Goal: Information Seeking & Learning: Check status

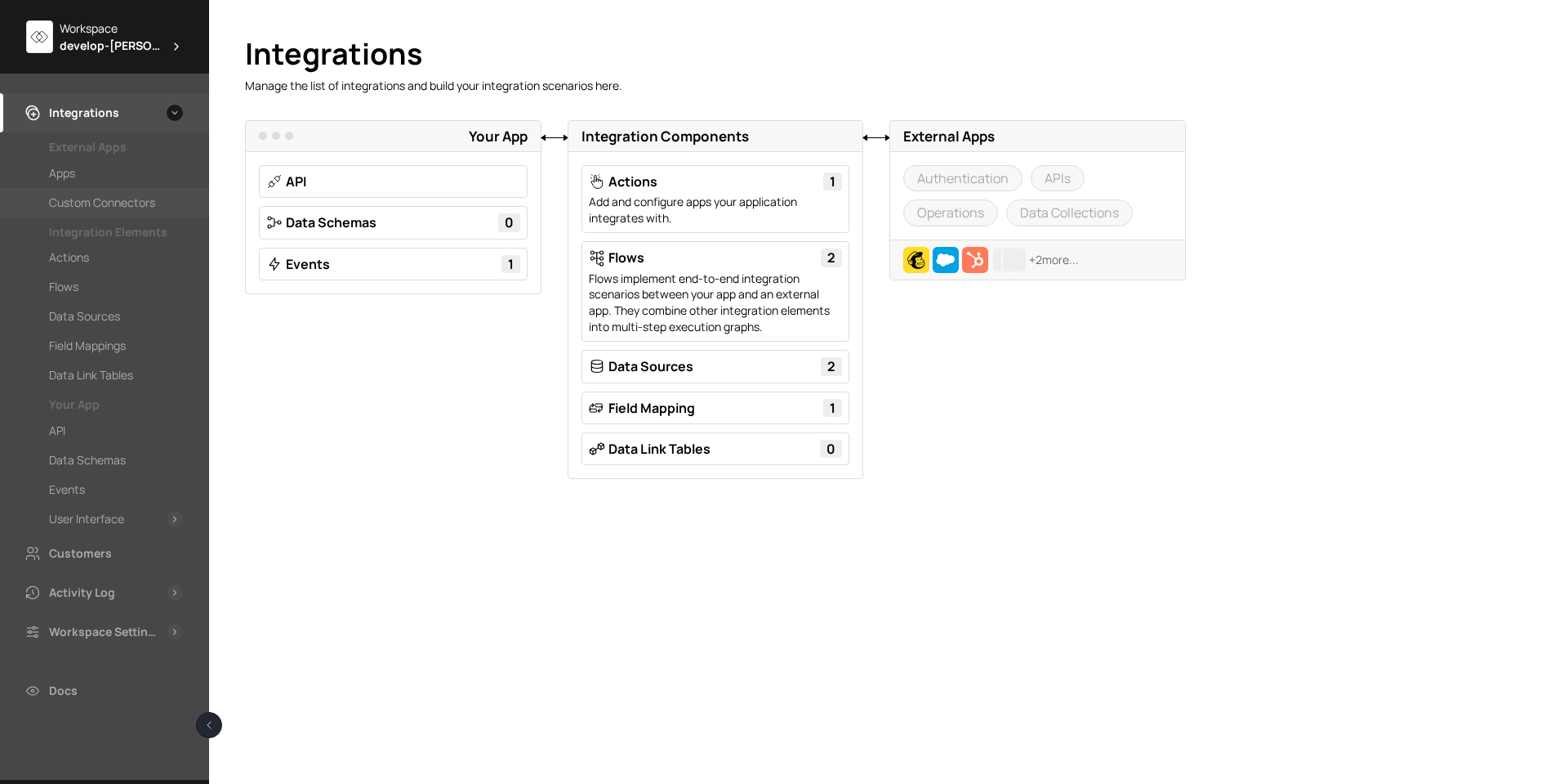
click at [108, 199] on div "Custom Connectors" at bounding box center [102, 203] width 107 height 20
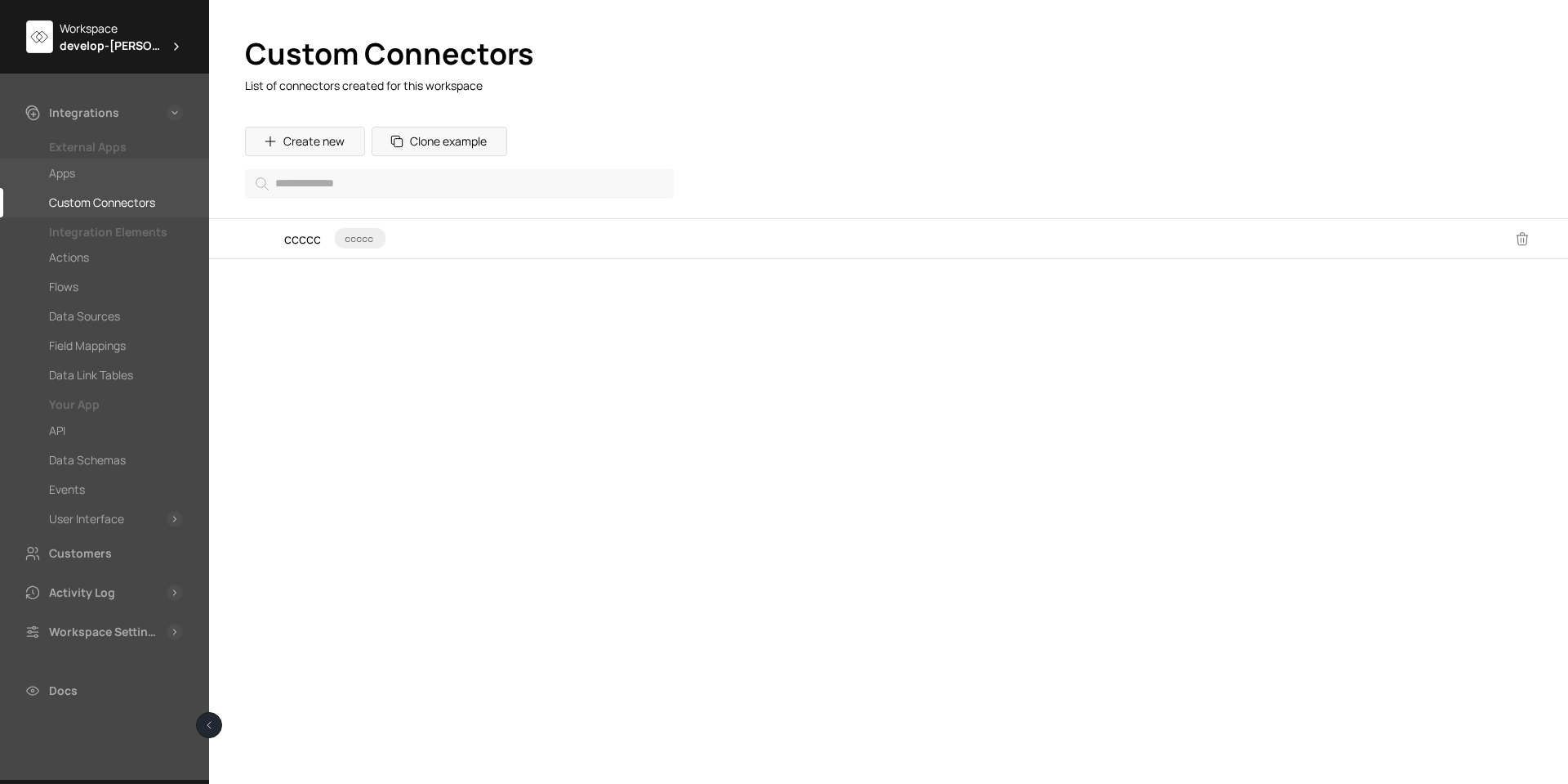
click at [99, 166] on div "Apps" at bounding box center [116, 173] width 134 height 20
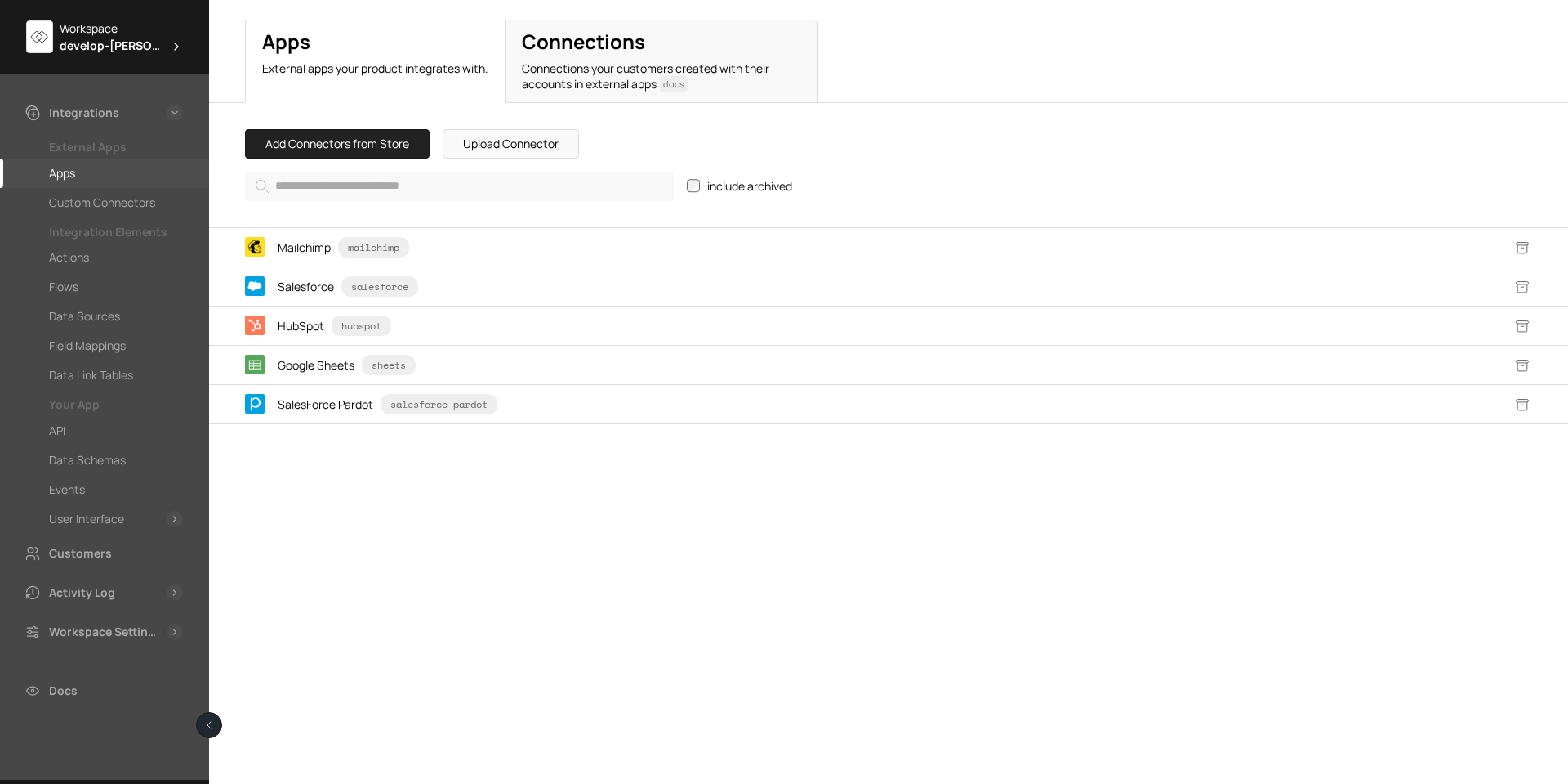
click at [118, 43] on span "develop-[PERSON_NAME]" at bounding box center [111, 45] width 104 height 17
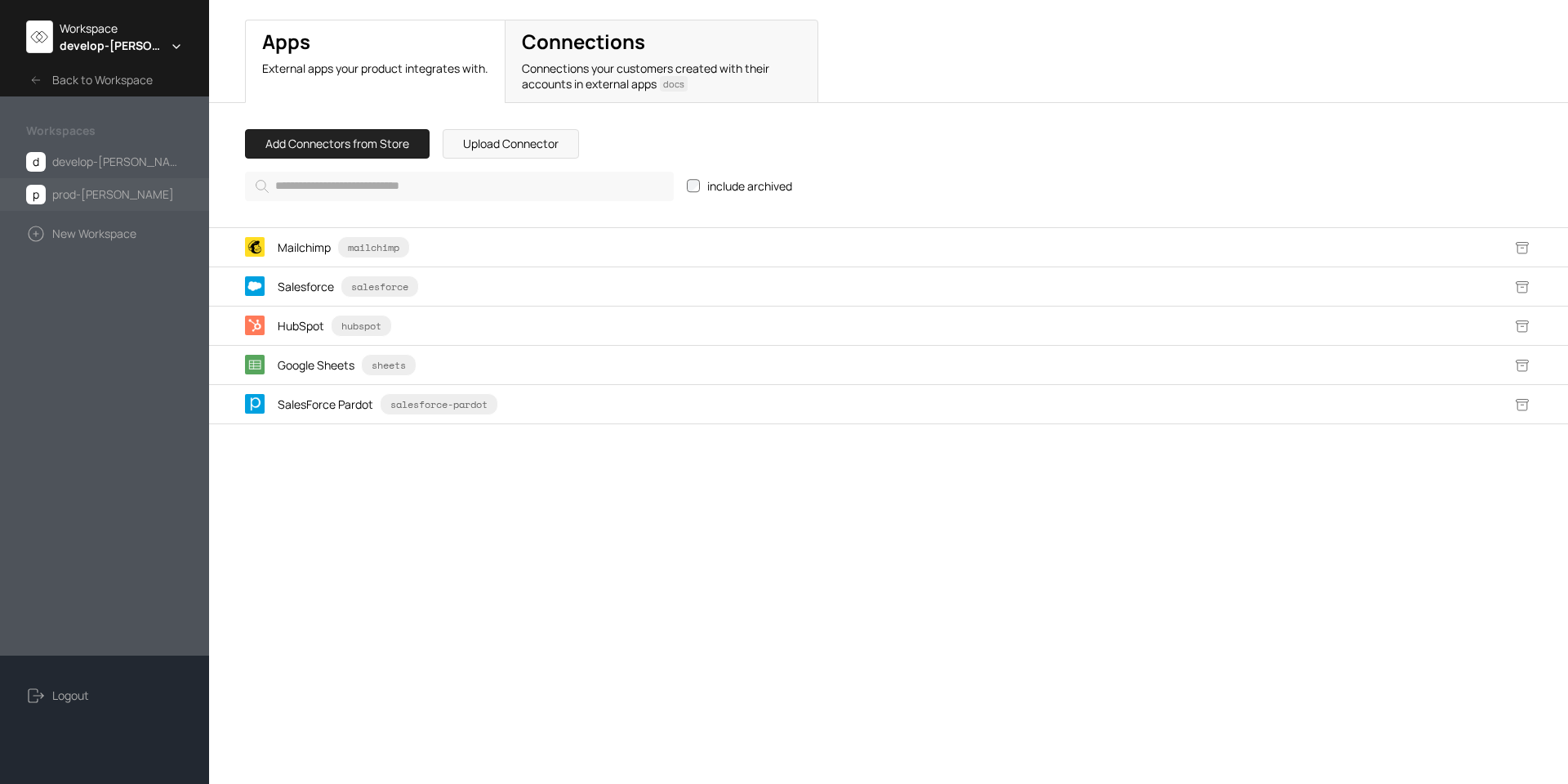
click at [71, 190] on span "prod-[PERSON_NAME]" at bounding box center [113, 195] width 122 height 20
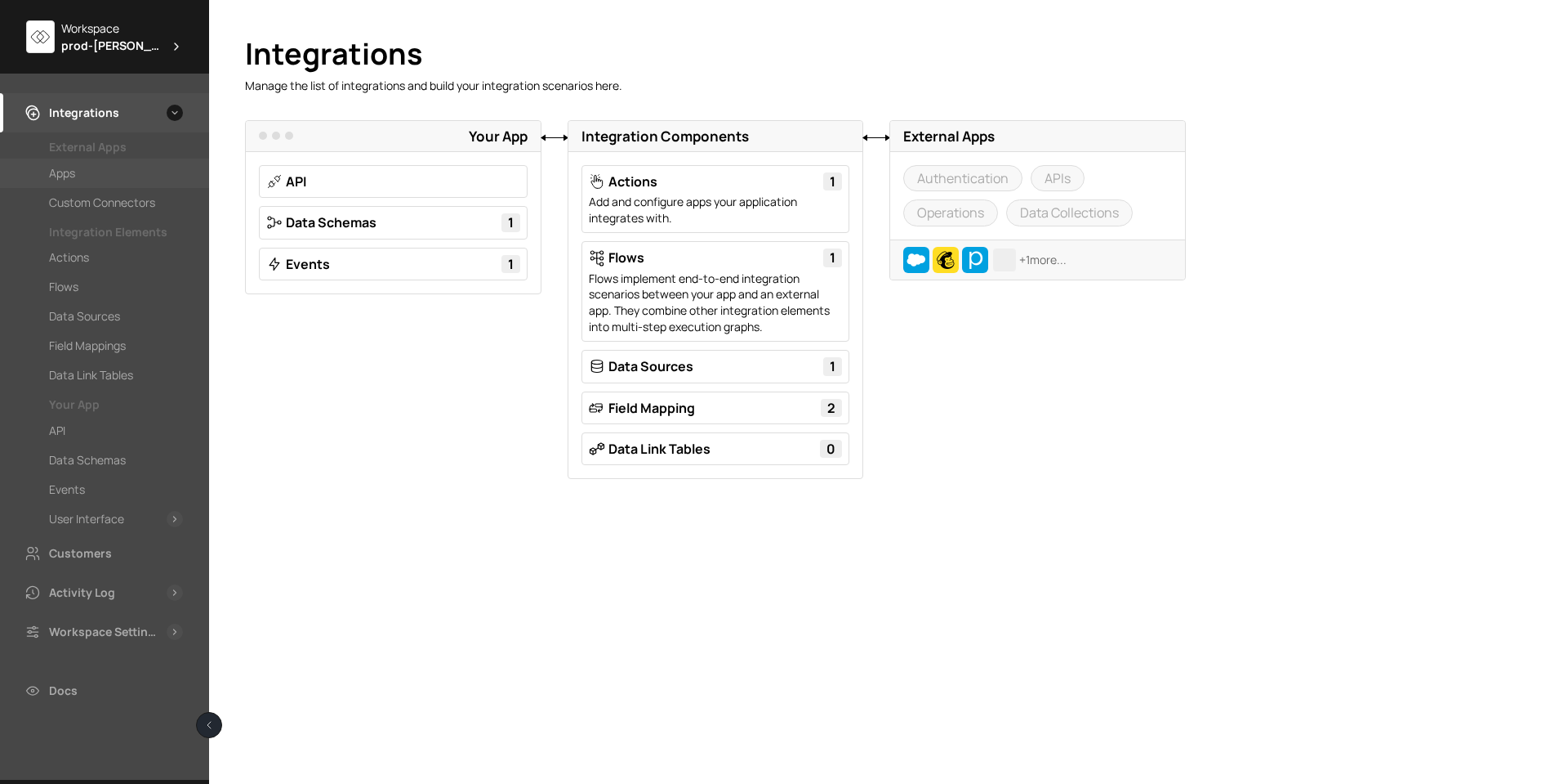
click at [82, 176] on div "Apps" at bounding box center [116, 173] width 134 height 20
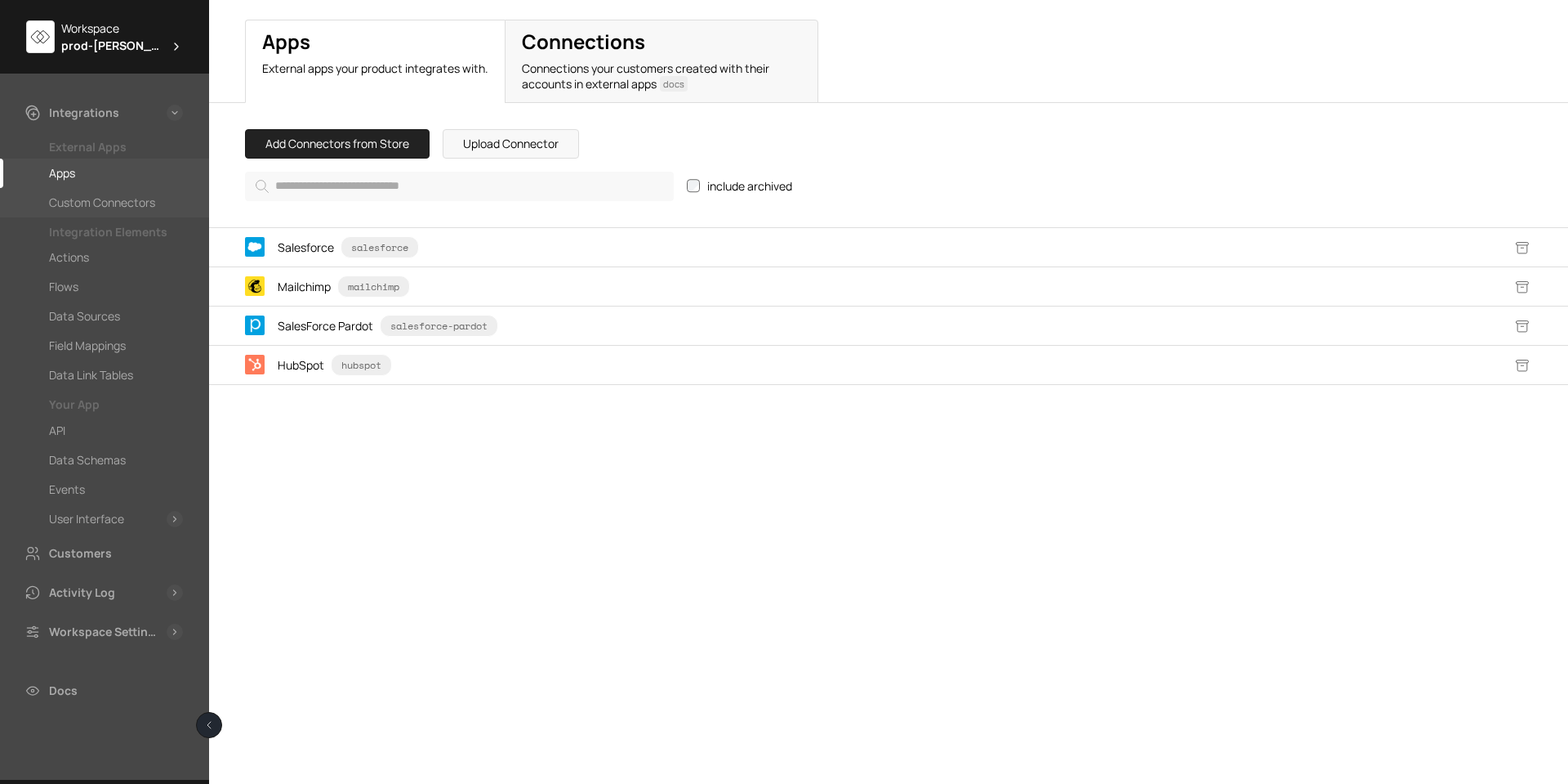
click at [94, 196] on div "Custom Connectors" at bounding box center [102, 203] width 107 height 20
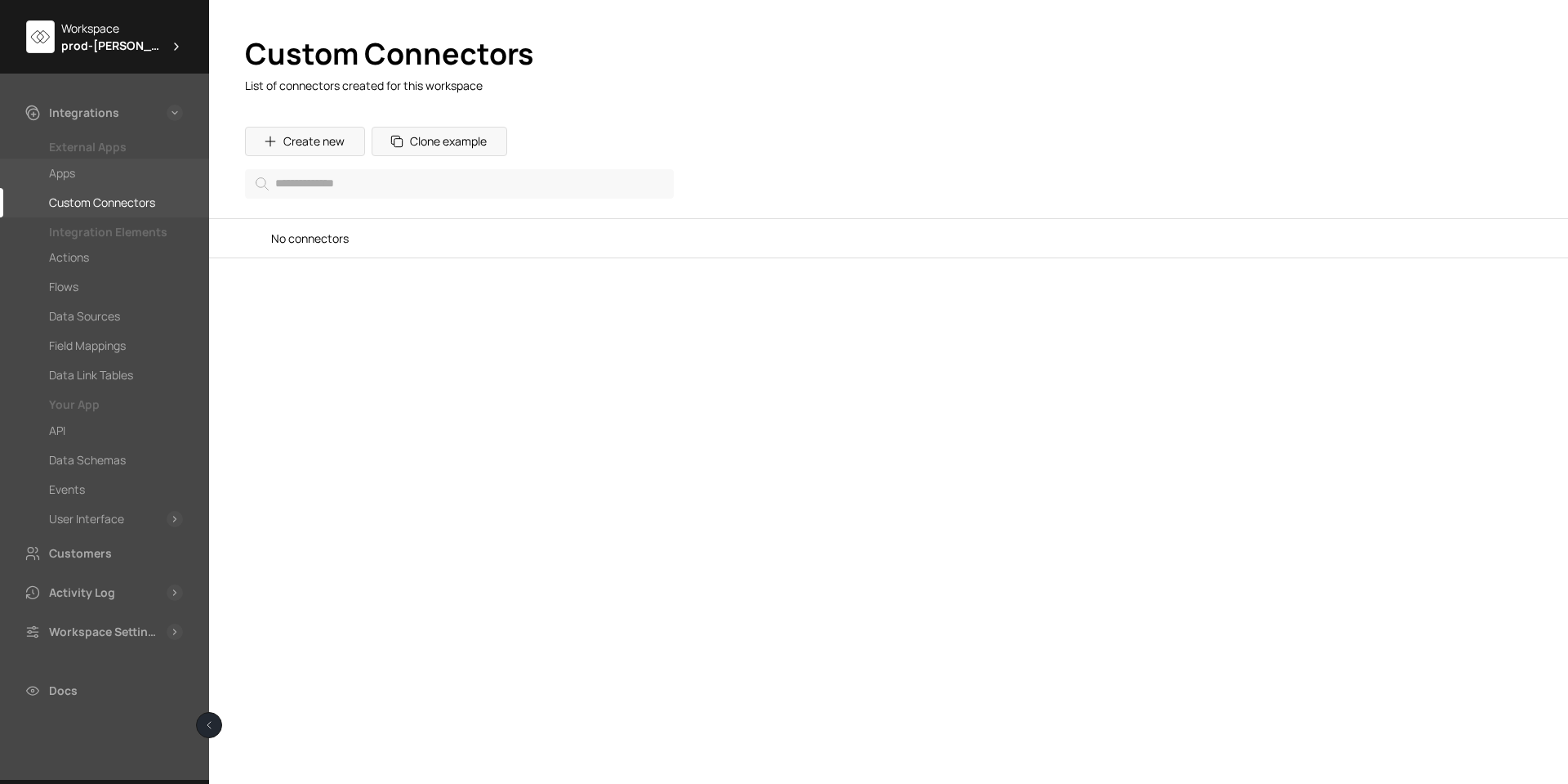
click at [90, 172] on div "Apps" at bounding box center [116, 173] width 134 height 20
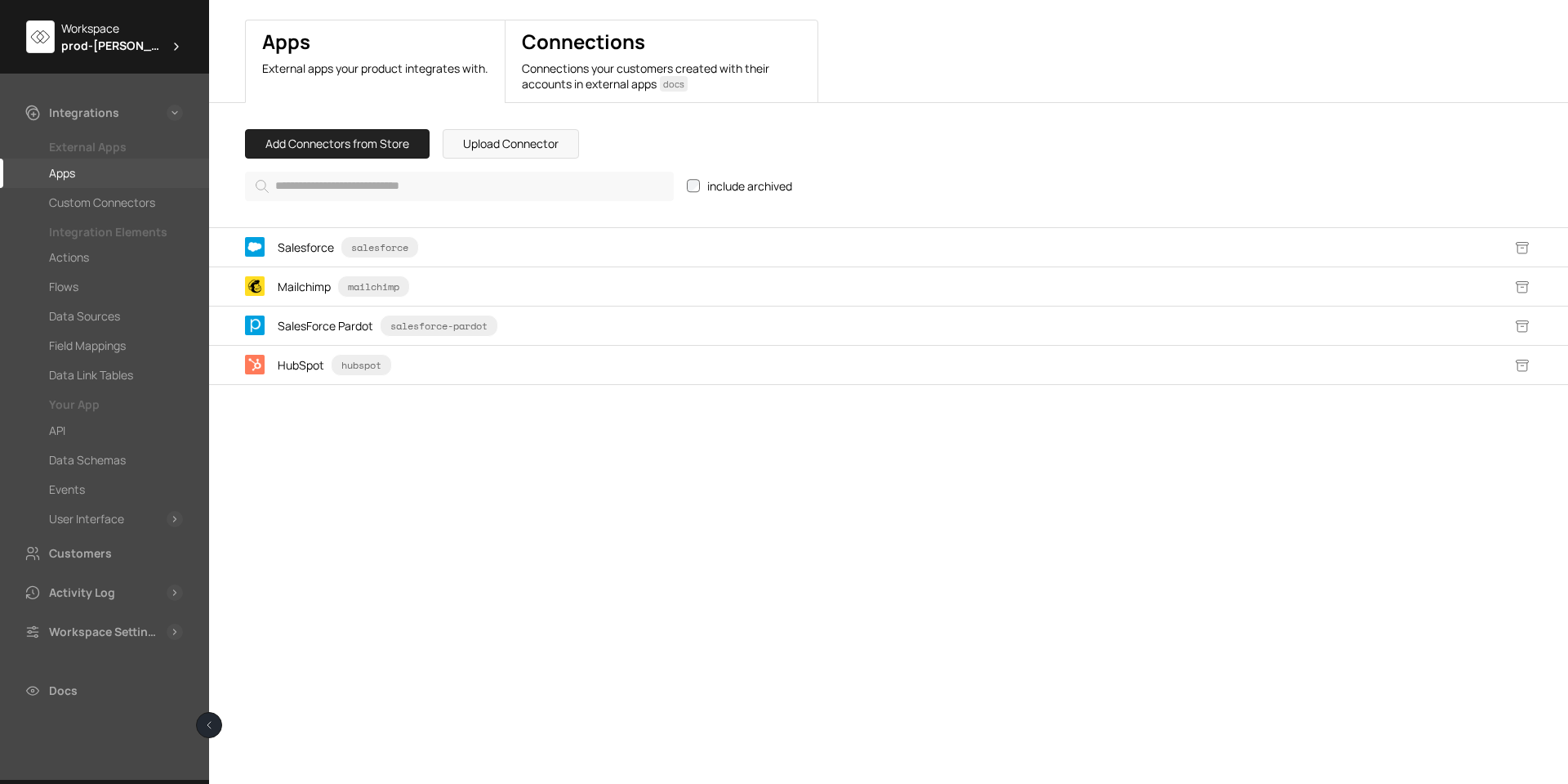
click at [606, 59] on button "Connections Connections your customers created with their accounts in external …" at bounding box center [661, 61] width 313 height 83
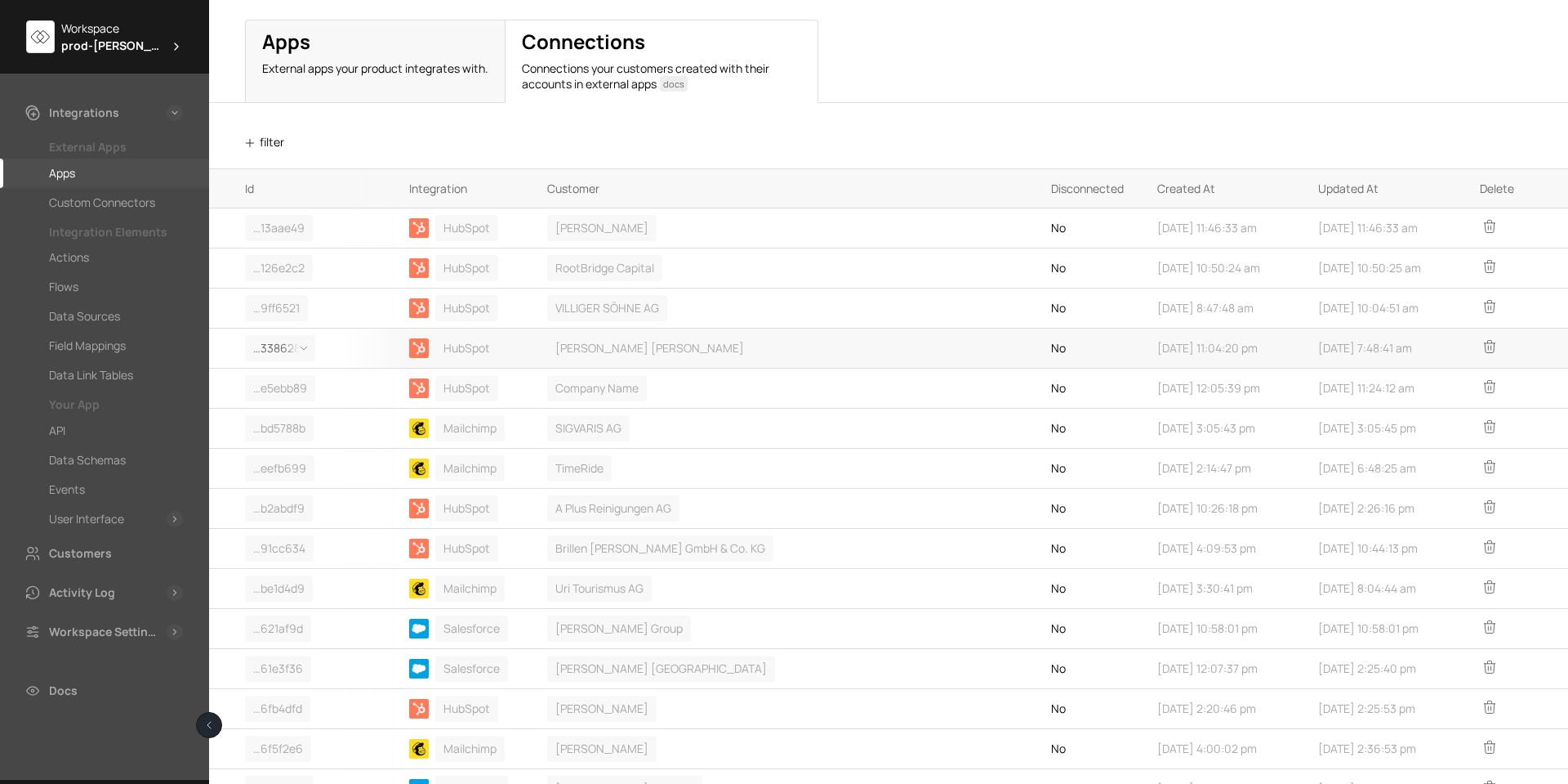
click at [286, 347] on span at bounding box center [299, 348] width 30 height 23
click at [279, 412] on div "Details" at bounding box center [291, 411] width 90 height 31
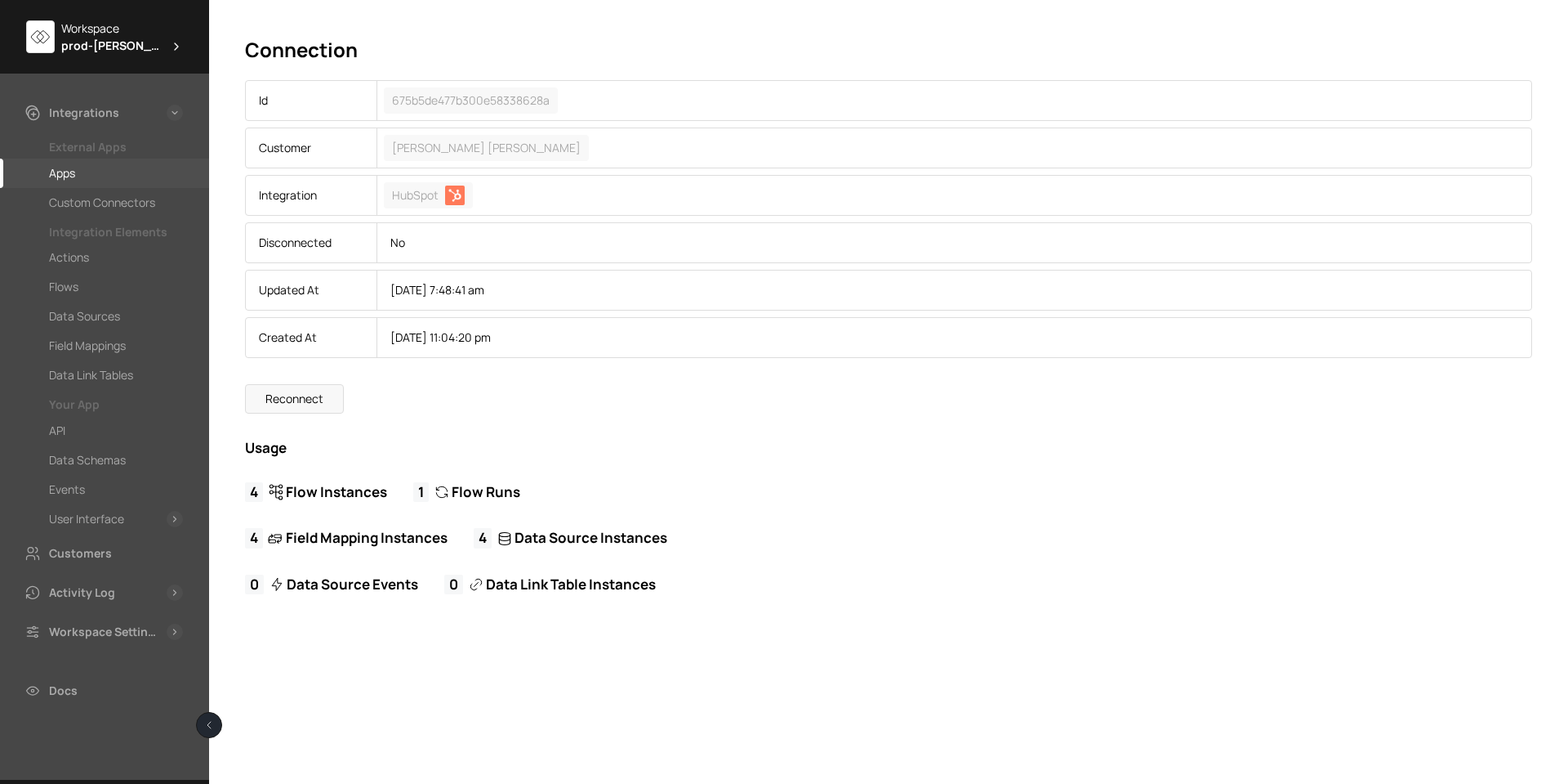
click at [334, 494] on span "Flow Instances" at bounding box center [337, 492] width 101 height 16
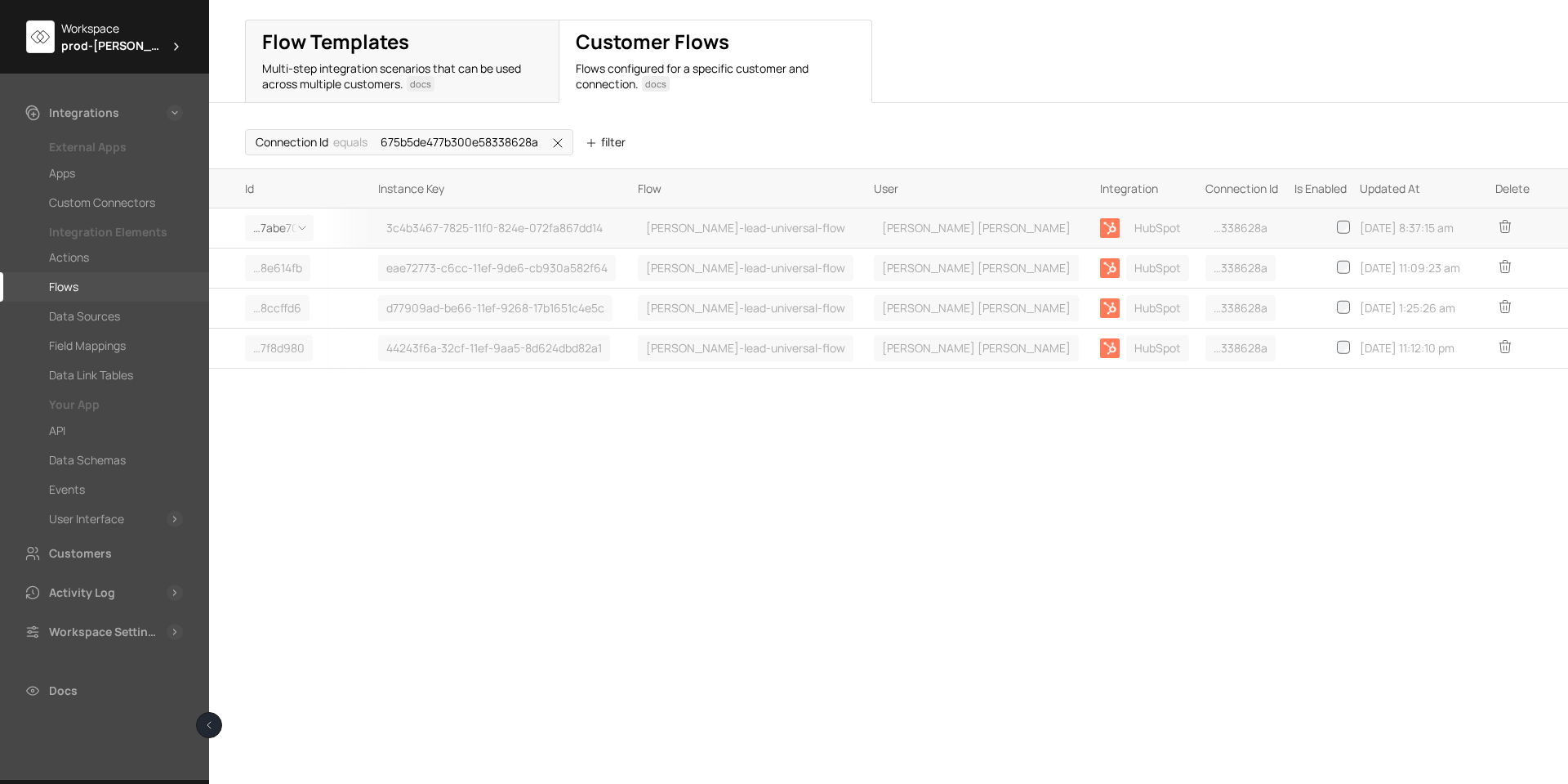
click at [277, 230] on span "… ﻿ 7abe702" at bounding box center [280, 228] width 52 height 17
click at [279, 291] on div "Details" at bounding box center [291, 291] width 90 height 31
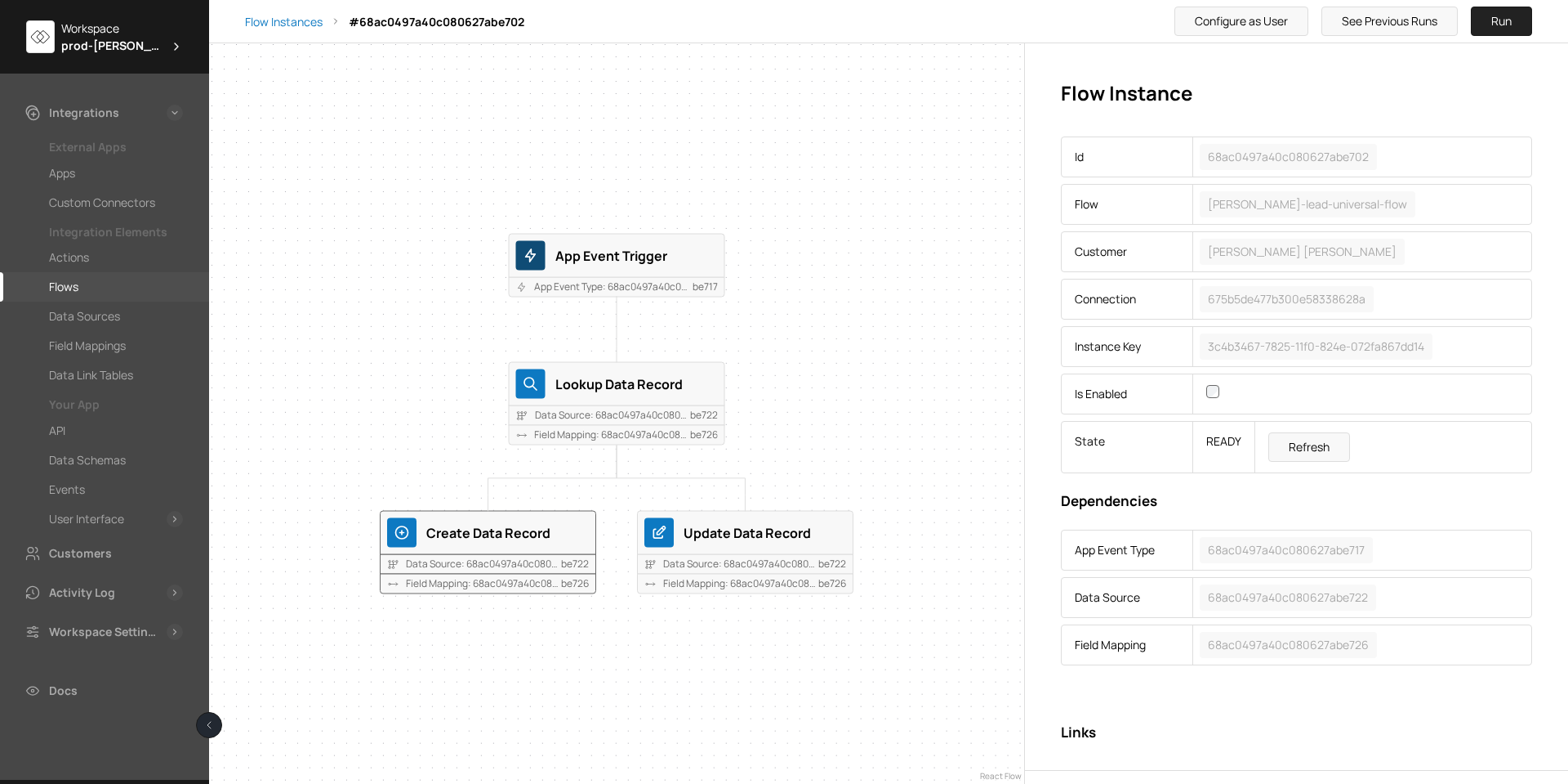
click at [551, 527] on div "Create Data Record" at bounding box center [507, 532] width 162 height 22
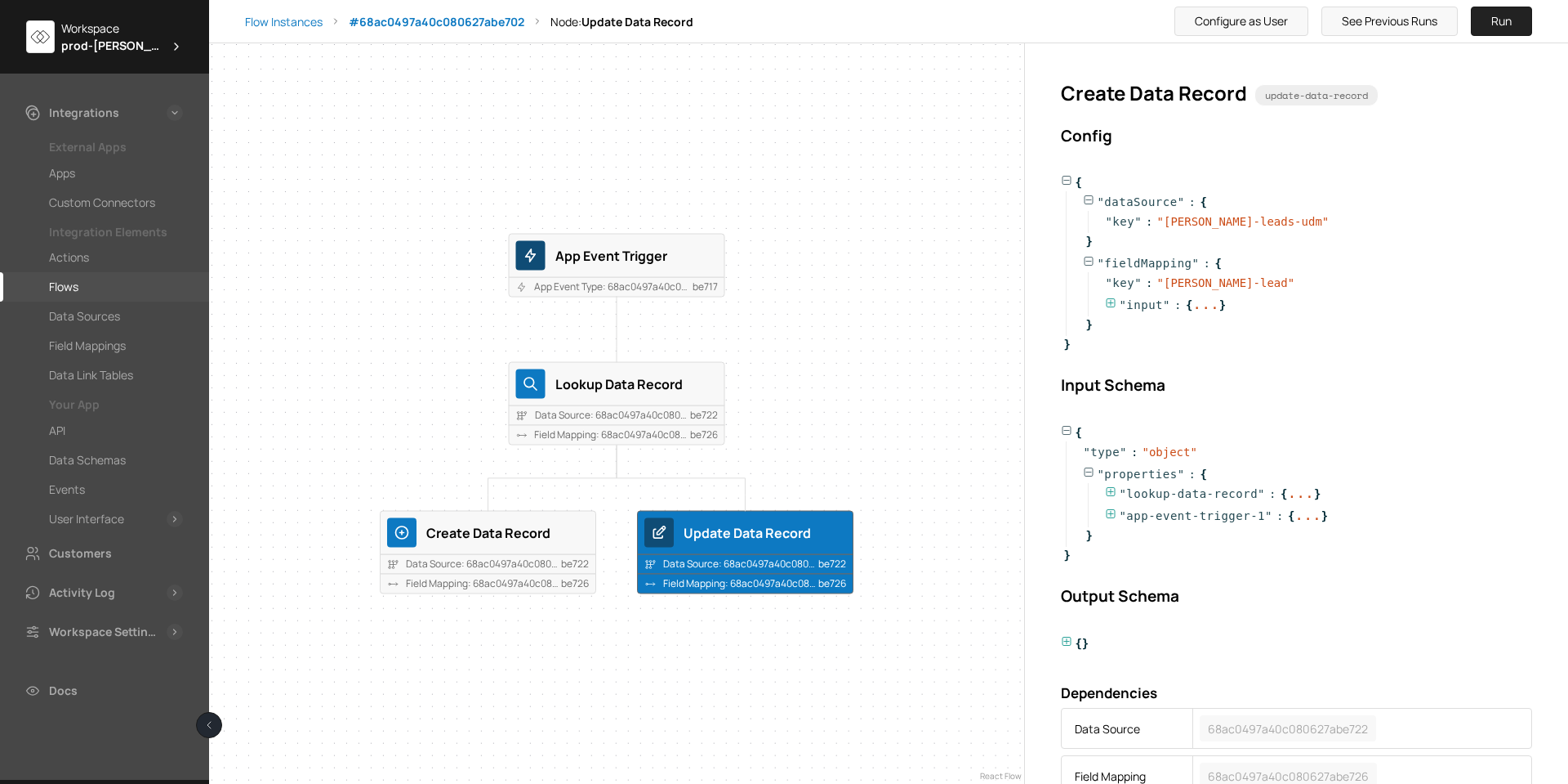
click at [718, 530] on div "Update Data Record" at bounding box center [765, 532] width 162 height 22
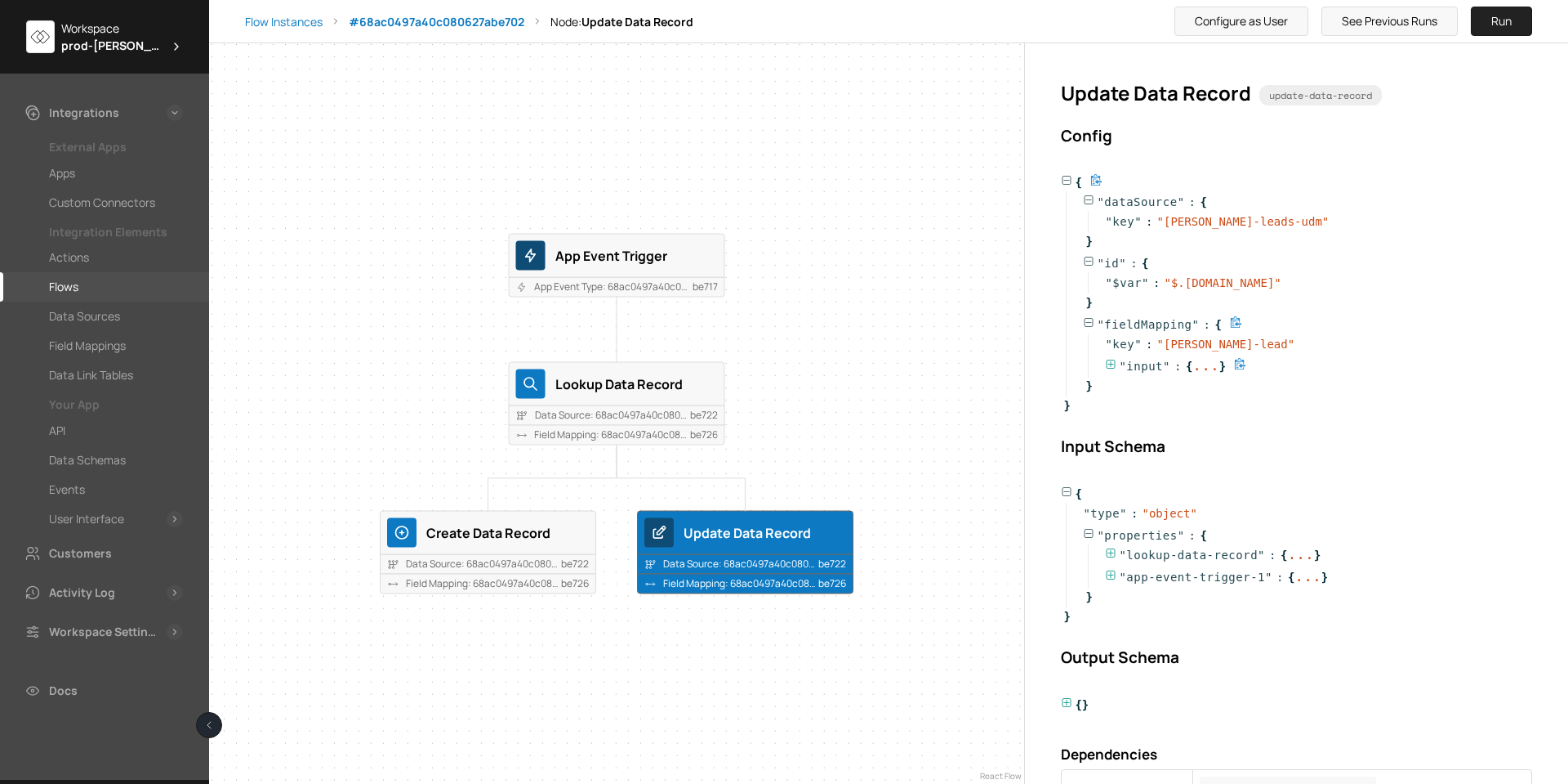
click at [1110, 365] on icon at bounding box center [1111, 364] width 9 height 9
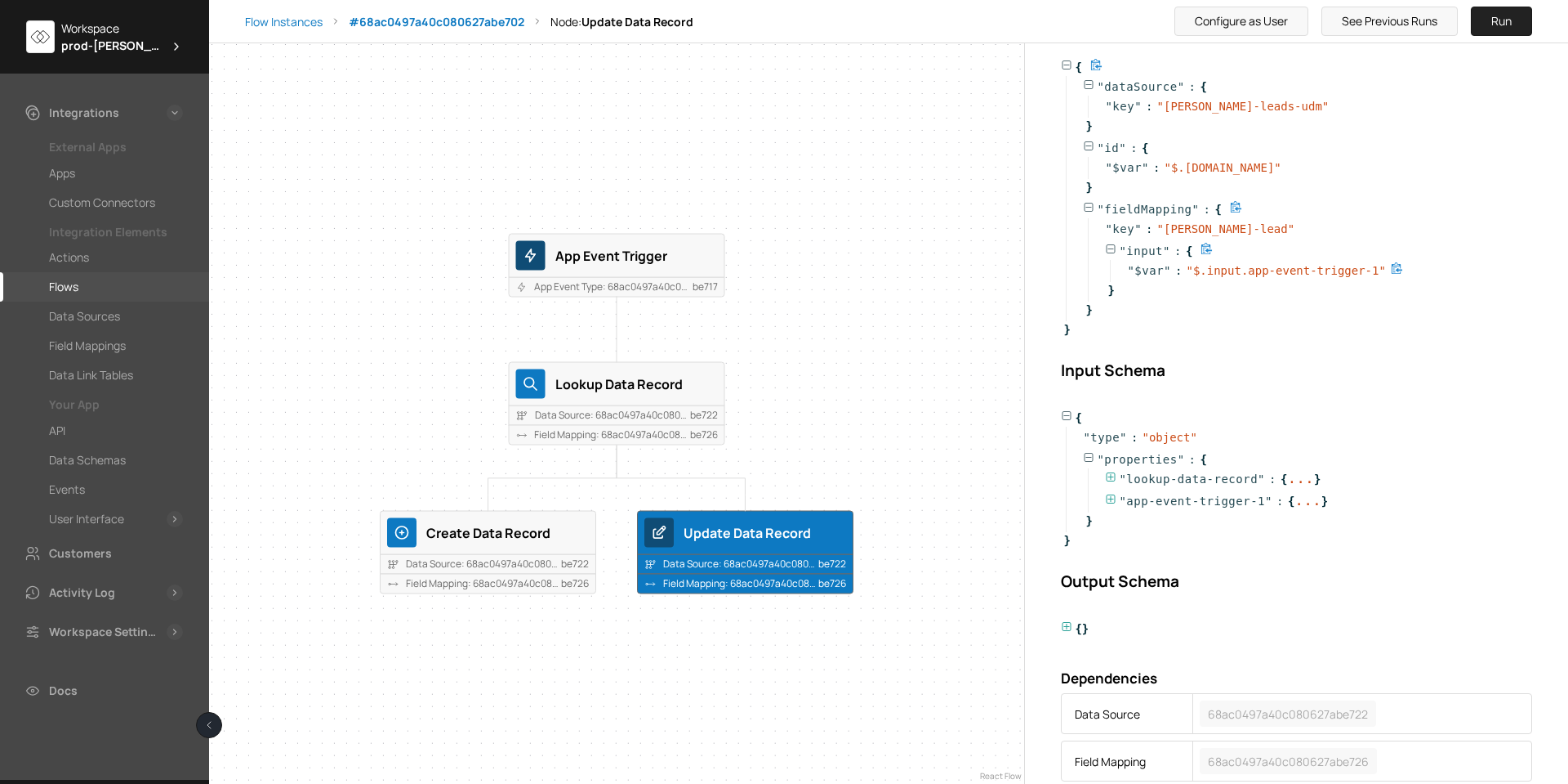
scroll to position [149, 0]
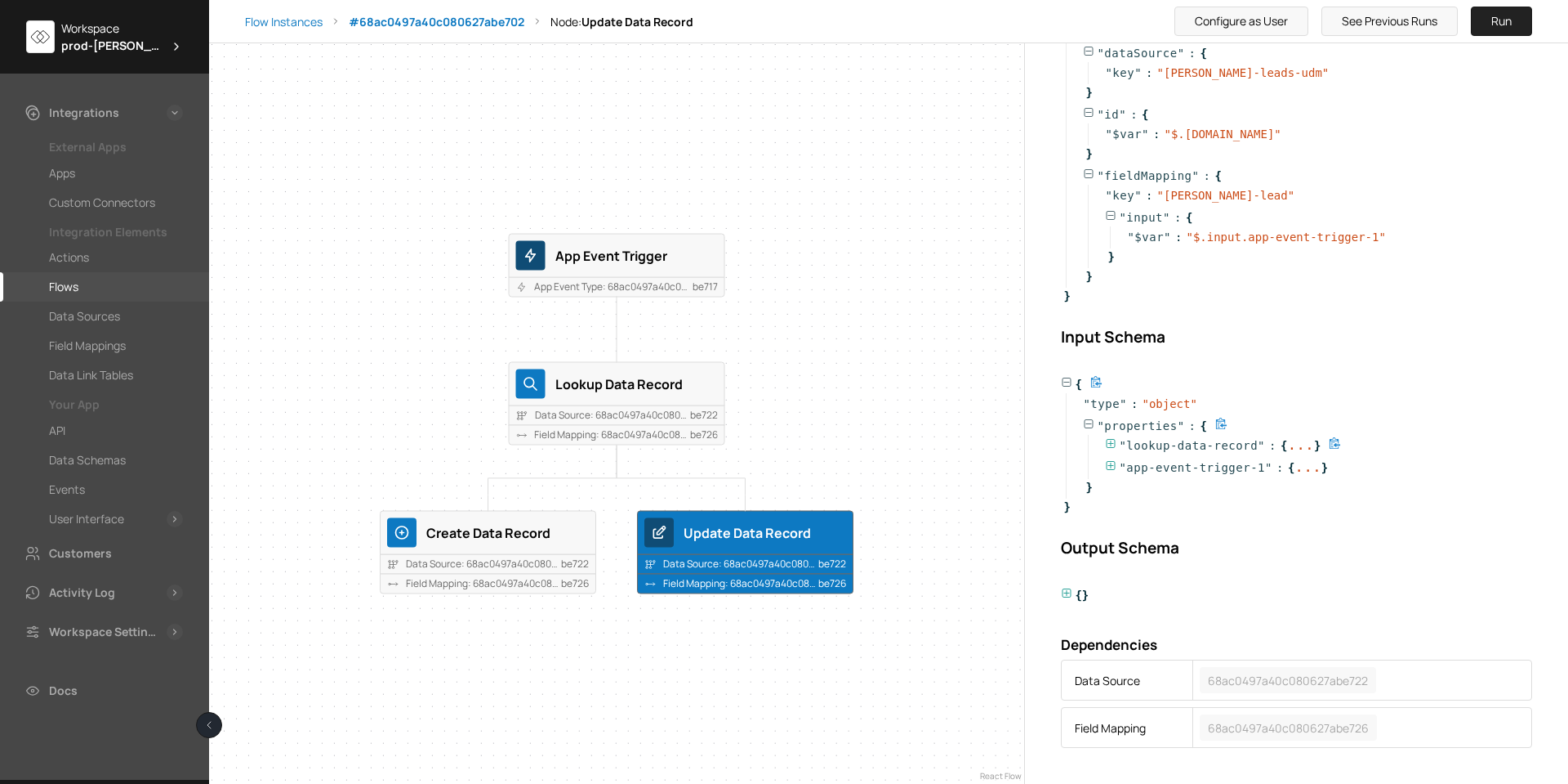
click at [1109, 446] on icon at bounding box center [1110, 443] width 12 height 12
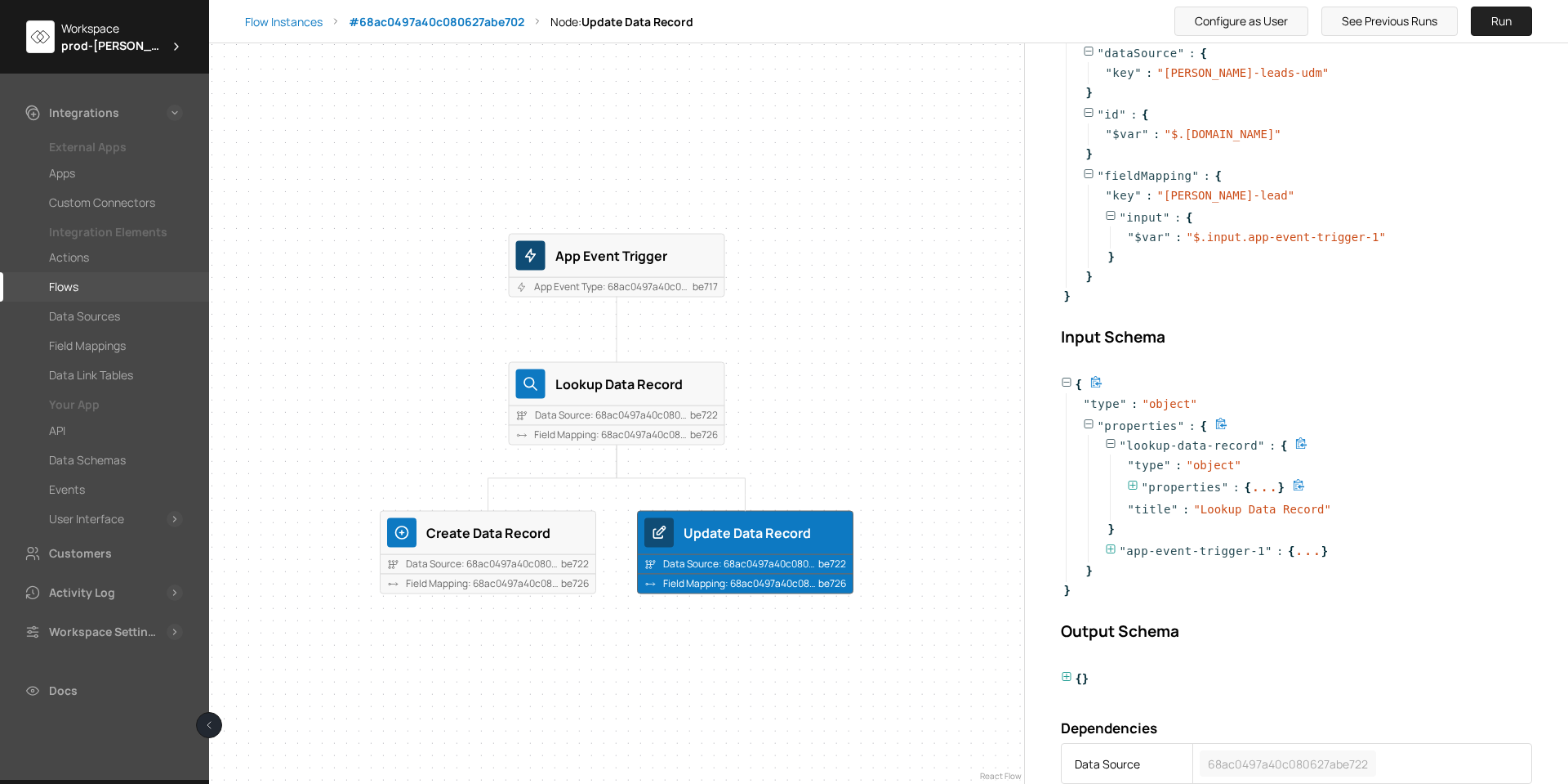
click at [1132, 486] on icon at bounding box center [1134, 485] width 9 height 9
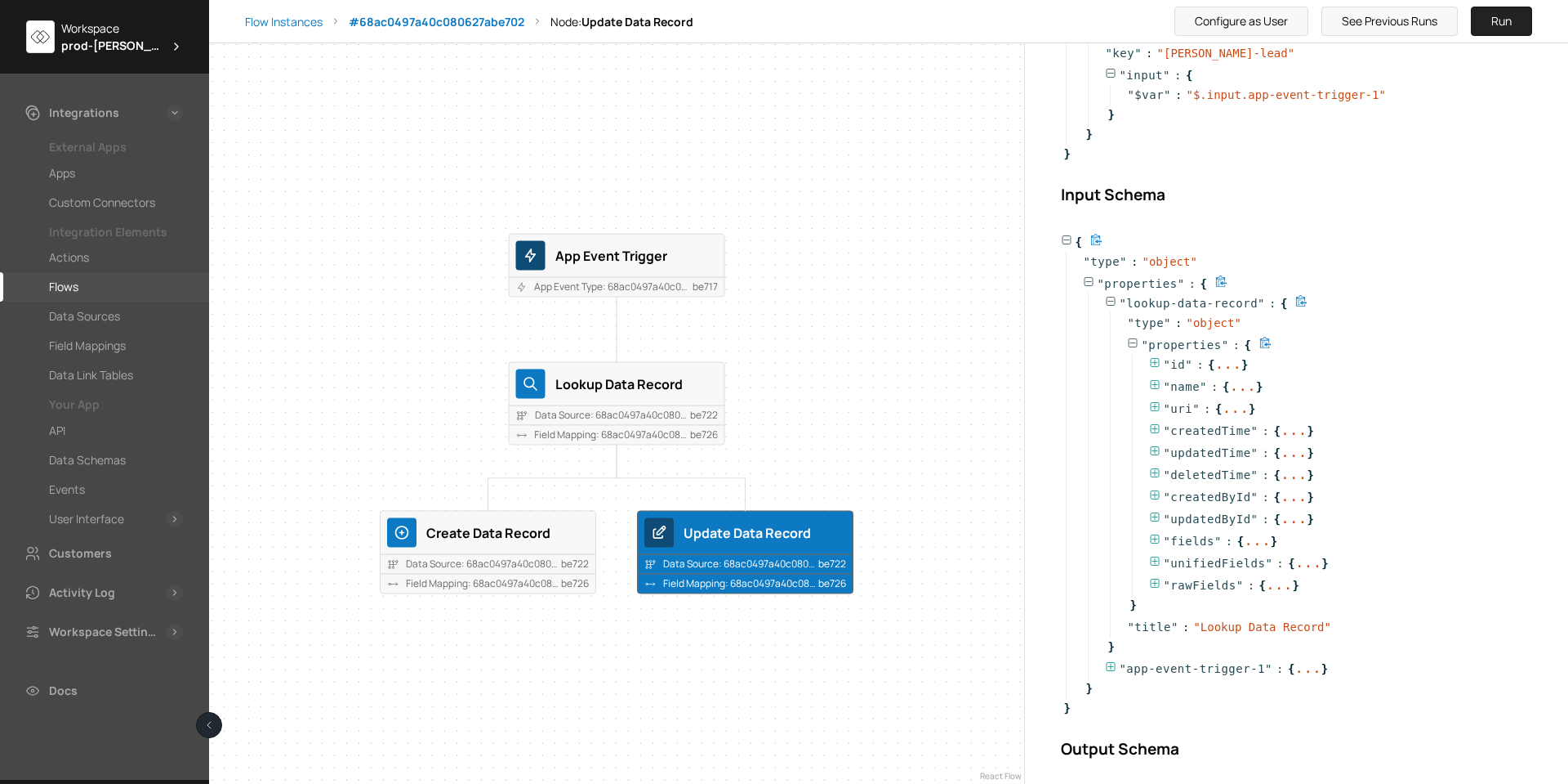
scroll to position [313, 0]
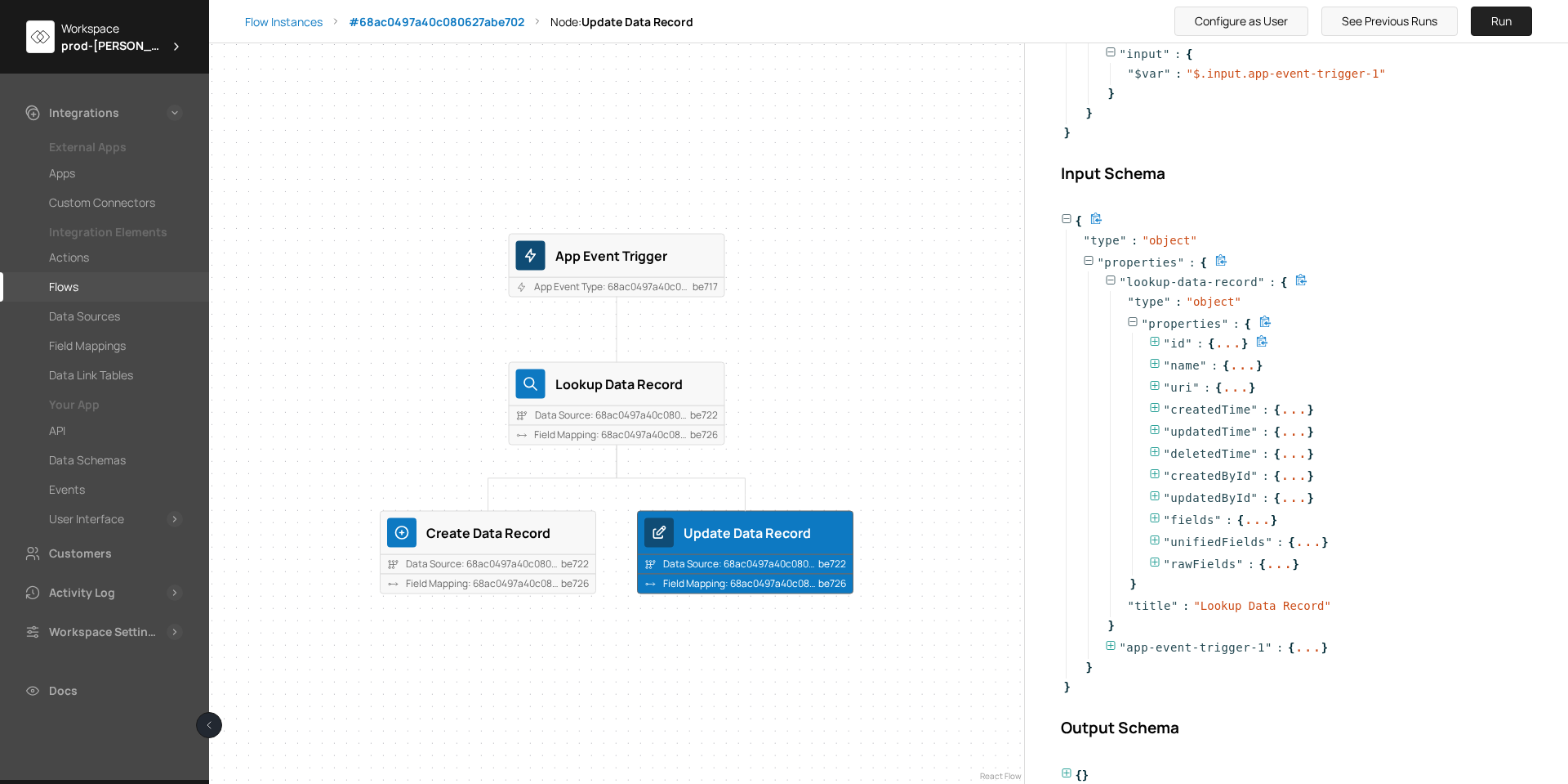
click at [1155, 338] on icon at bounding box center [1155, 341] width 9 height 9
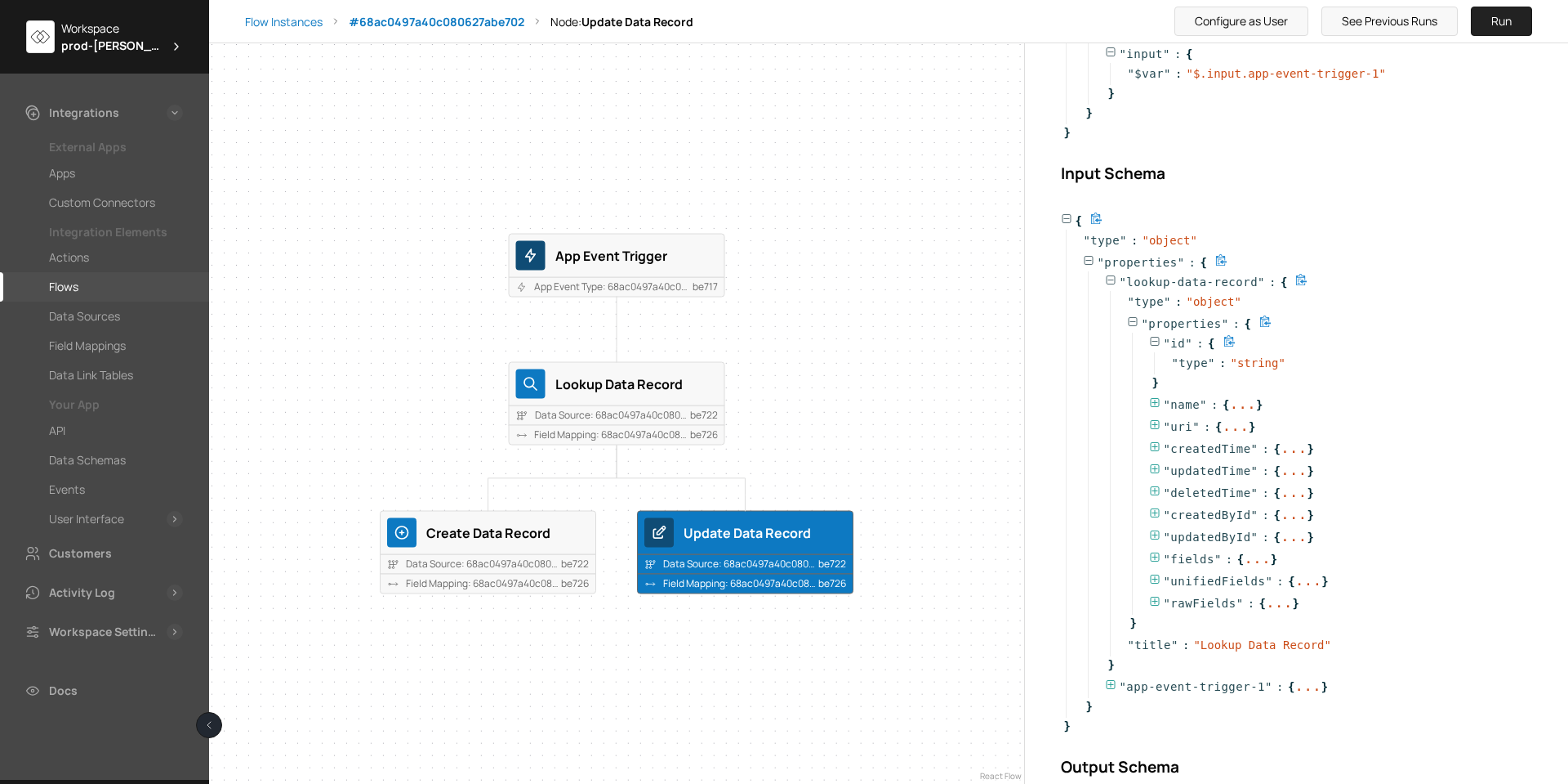
click at [1155, 338] on icon at bounding box center [1155, 341] width 9 height 9
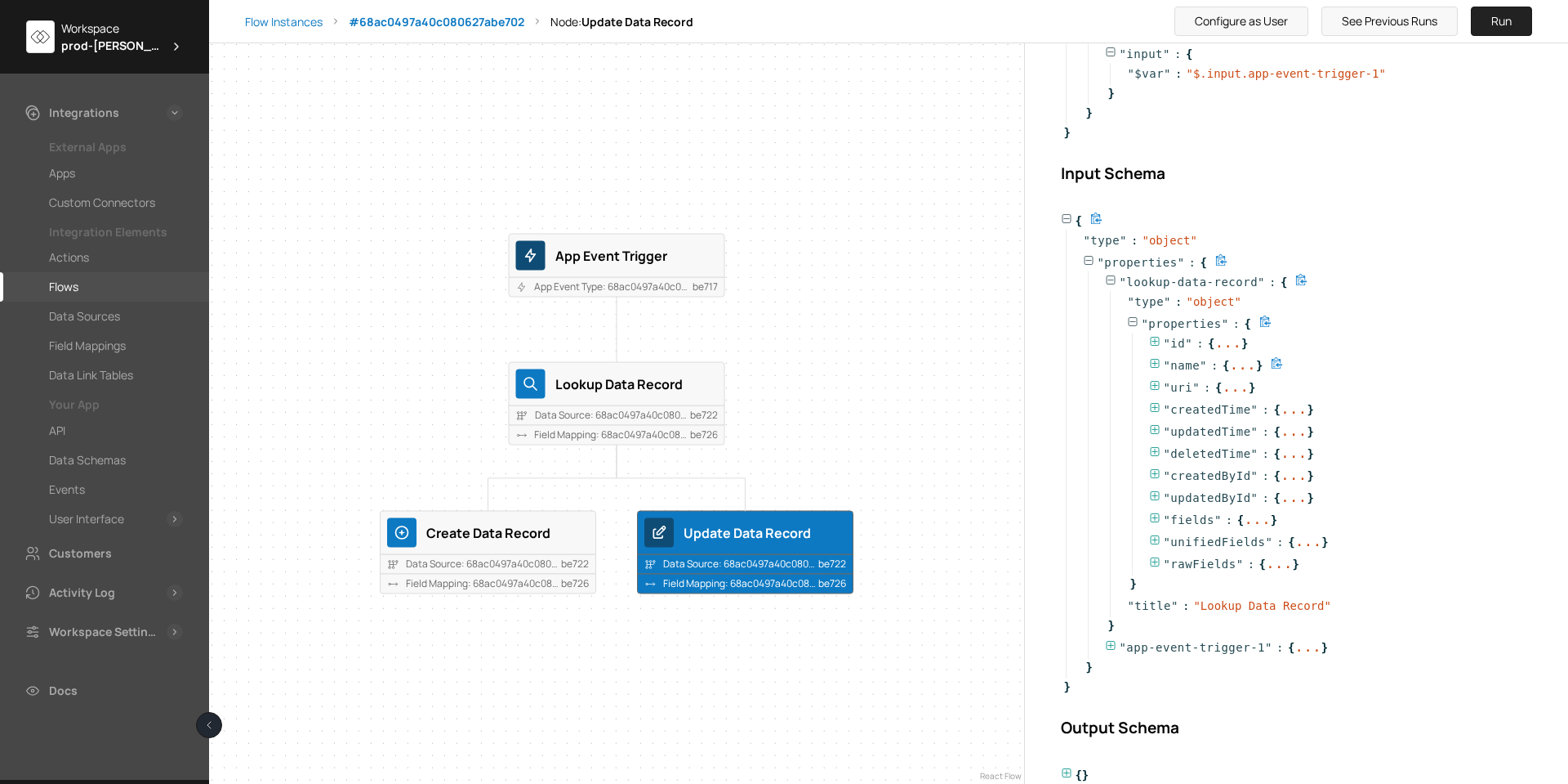
click at [1155, 362] on icon at bounding box center [1155, 363] width 9 height 9
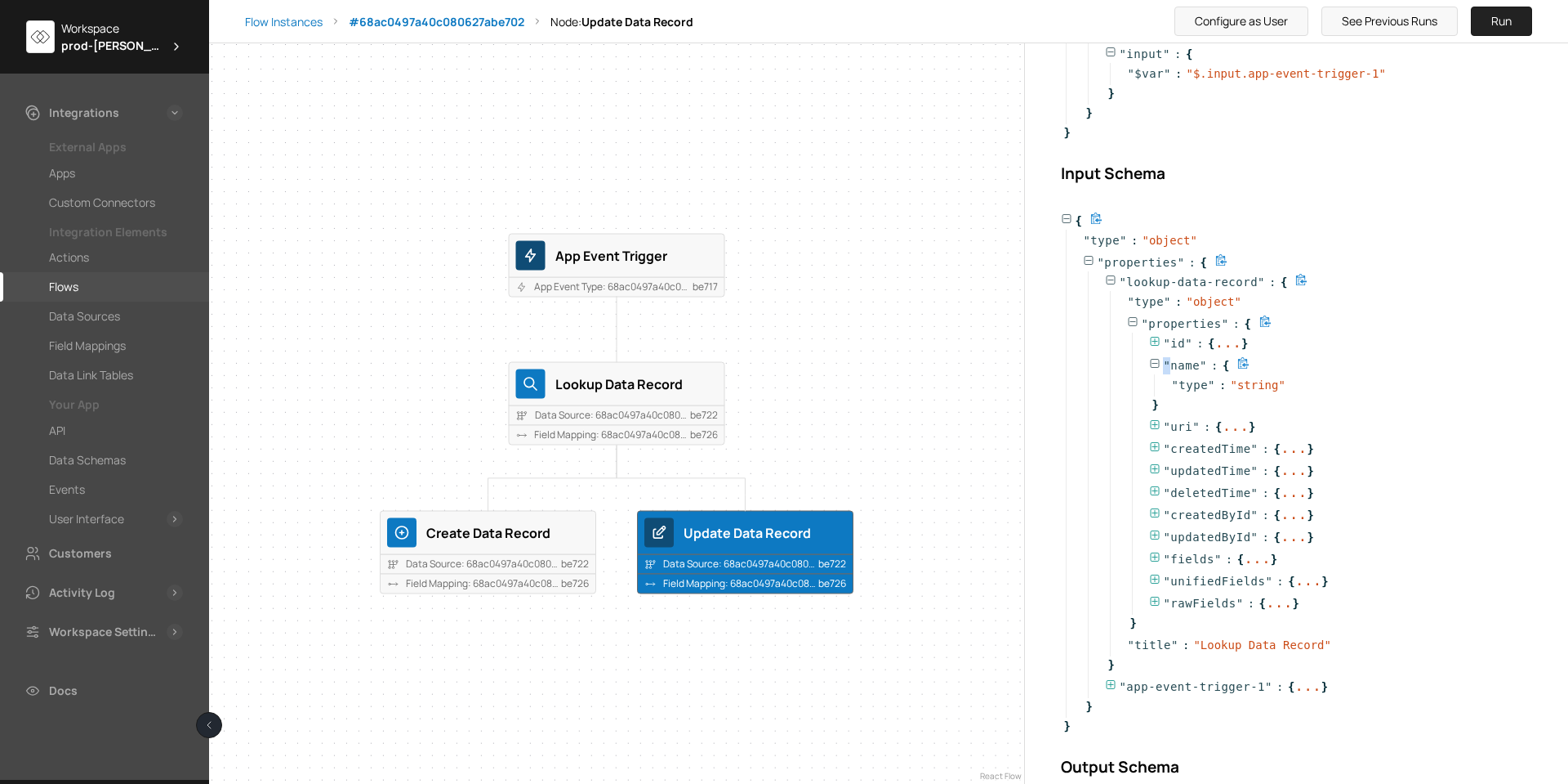
click at [1155, 362] on icon at bounding box center [1155, 363] width 12 height 12
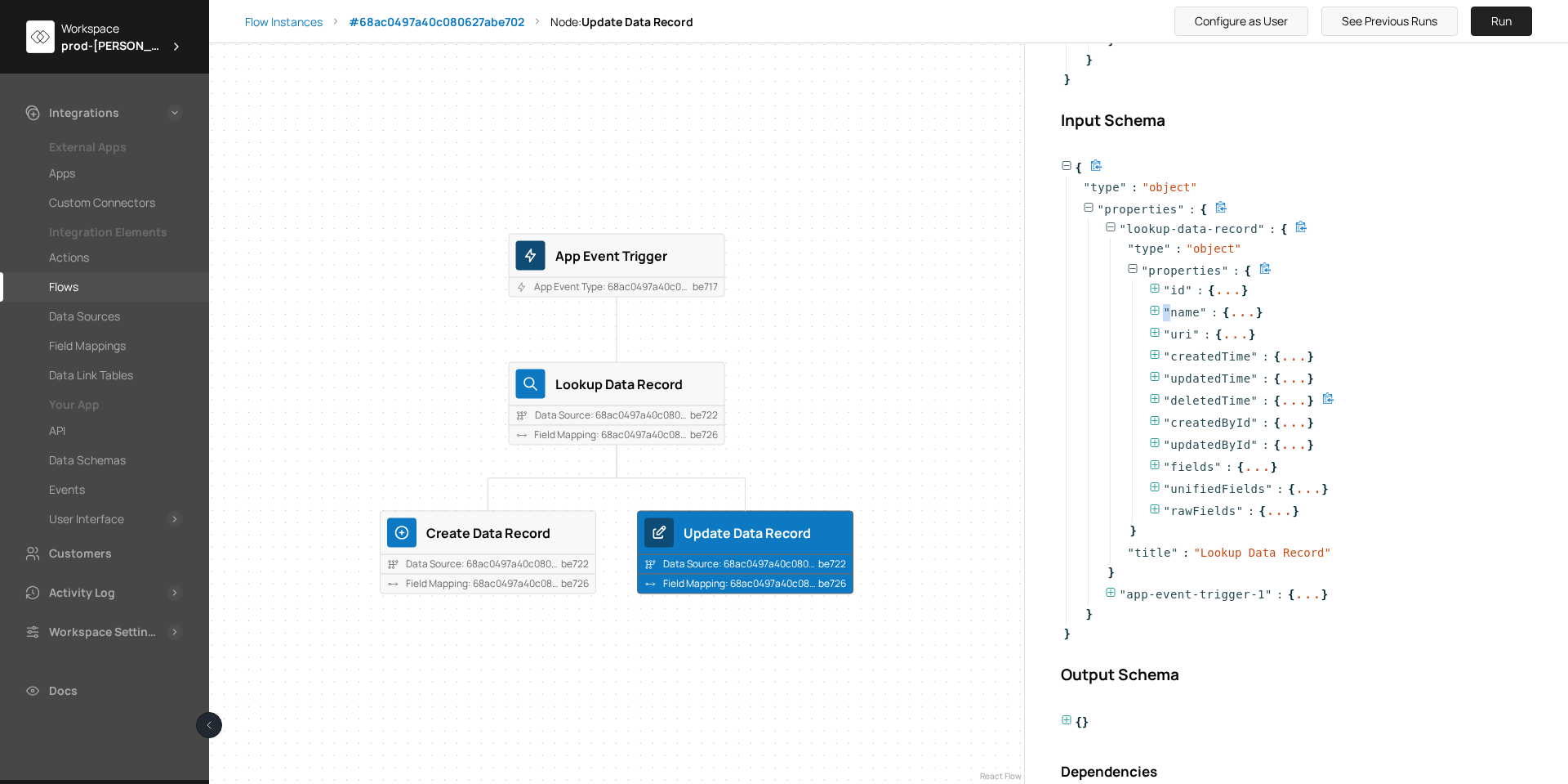
scroll to position [394, 0]
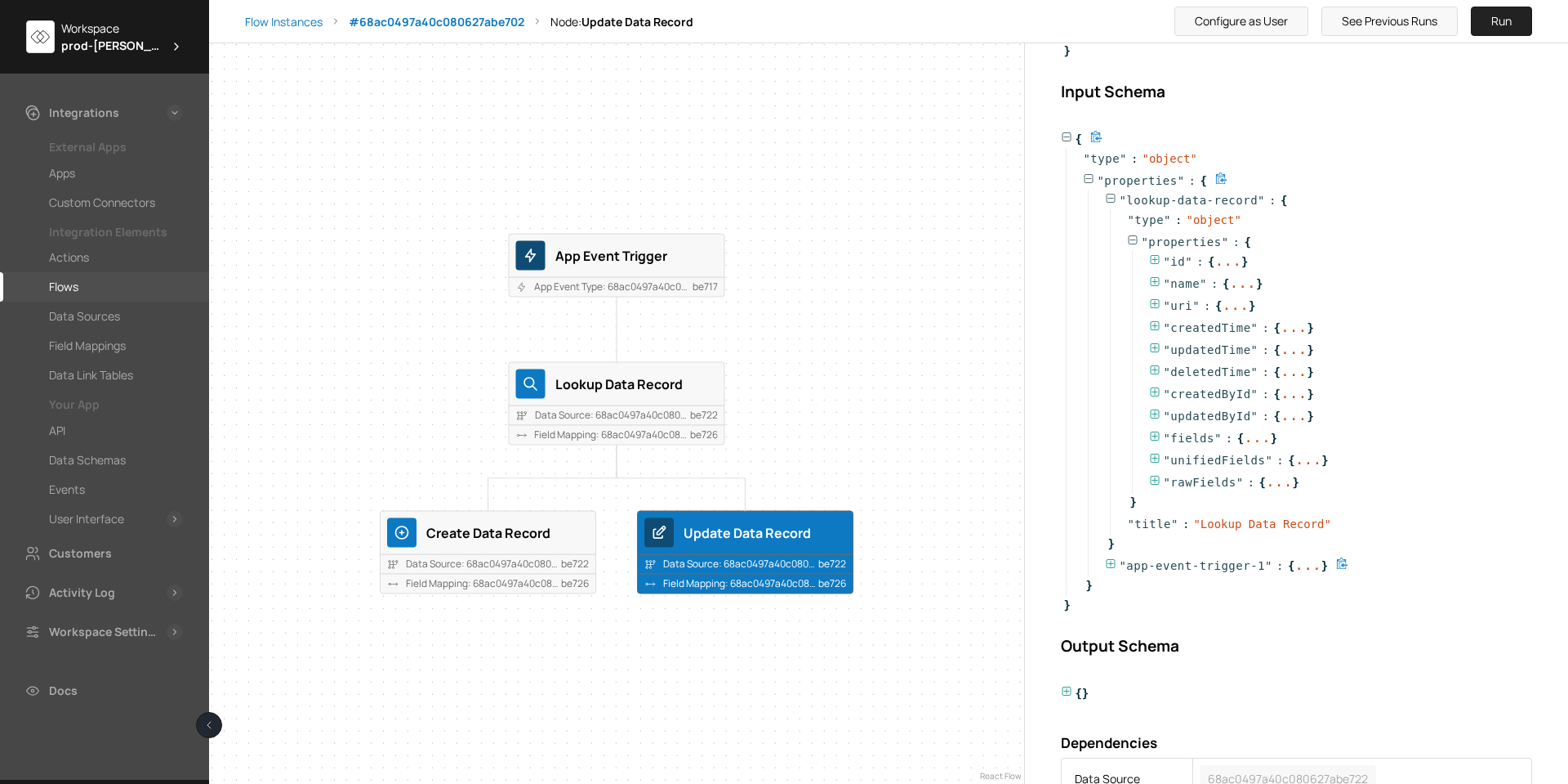
click at [1114, 563] on icon at bounding box center [1110, 564] width 12 height 12
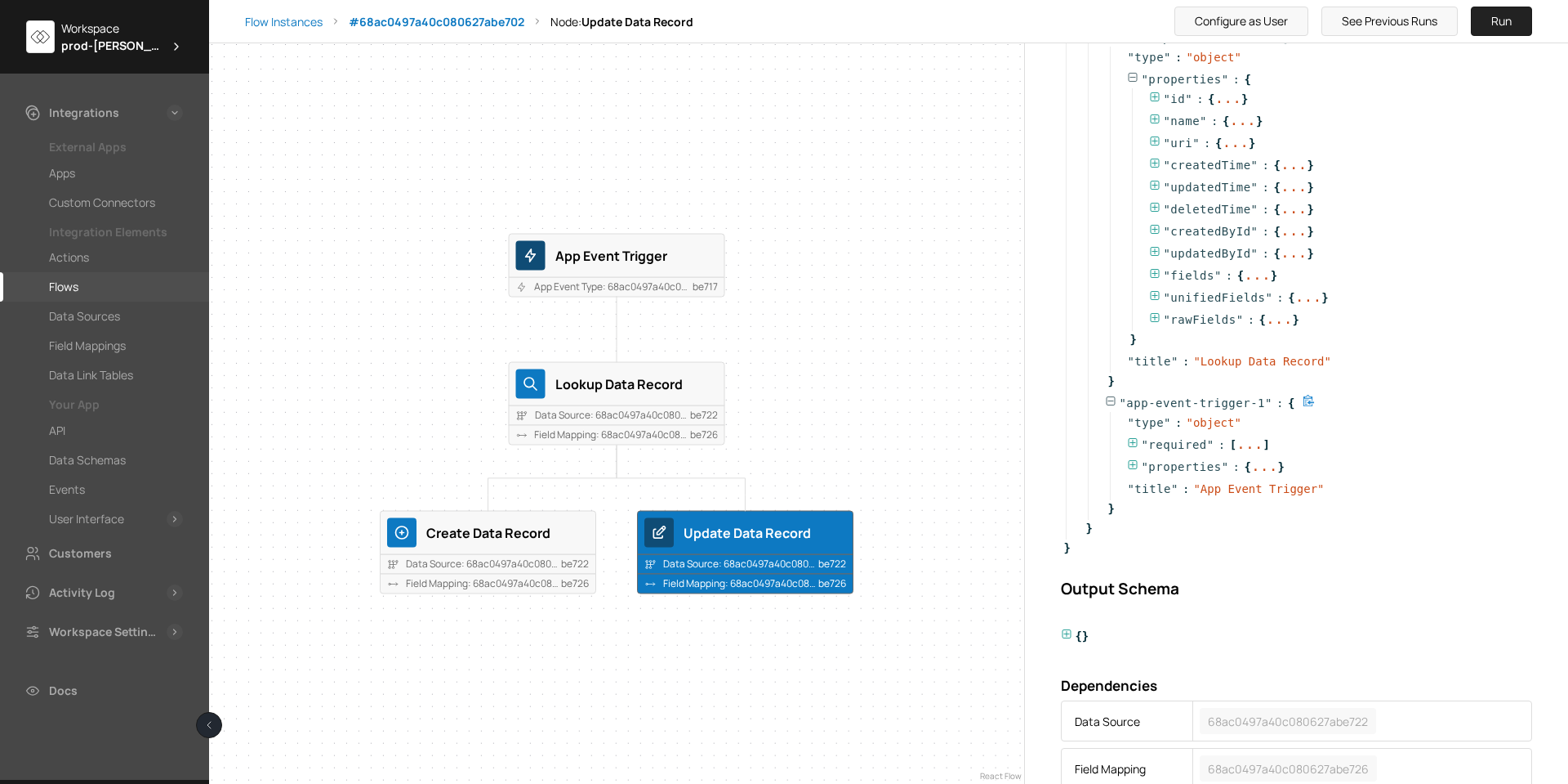
scroll to position [557, 0]
click at [1132, 463] on icon at bounding box center [1133, 464] width 12 height 12
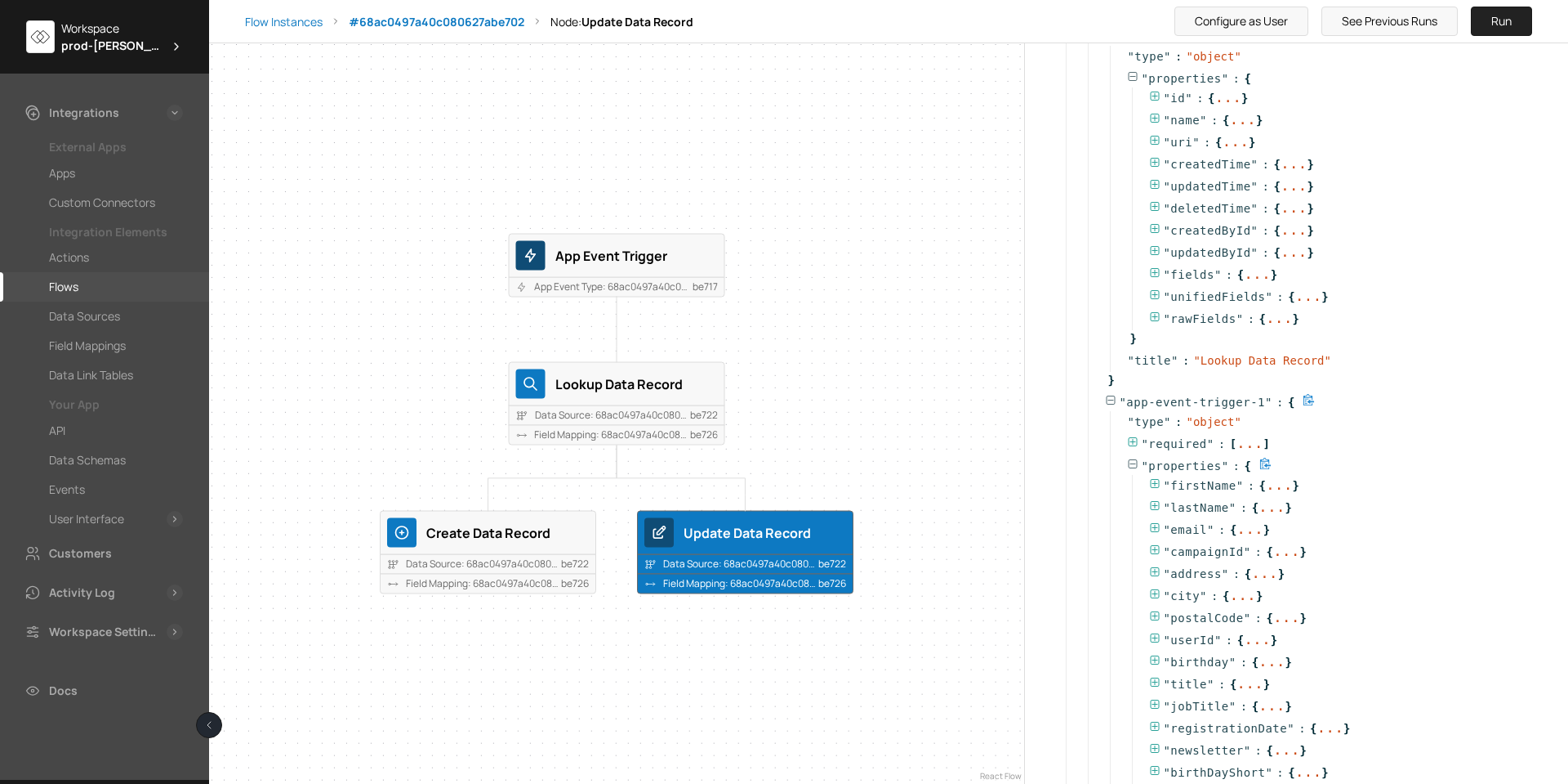
click at [1132, 463] on icon at bounding box center [1133, 464] width 12 height 12
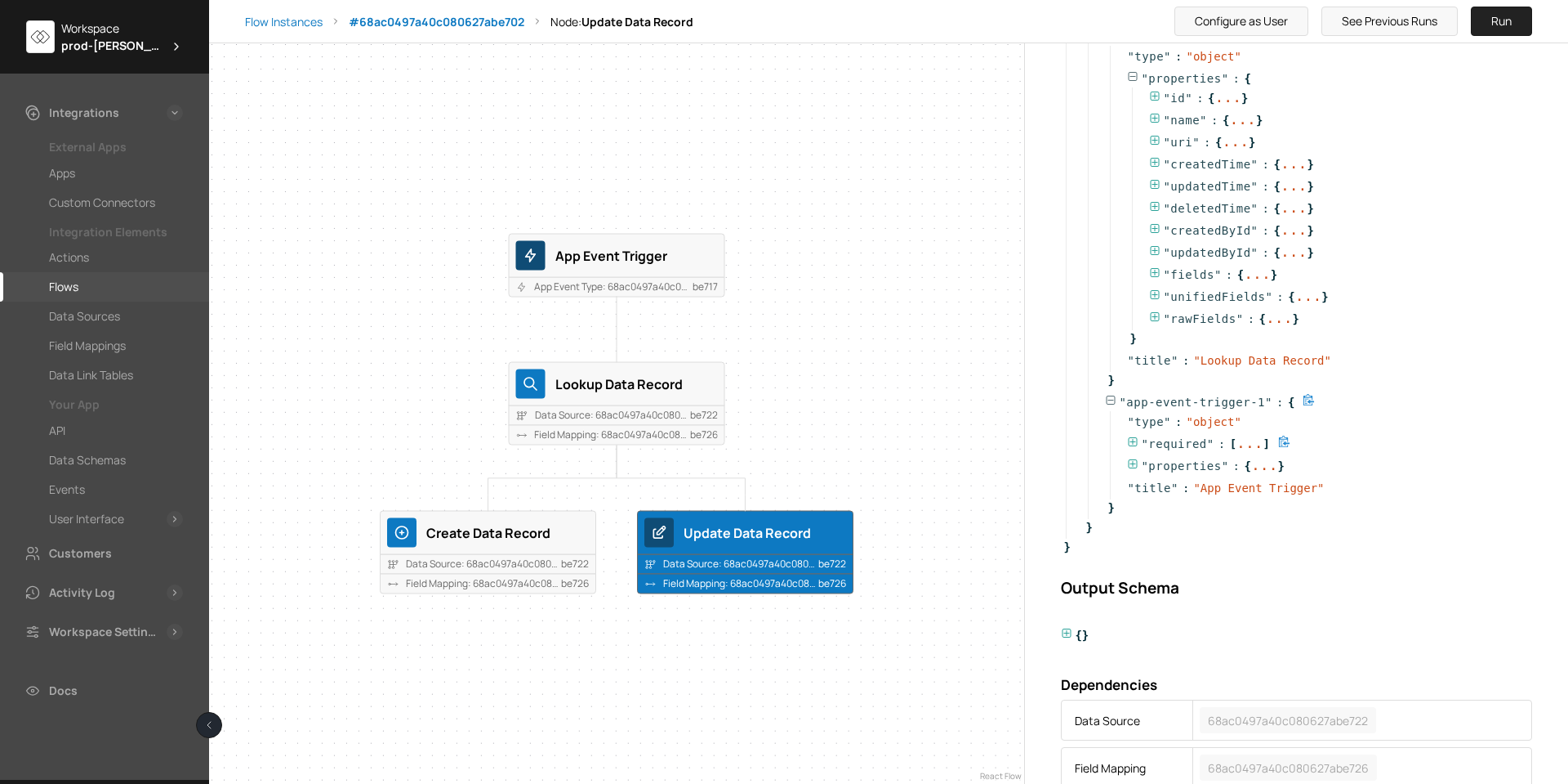
click at [1137, 445] on icon at bounding box center [1133, 442] width 12 height 12
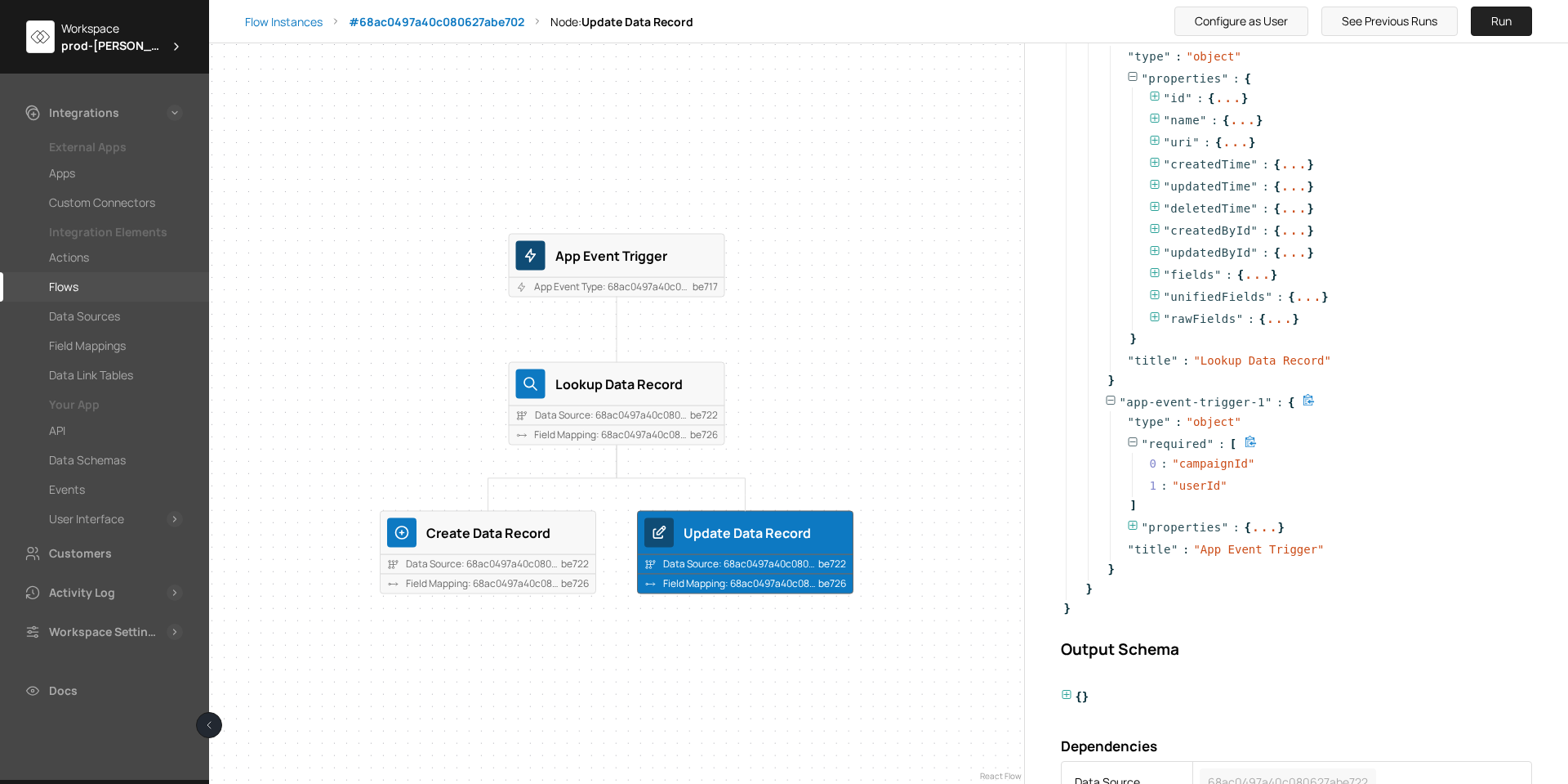
click at [1137, 443] on icon at bounding box center [1133, 442] width 12 height 12
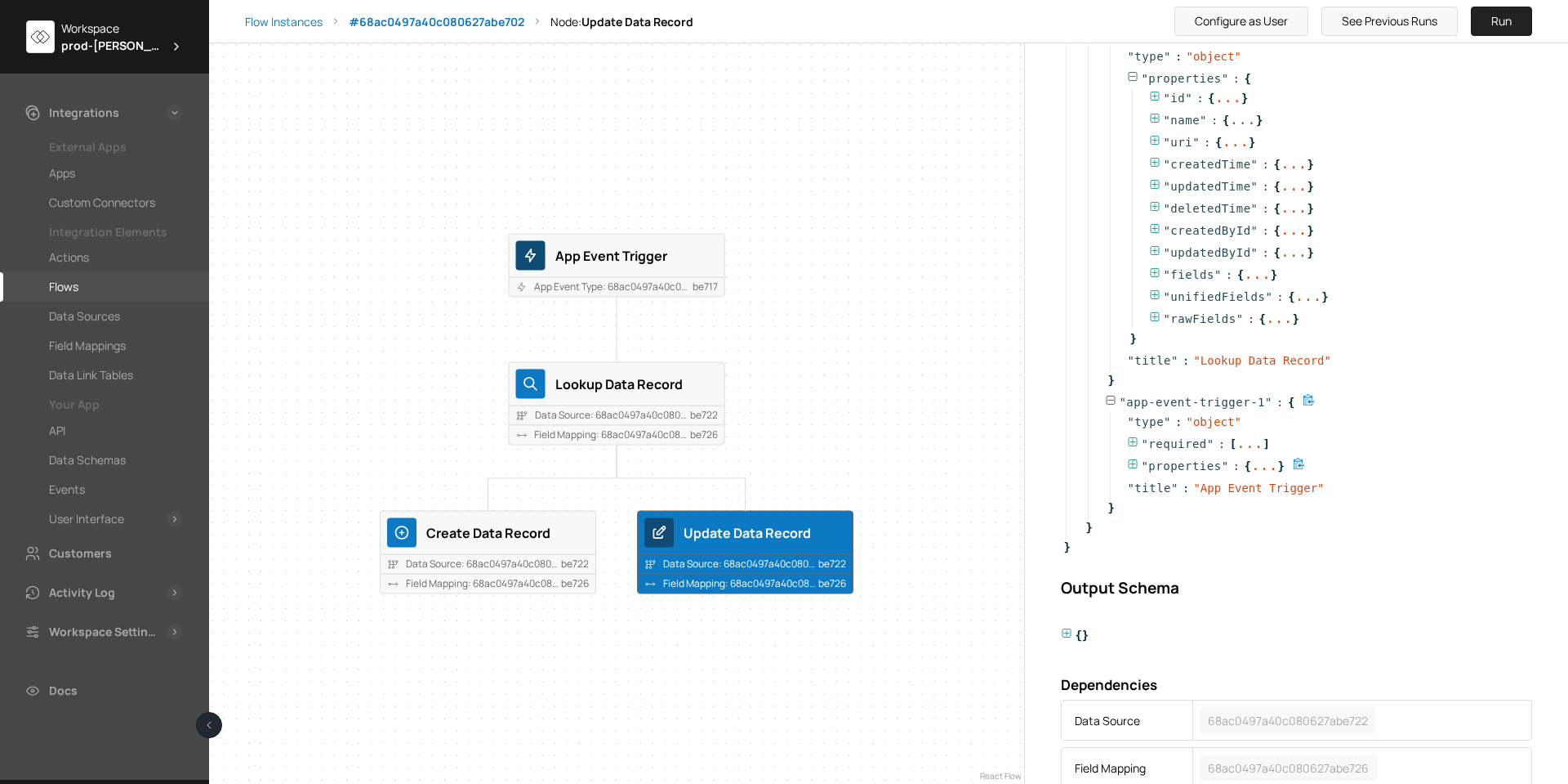
click at [1136, 462] on icon at bounding box center [1133, 464] width 12 height 12
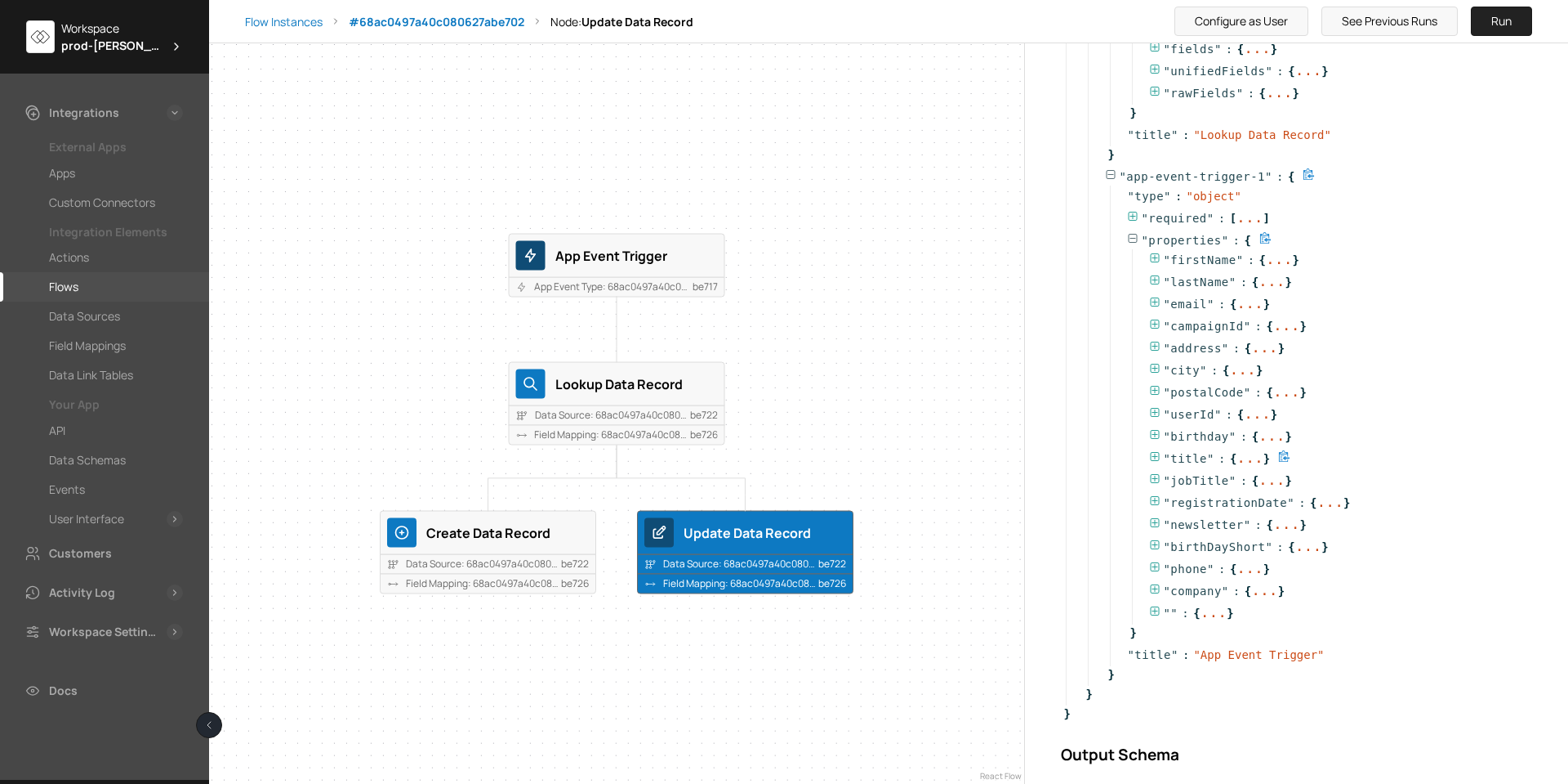
scroll to position [803, 0]
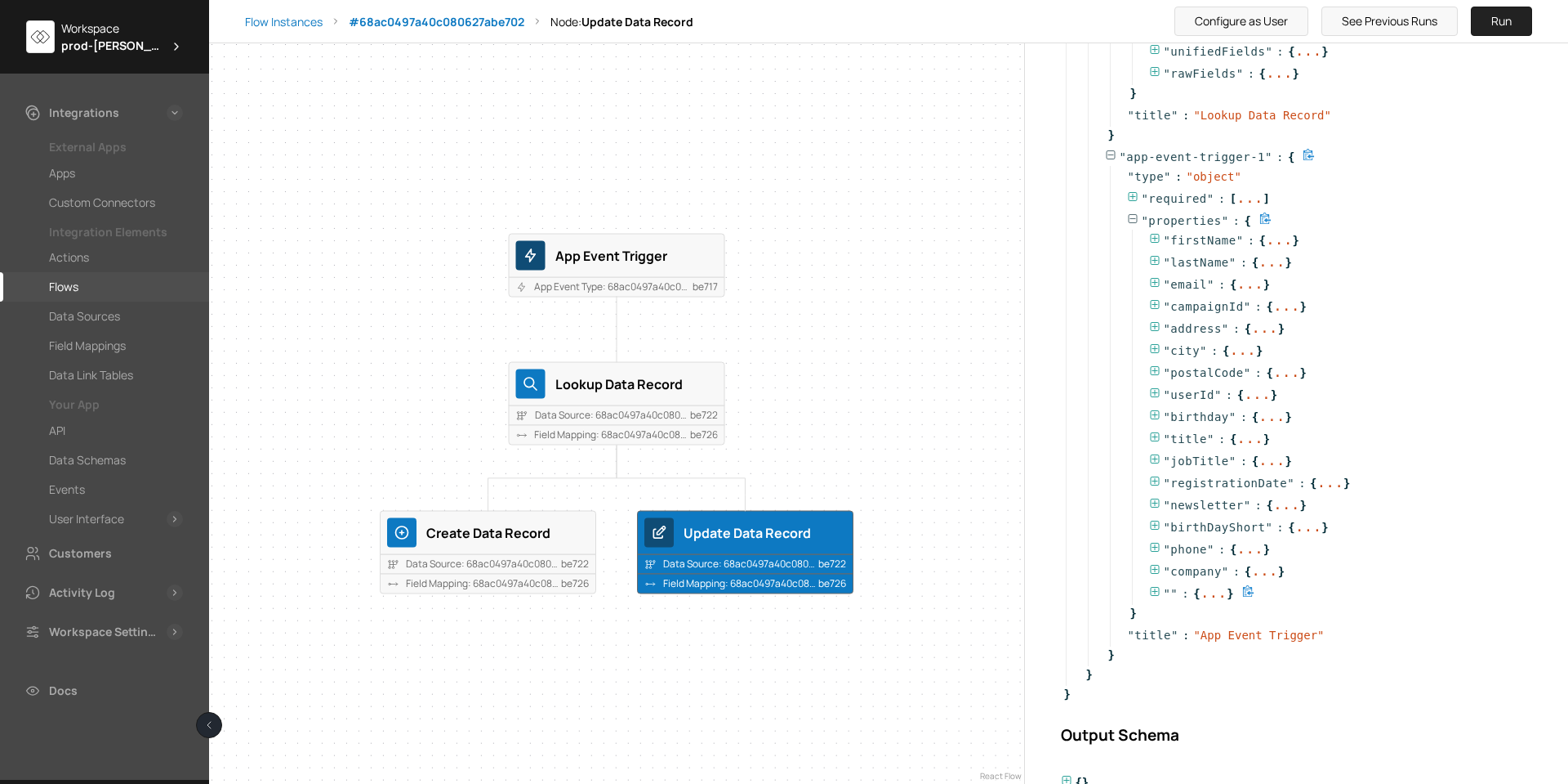
click at [1152, 589] on icon at bounding box center [1155, 592] width 12 height 12
click at [1180, 630] on icon at bounding box center [1177, 633] width 12 height 12
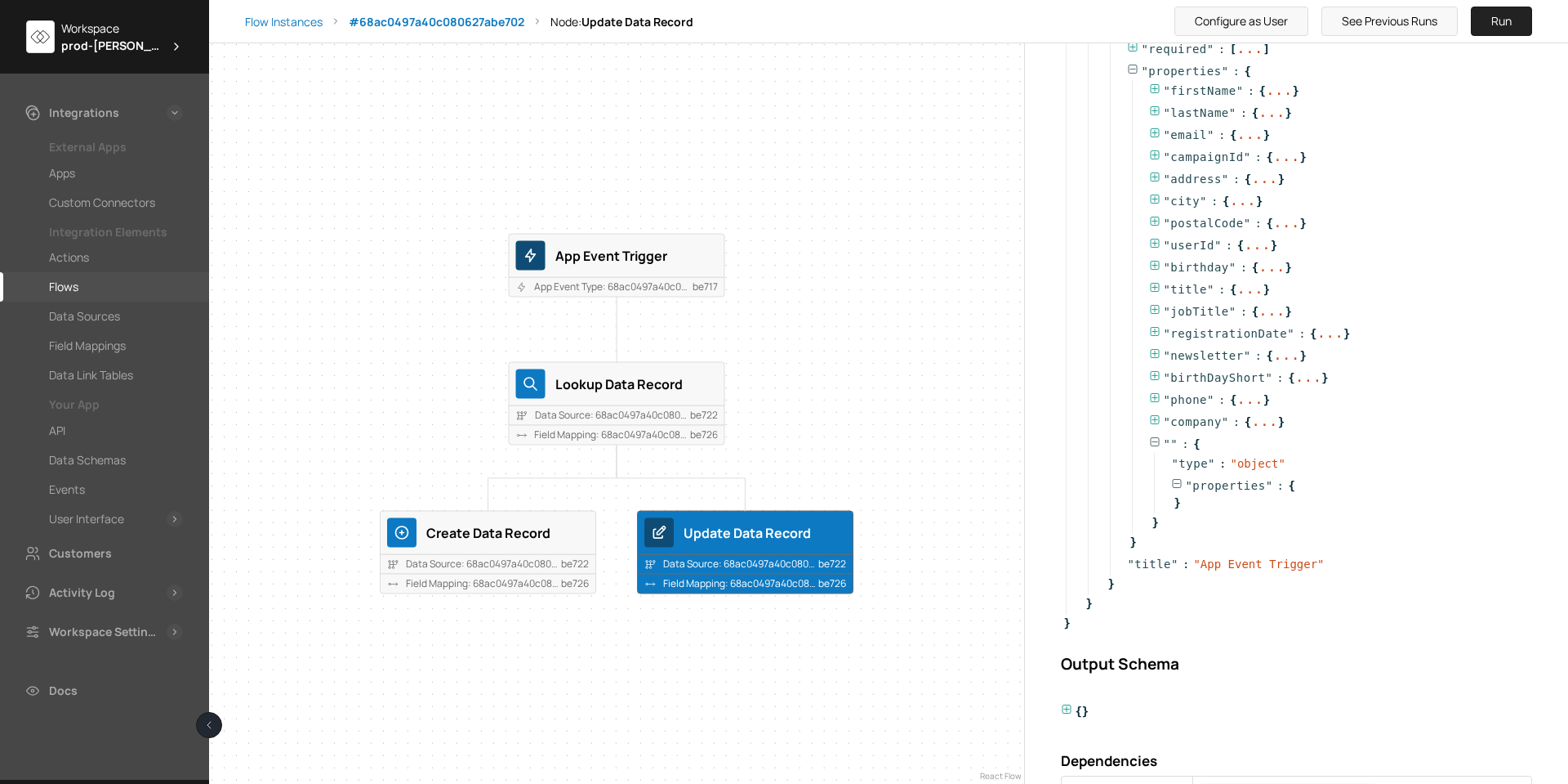
scroll to position [966, 0]
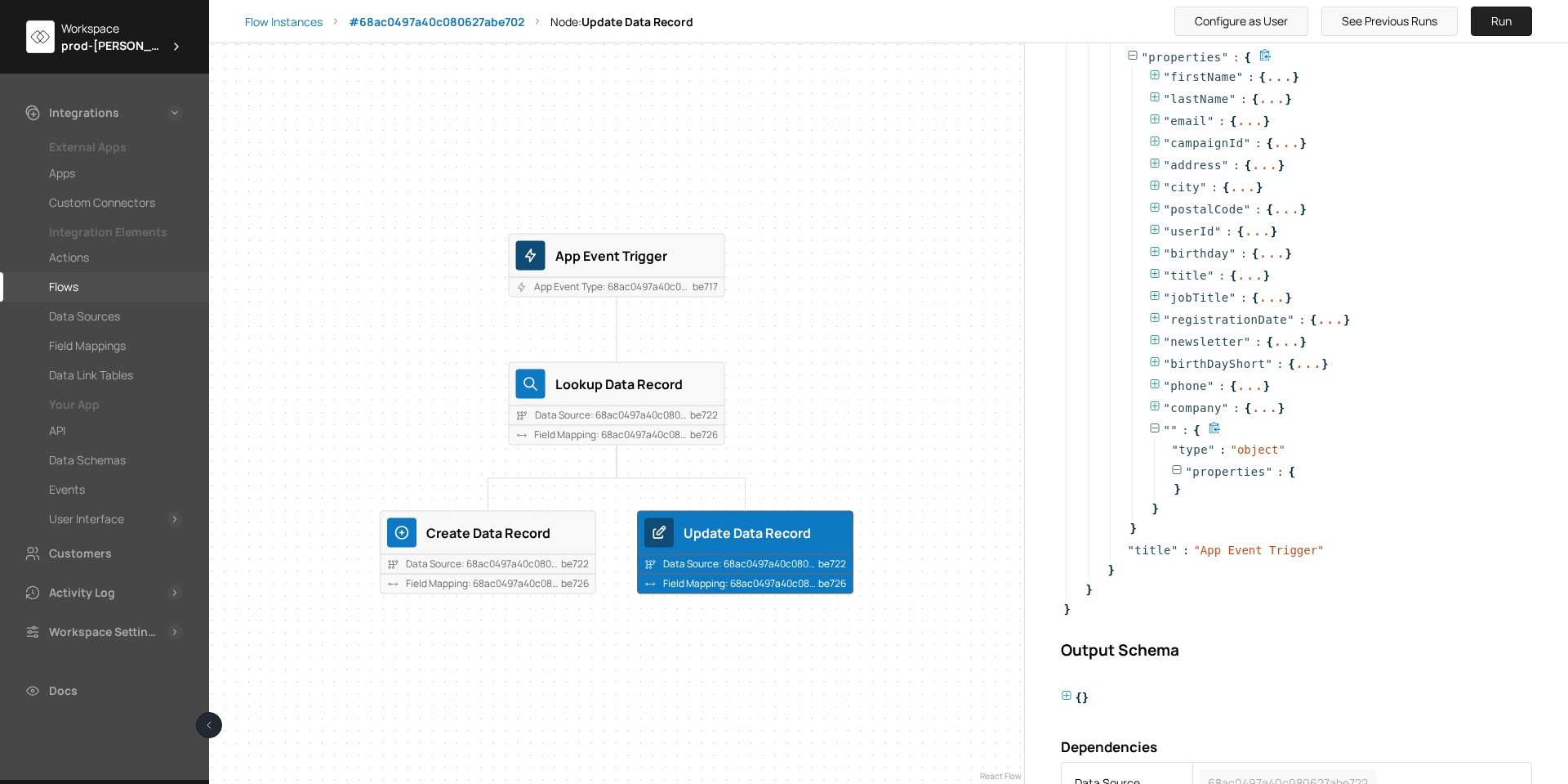
click at [1152, 425] on icon at bounding box center [1155, 428] width 9 height 9
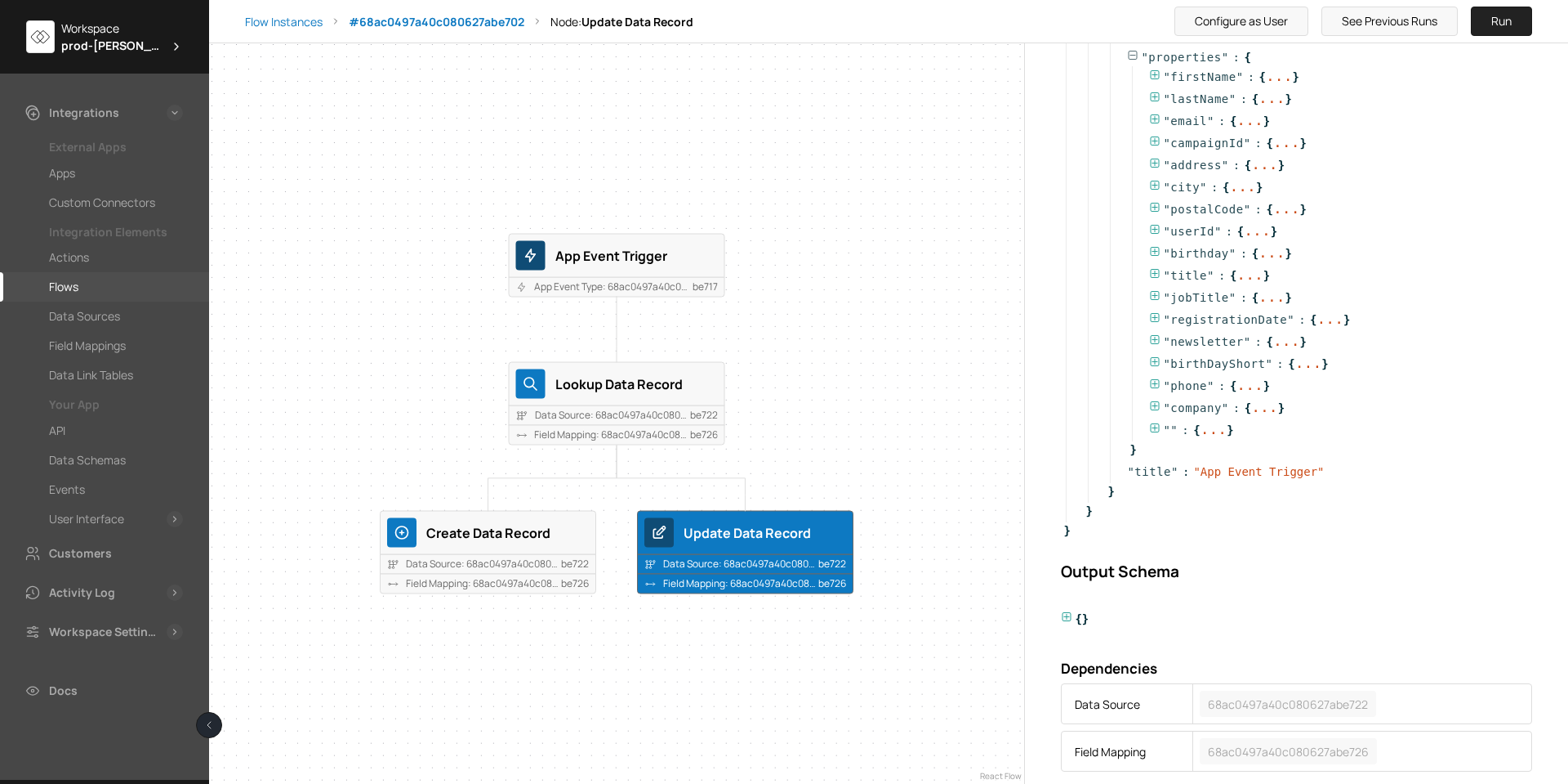
scroll to position [990, 0]
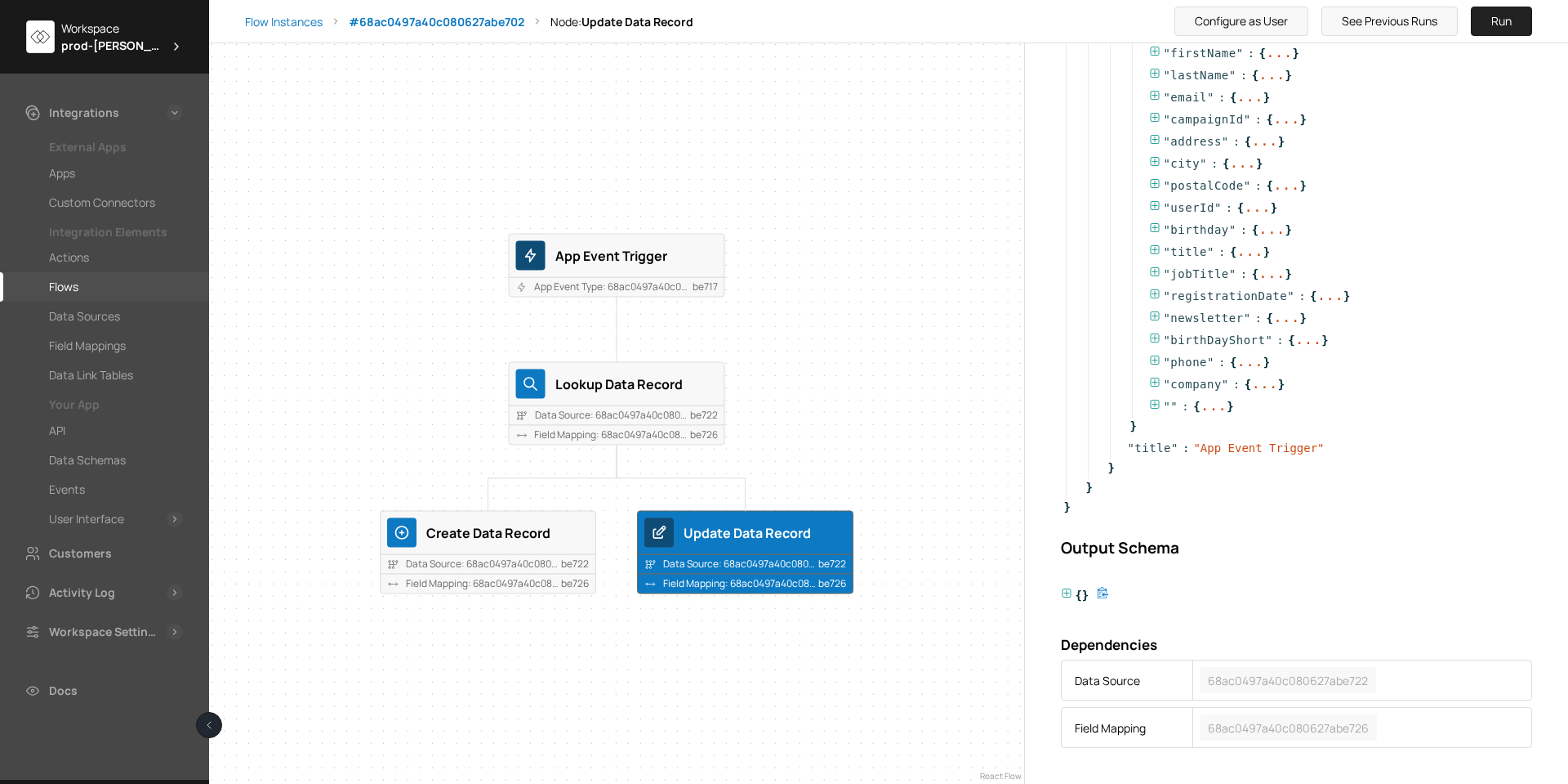
click at [1068, 597] on icon at bounding box center [1066, 593] width 12 height 12
click at [1066, 588] on icon at bounding box center [1066, 593] width 12 height 12
click at [1267, 726] on span "68ac0497a40c080627abe726" at bounding box center [1288, 727] width 161 height 17
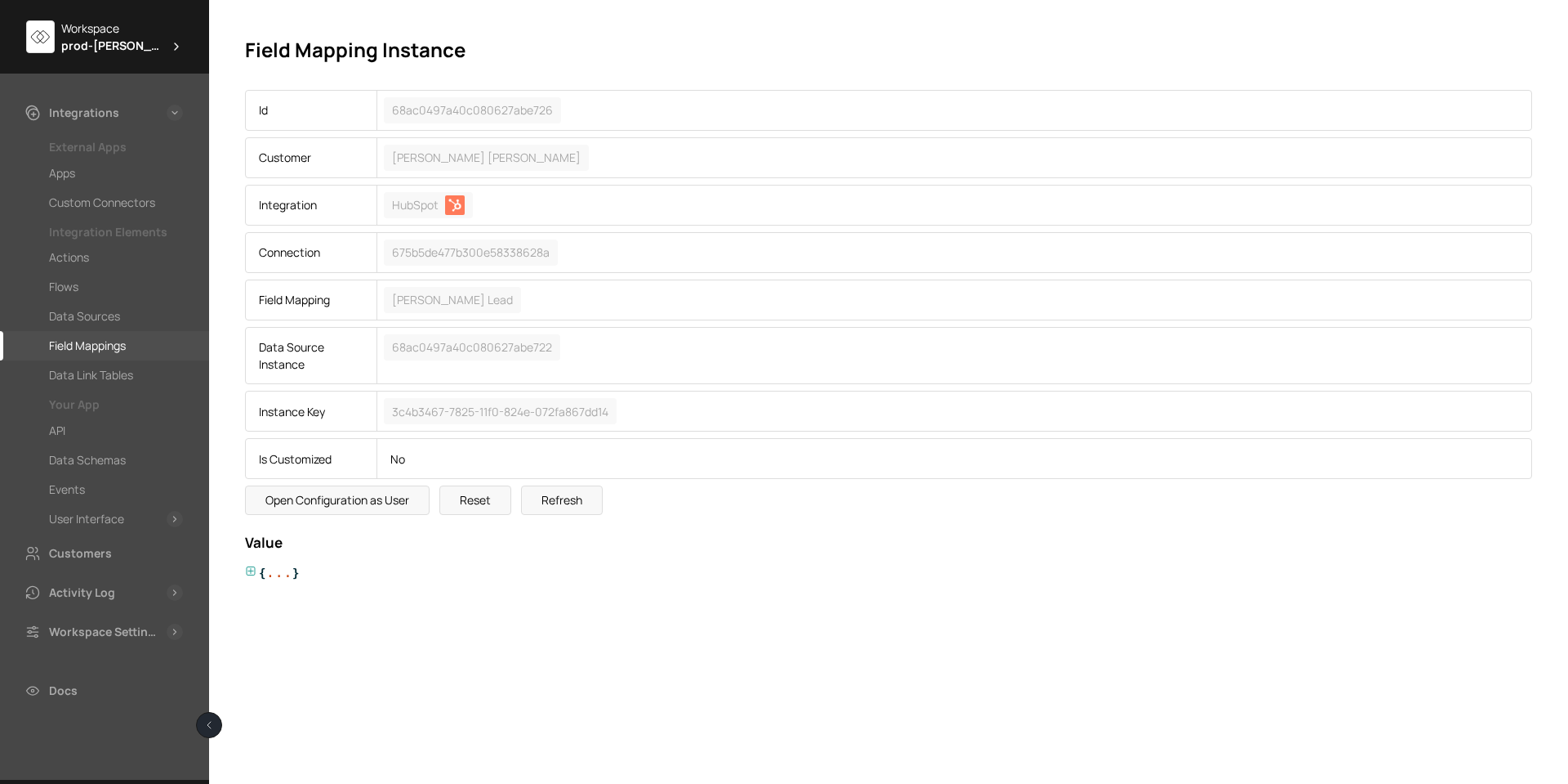
click at [246, 571] on icon at bounding box center [251, 571] width 9 height 9
click at [274, 607] on icon at bounding box center [273, 612] width 12 height 12
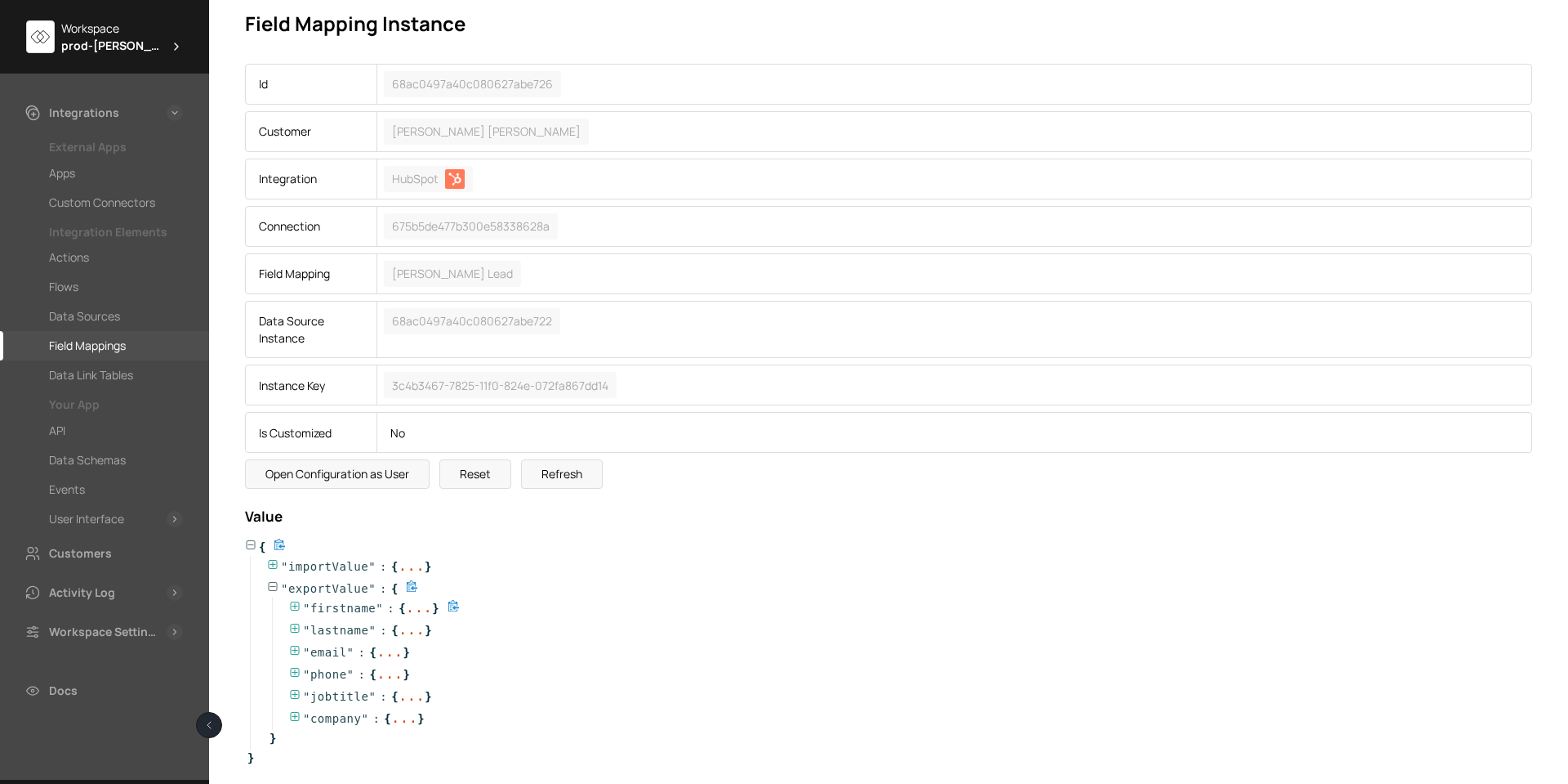
scroll to position [39, 0]
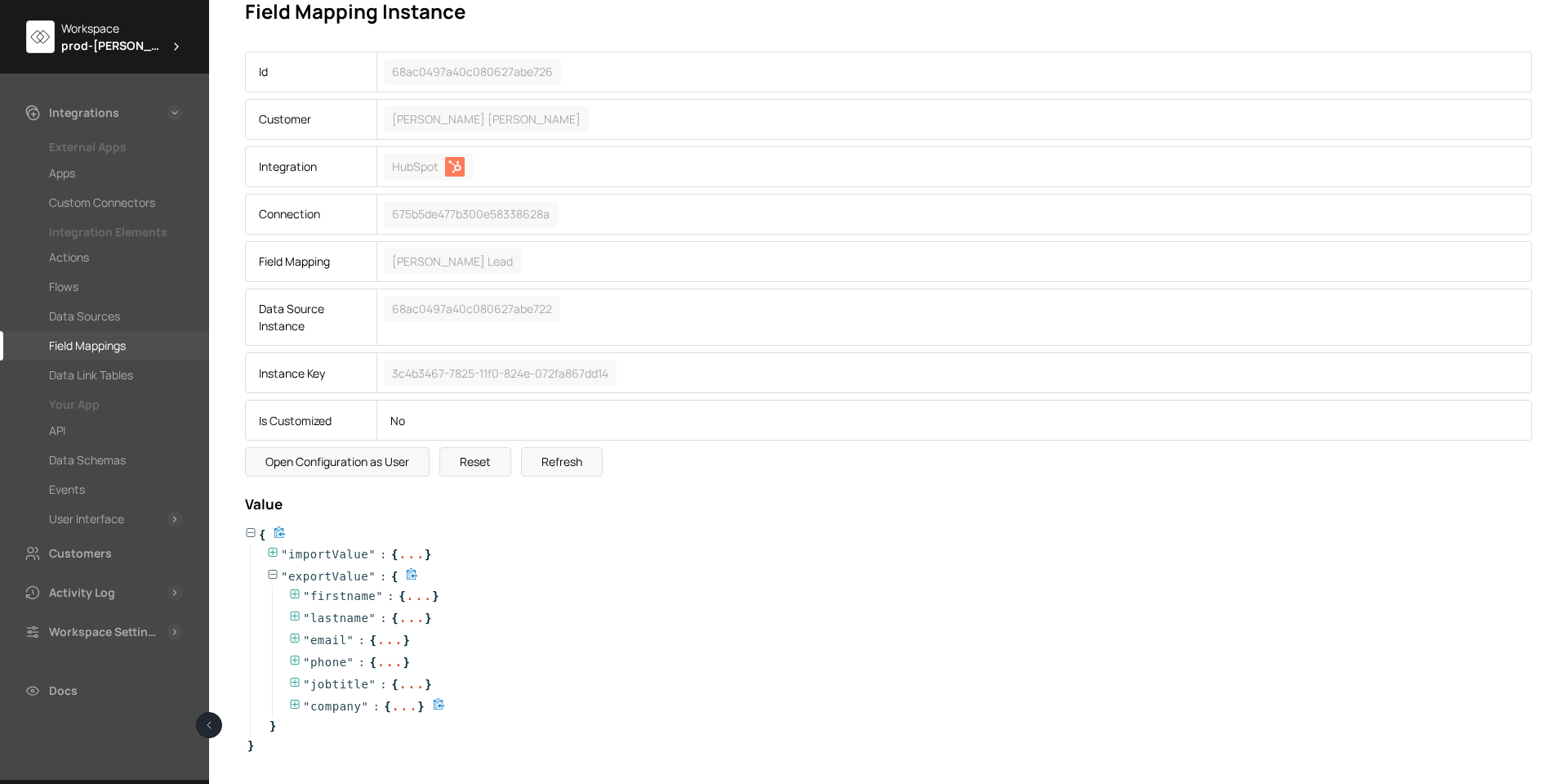
click at [295, 703] on icon at bounding box center [295, 705] width 9 height 9
click at [295, 703] on icon at bounding box center [294, 705] width 12 height 12
click at [296, 681] on icon at bounding box center [294, 682] width 12 height 12
click at [295, 658] on icon at bounding box center [295, 660] width 9 height 9
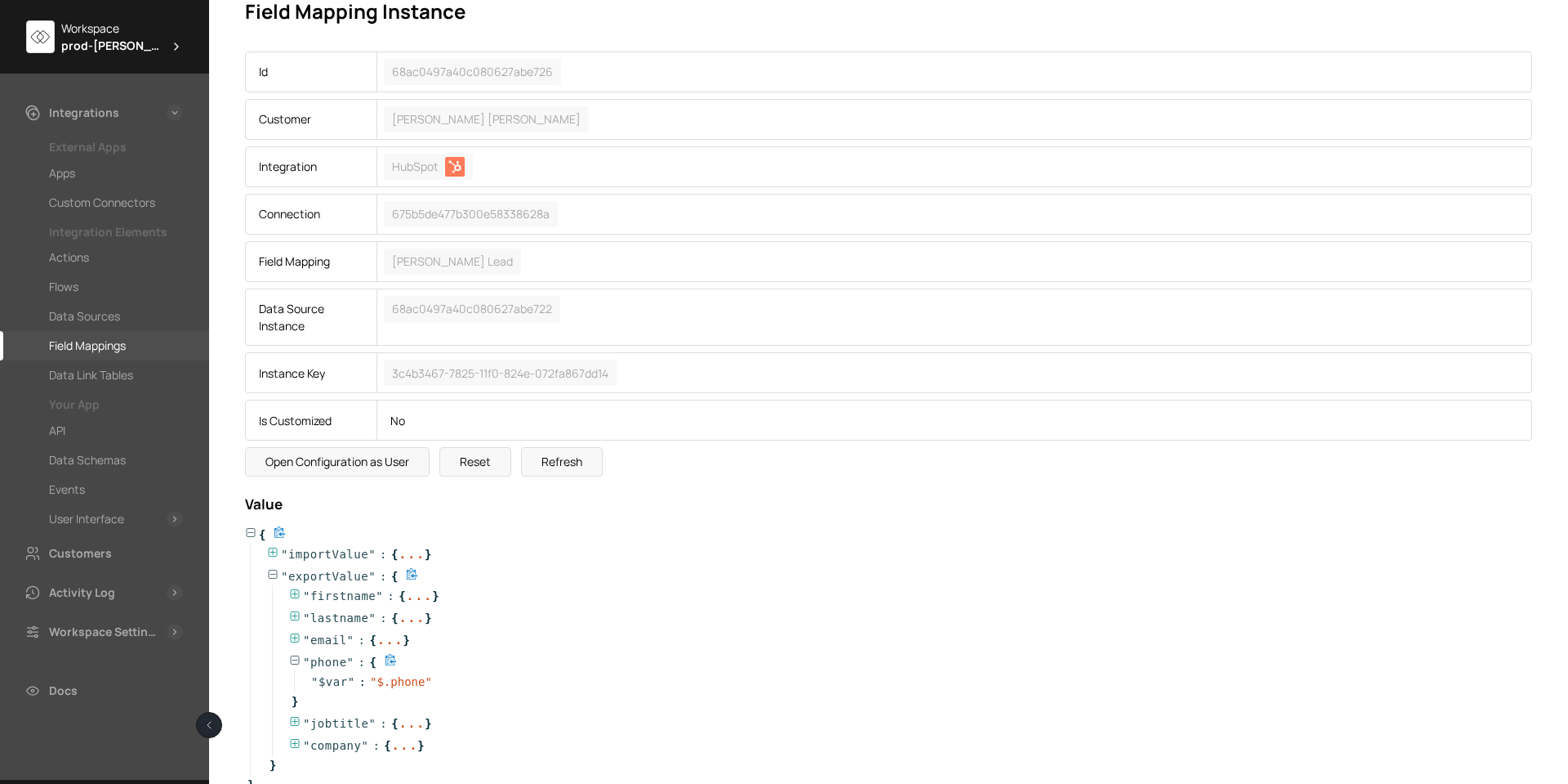
click at [295, 658] on icon at bounding box center [294, 660] width 12 height 12
click at [292, 636] on icon at bounding box center [294, 638] width 12 height 12
click at [290, 619] on icon at bounding box center [294, 616] width 12 height 12
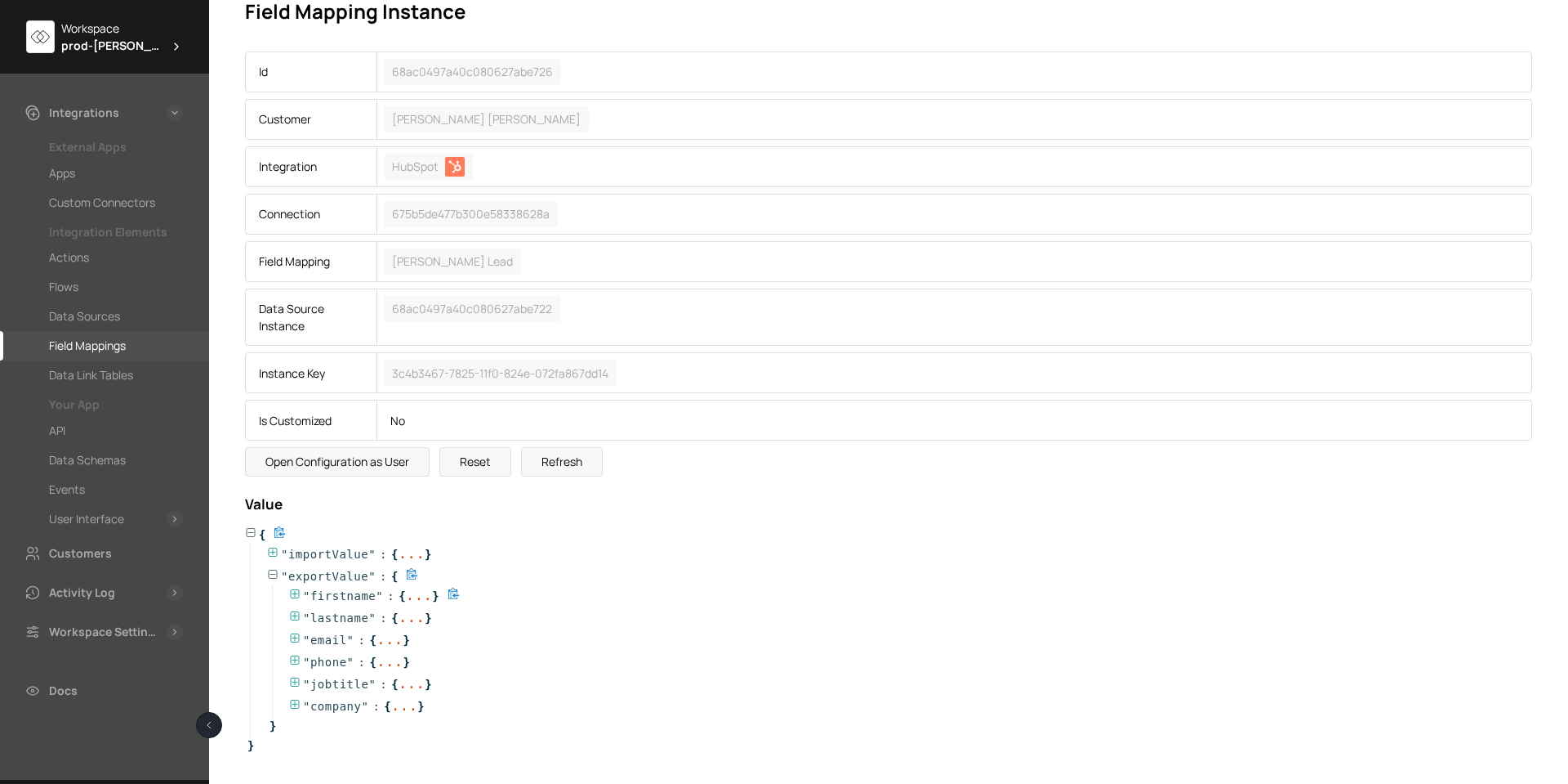
click at [291, 591] on icon at bounding box center [295, 593] width 9 height 9
click at [293, 593] on icon at bounding box center [295, 593] width 9 height 9
click at [274, 555] on icon at bounding box center [273, 552] width 12 height 12
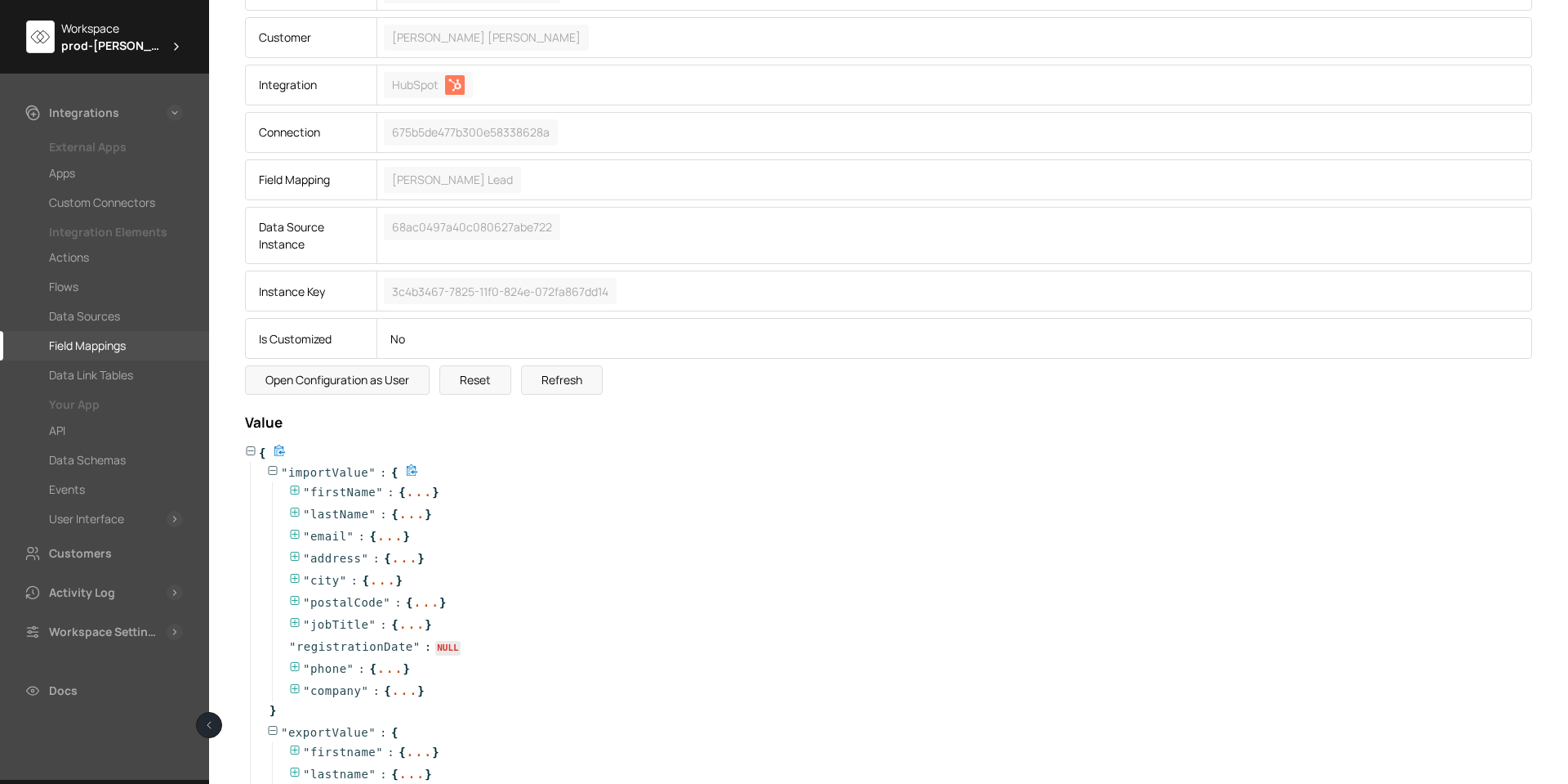
click at [270, 470] on icon at bounding box center [273, 471] width 12 height 12
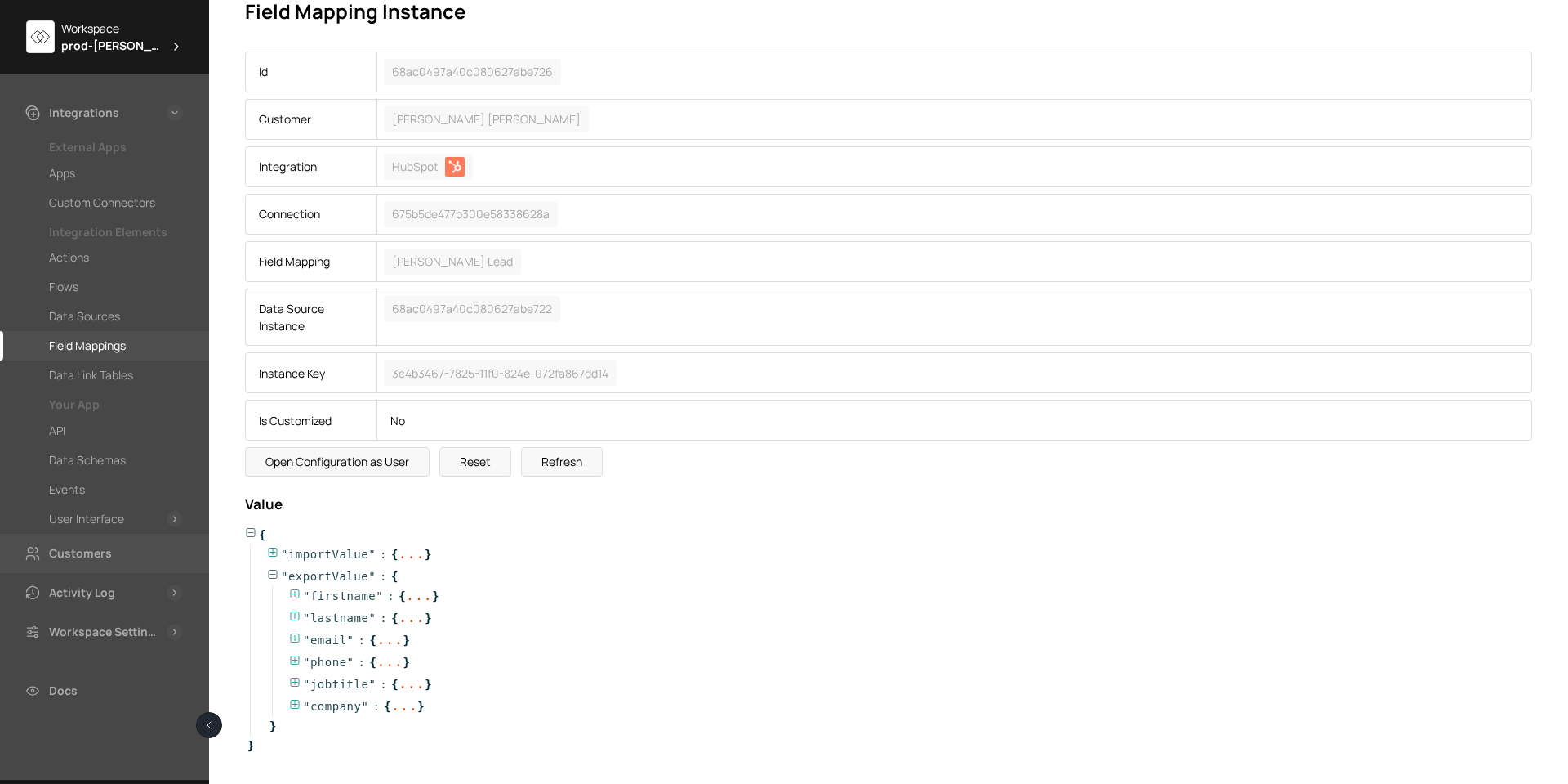
click at [85, 555] on div "Customers" at bounding box center [80, 554] width 63 height 20
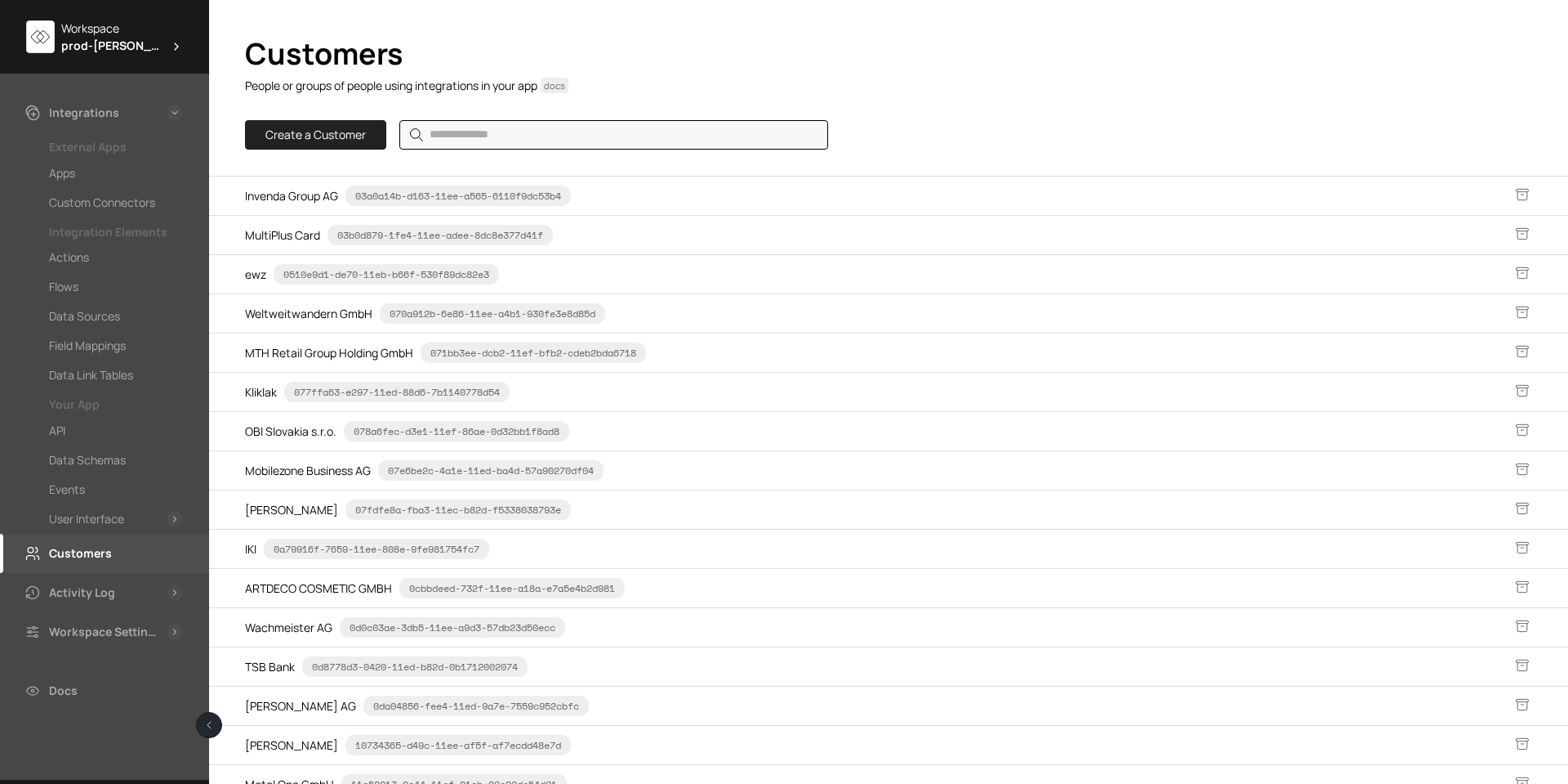
click at [459, 125] on input "search" at bounding box center [613, 135] width 429 height 30
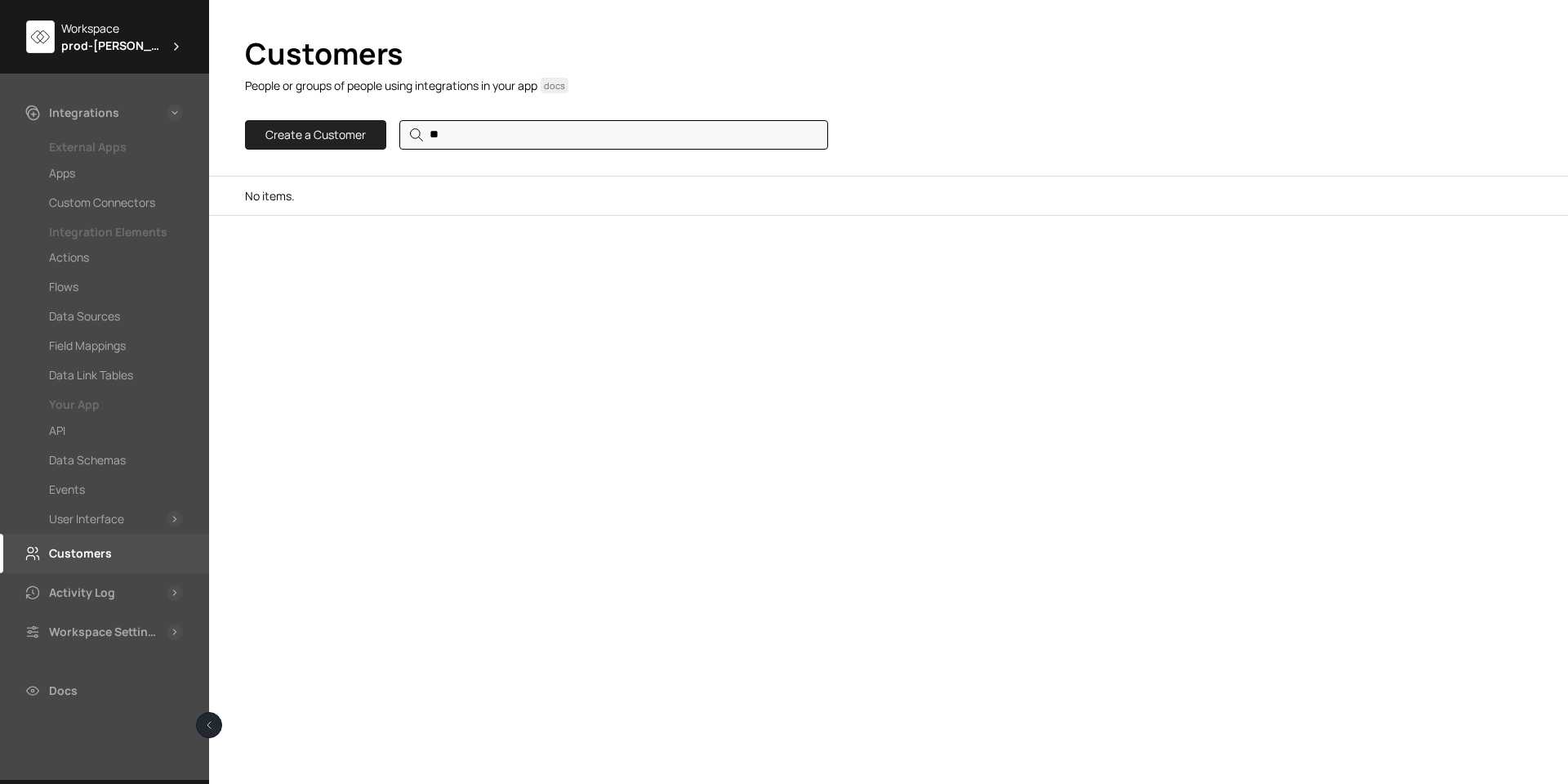
type input "*"
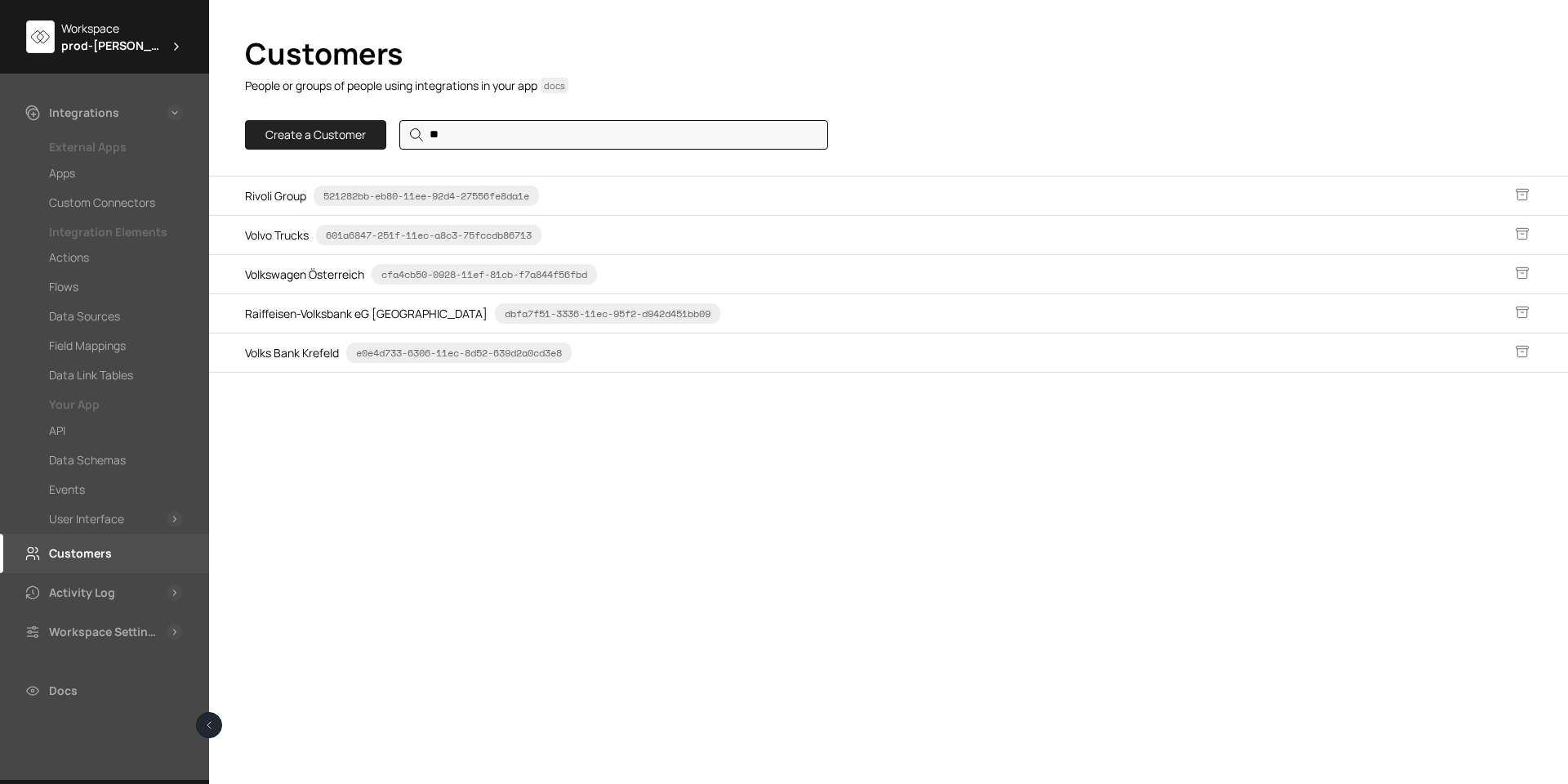
type input "*"
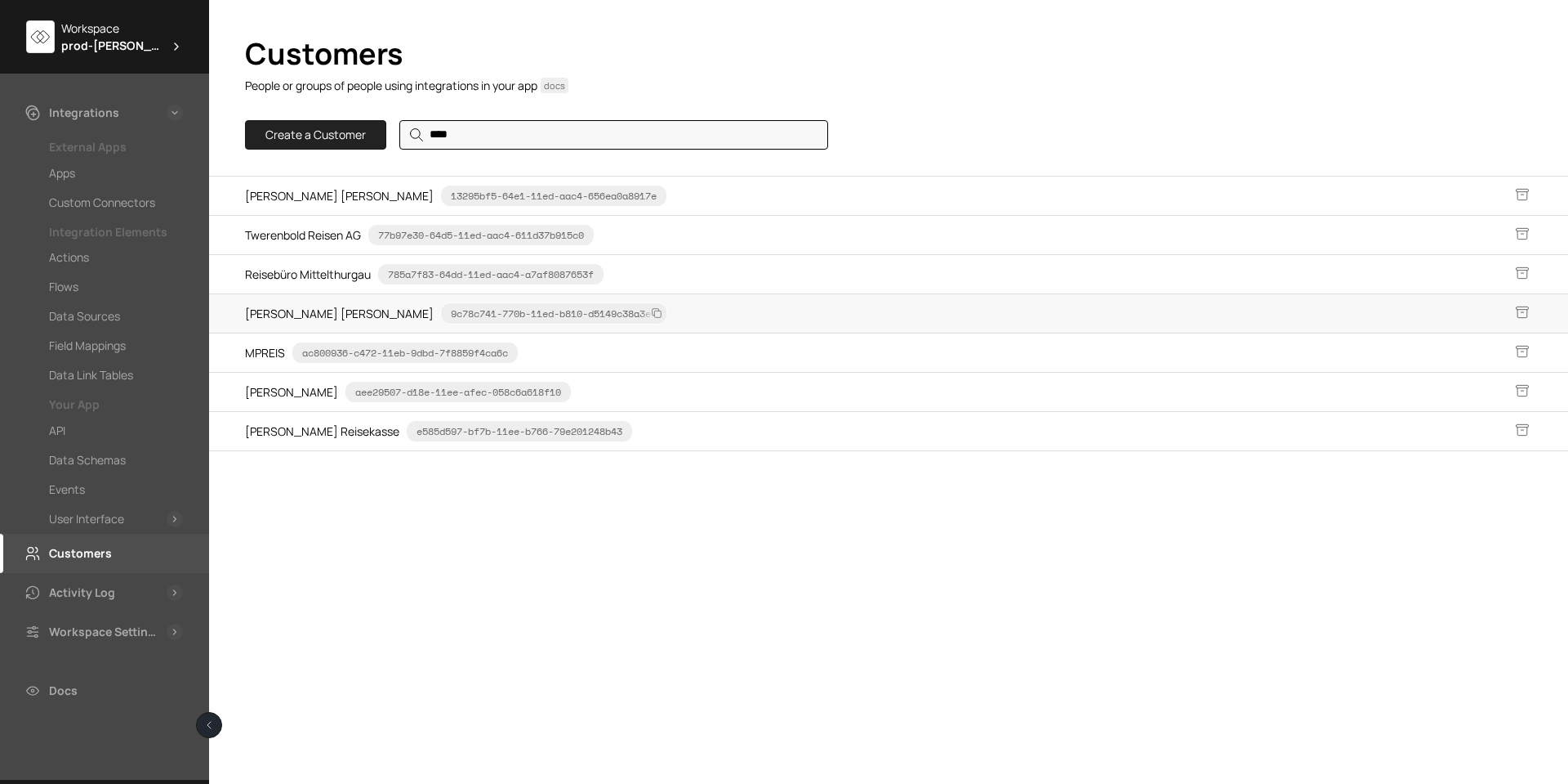
type input "****"
click at [441, 309] on span "9c78c741-770b-11ed-b810-d5149c38a3ed" at bounding box center [554, 313] width 227 height 22
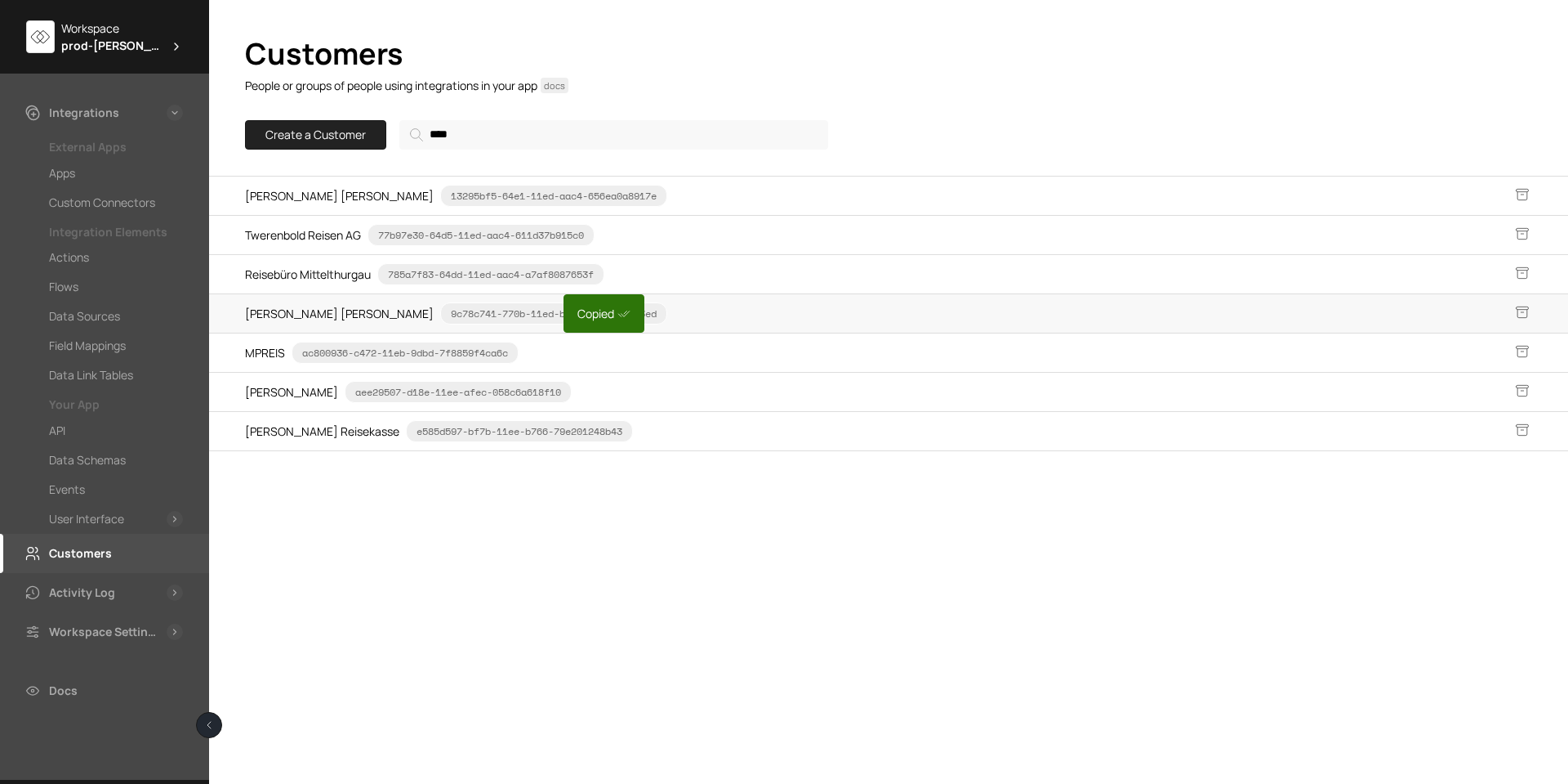
click at [287, 307] on span "[PERSON_NAME] [PERSON_NAME]" at bounding box center [339, 313] width 189 height 17
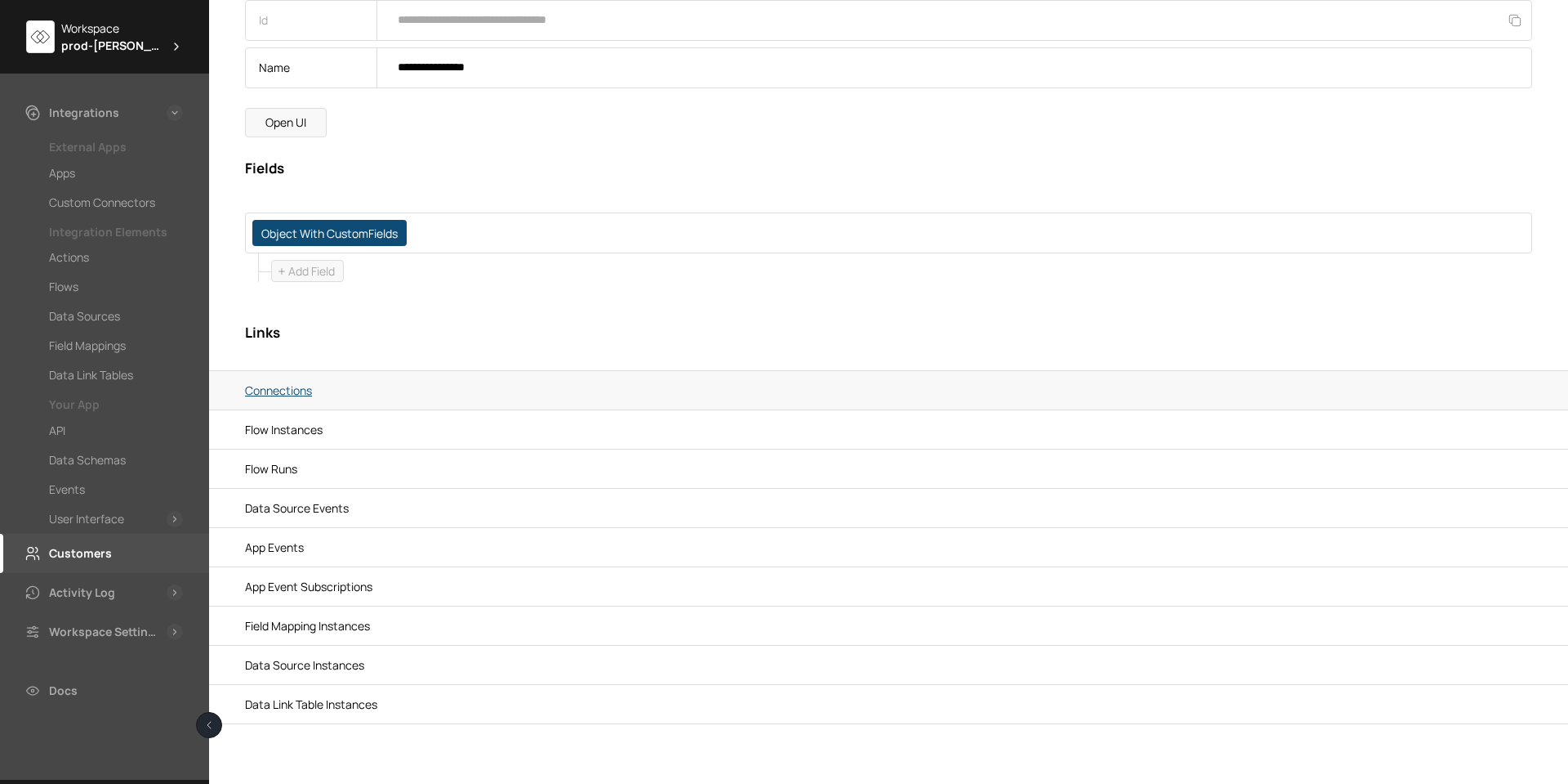
scroll to position [96, 0]
click at [286, 399] on link "Connections" at bounding box center [888, 387] width 1287 height 30
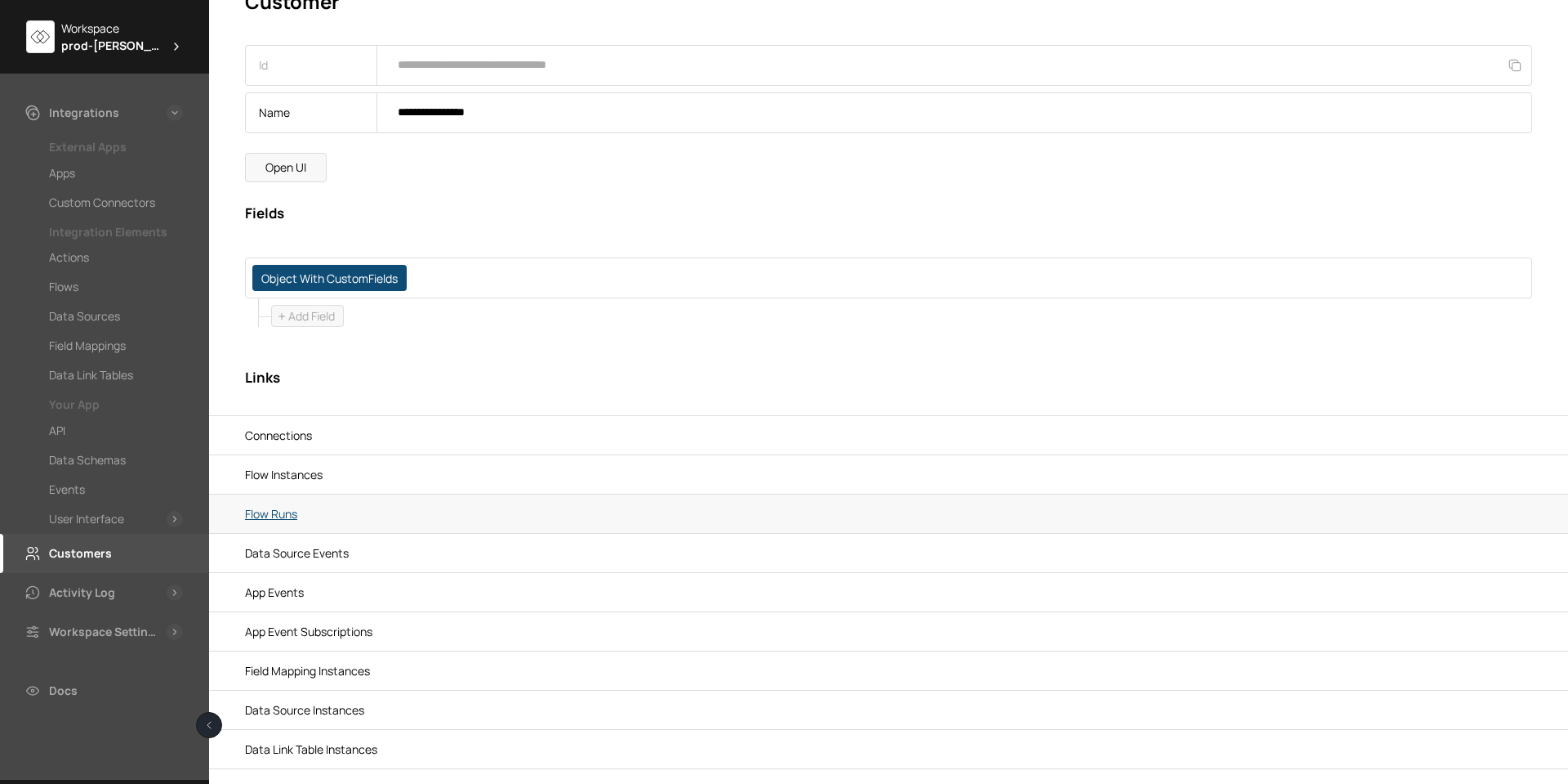
scroll to position [96, 0]
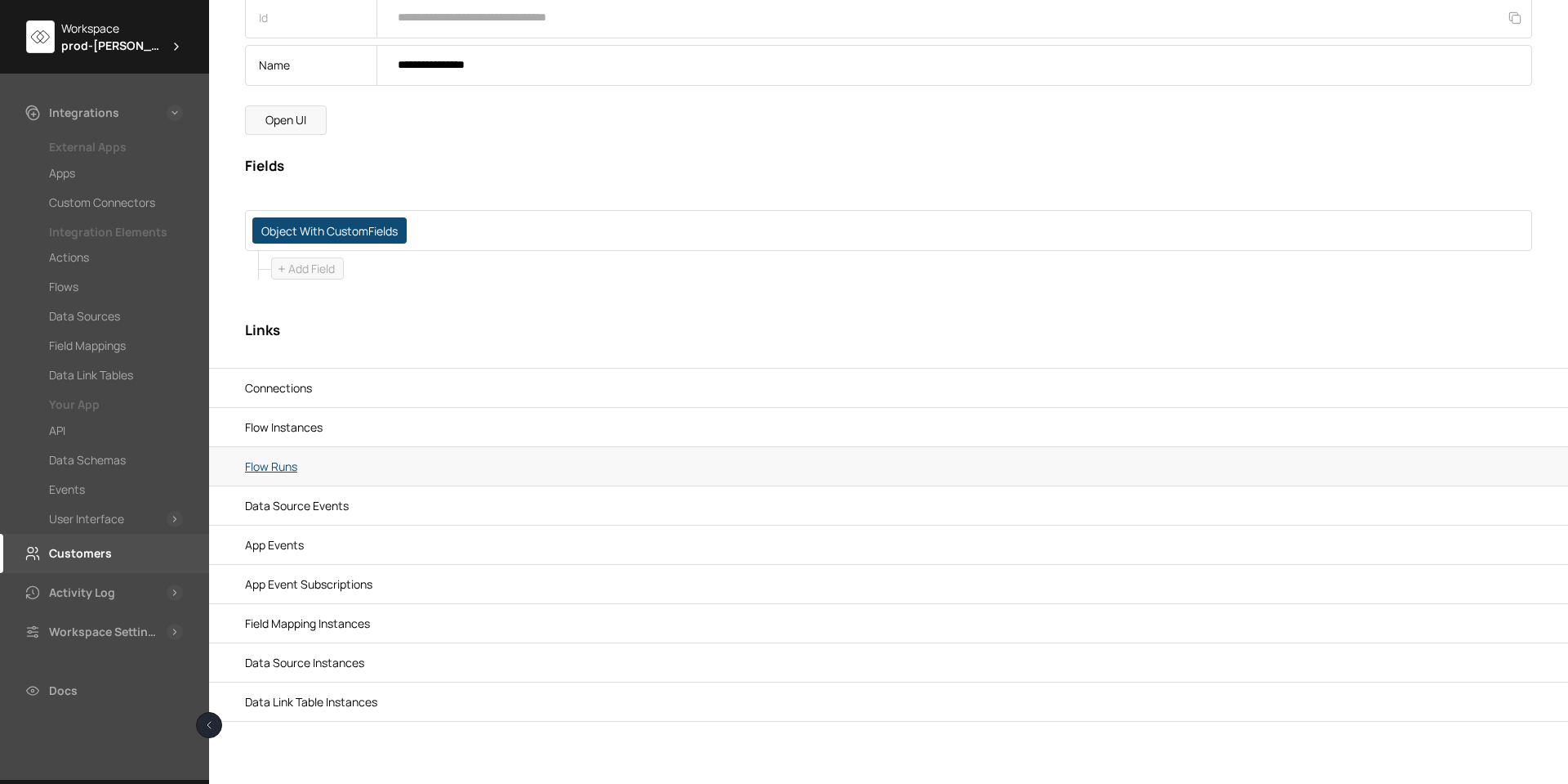
click at [277, 464] on link "Flow Runs" at bounding box center [888, 466] width 1287 height 30
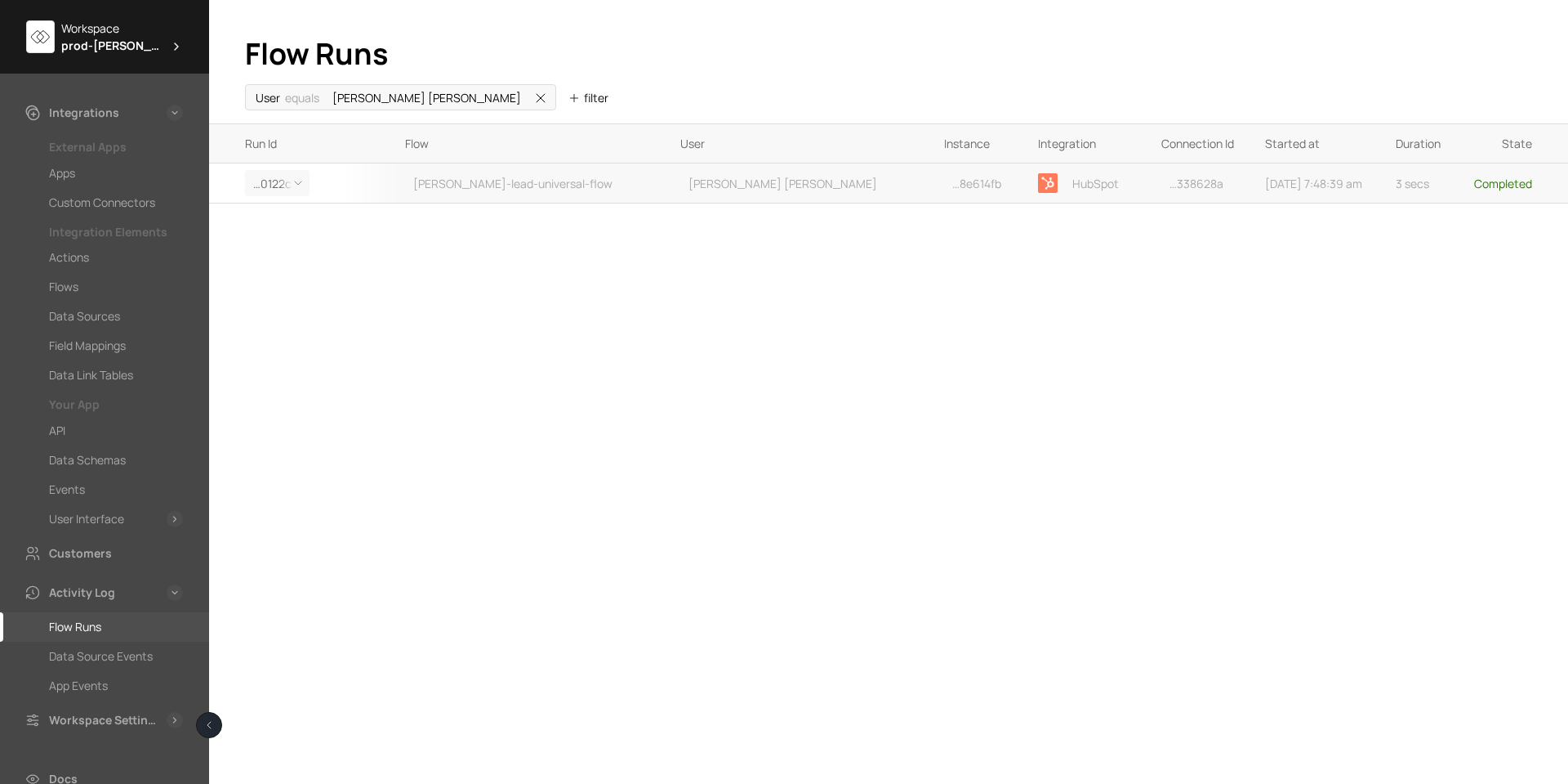
click at [291, 176] on span at bounding box center [293, 183] width 30 height 23
click at [273, 245] on div "Details" at bounding box center [291, 246] width 90 height 31
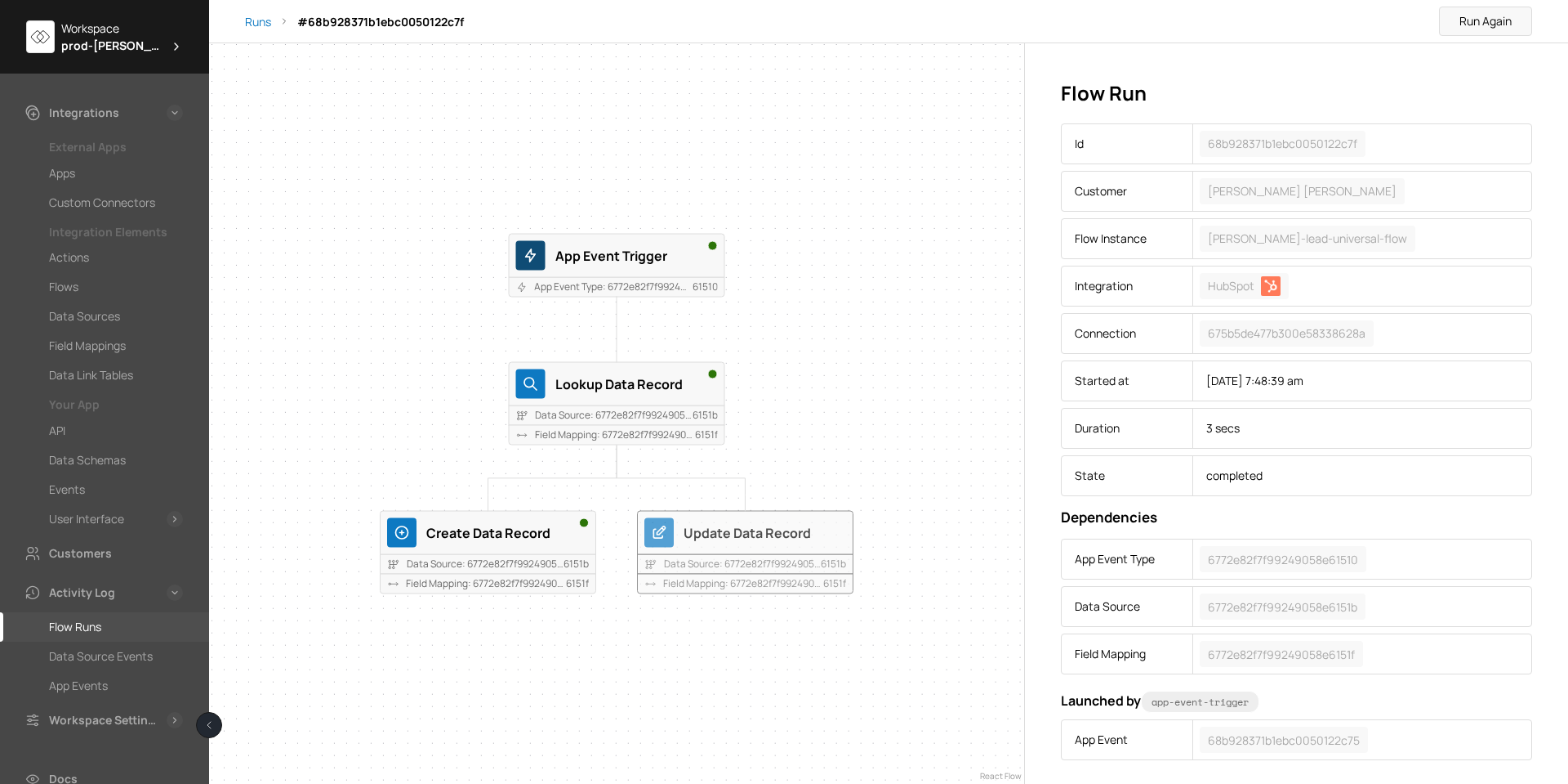
click at [713, 536] on div "Update Data Record" at bounding box center [765, 532] width 162 height 22
click at [872, 366] on div "App Event Trigger App Event Type: 6772e82f7f99249058e 61510 Lookup Data Record …" at bounding box center [617, 414] width 815 height 741
click at [681, 537] on div "Update Data Record" at bounding box center [746, 533] width 217 height 44
click at [513, 536] on div "Create Data Record" at bounding box center [507, 532] width 162 height 22
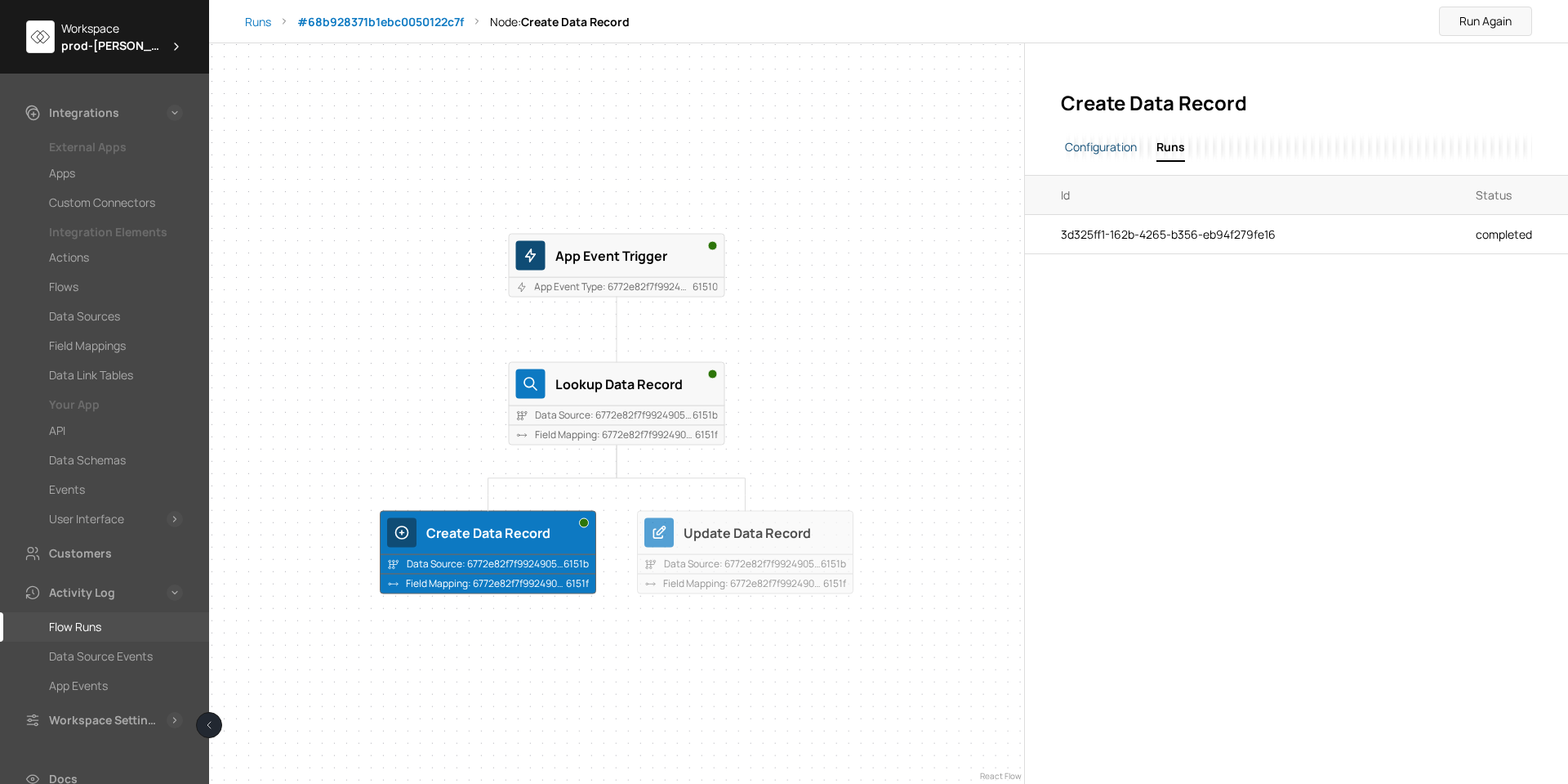
click at [1129, 153] on span "Configuration" at bounding box center [1100, 146] width 79 height 17
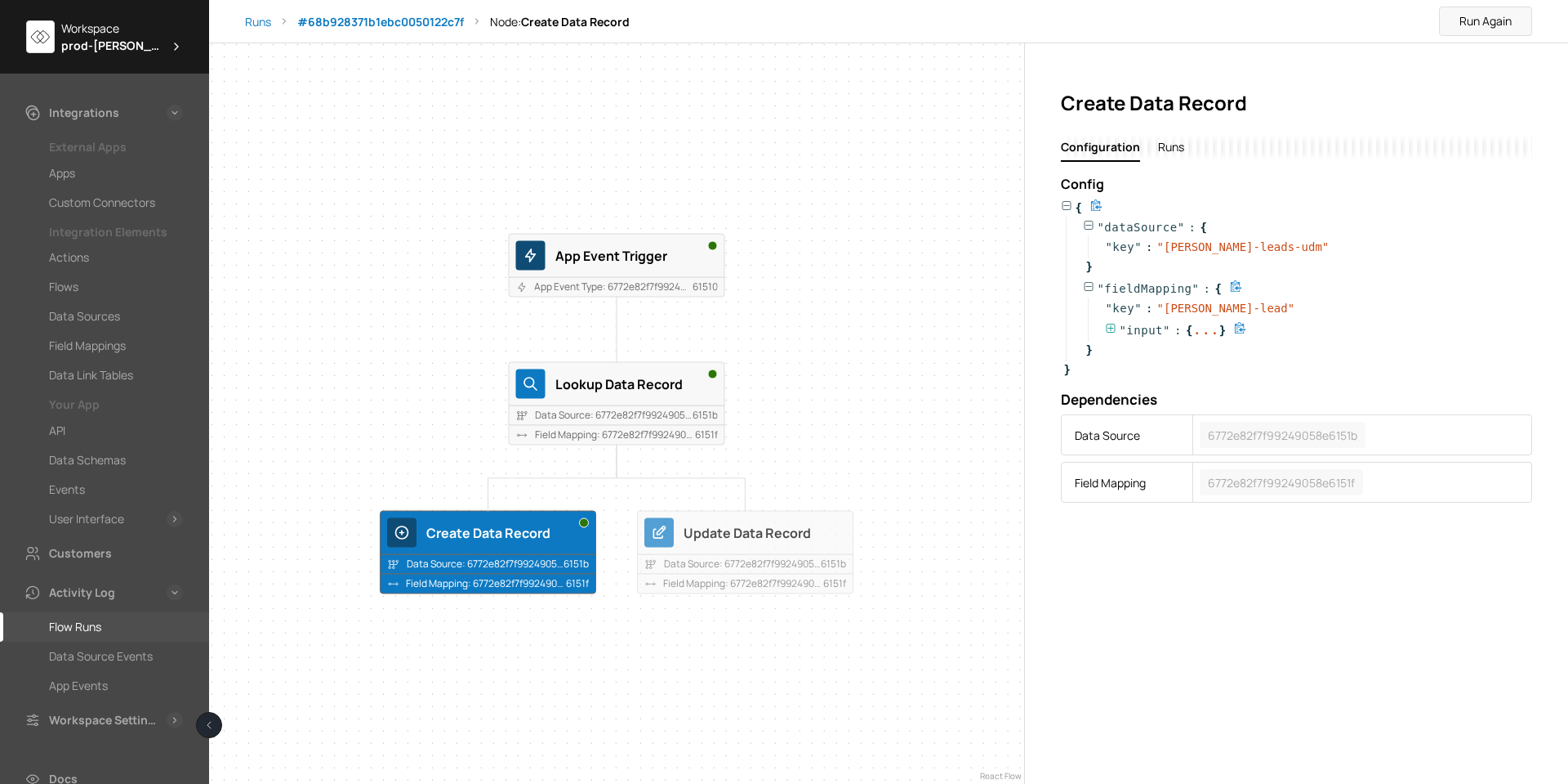
click at [1106, 328] on icon at bounding box center [1110, 328] width 12 height 12
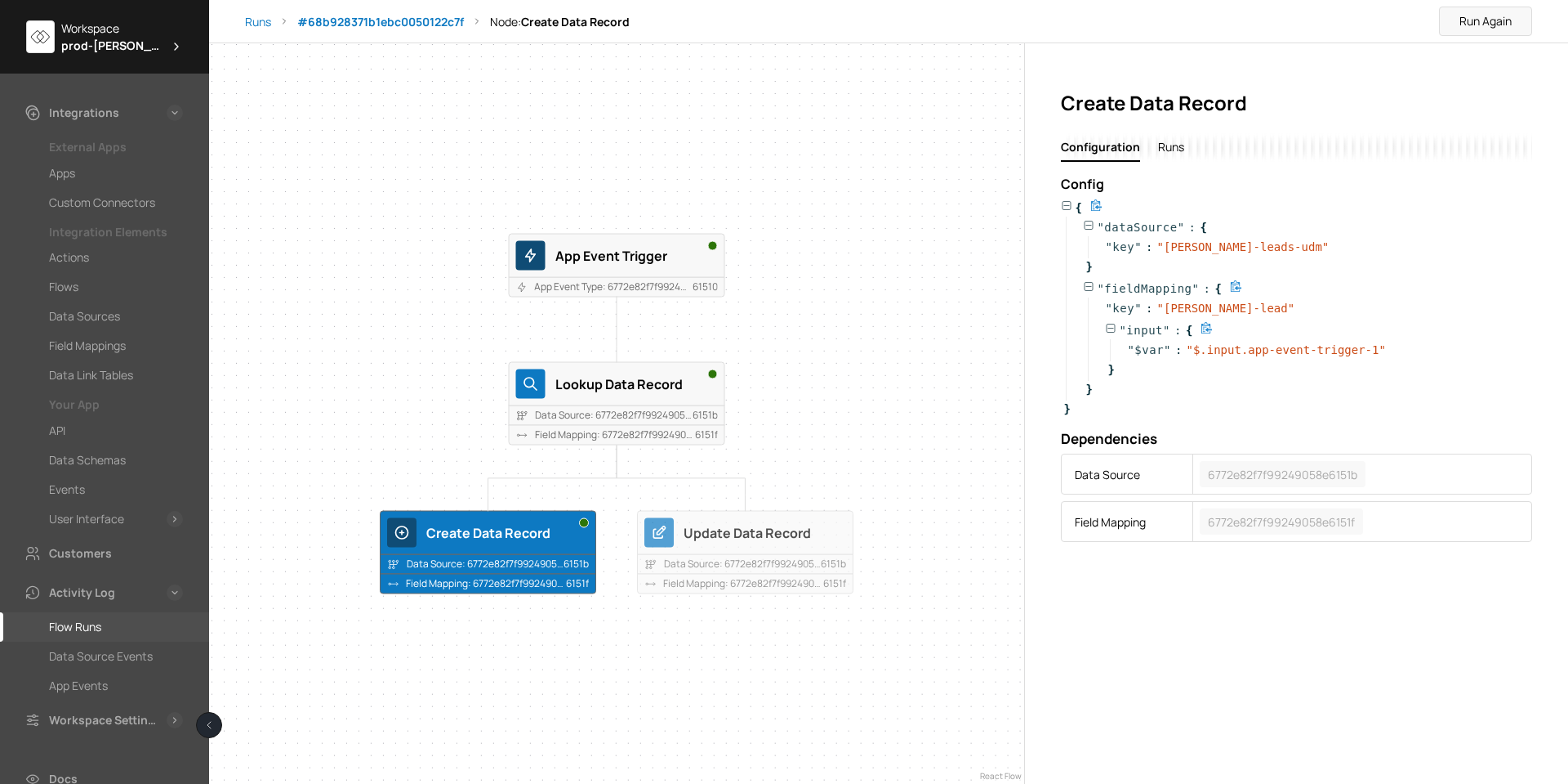
click at [1106, 328] on icon at bounding box center [1110, 328] width 12 height 12
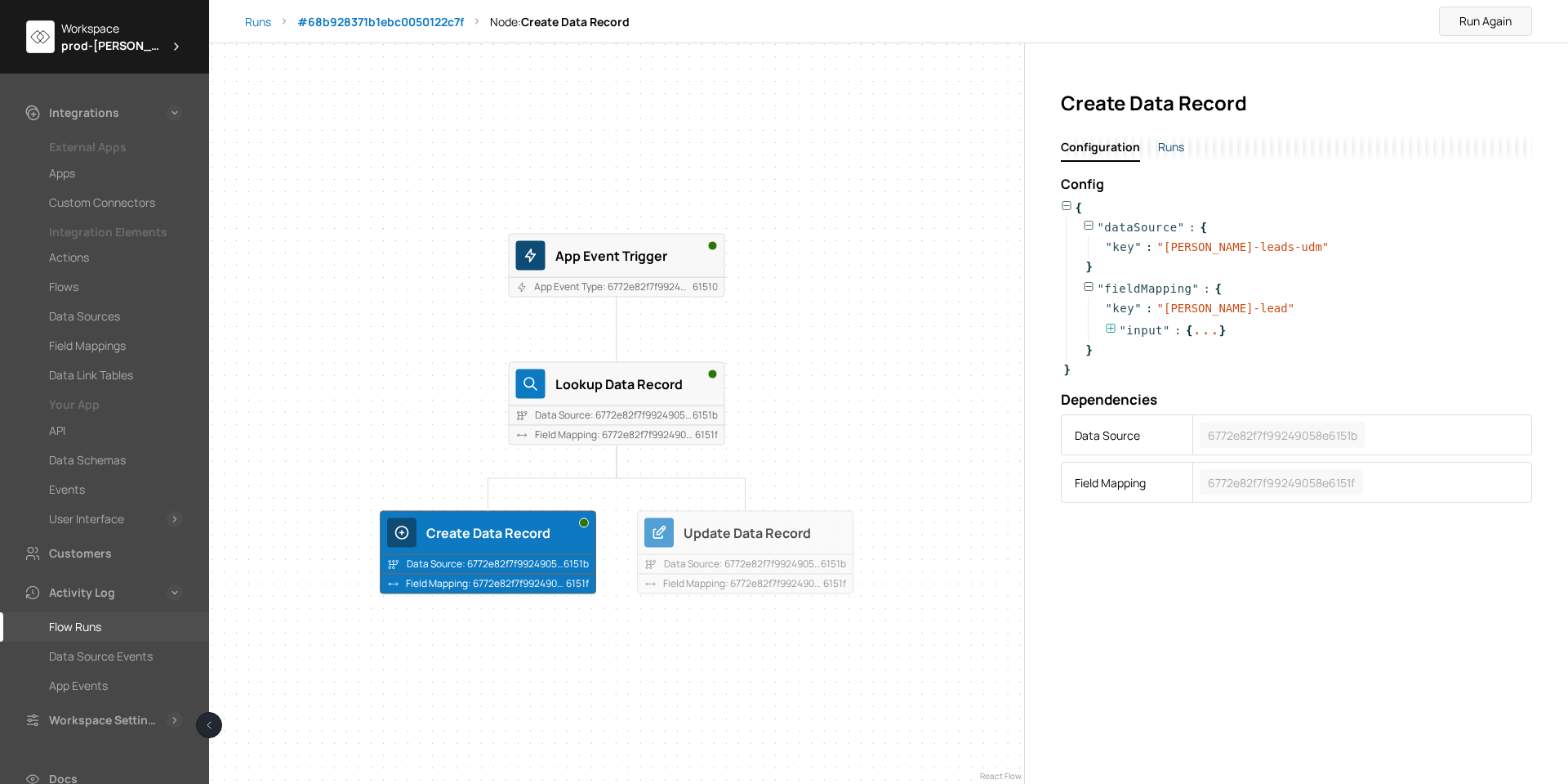
click at [1170, 153] on span "Runs" at bounding box center [1171, 146] width 29 height 17
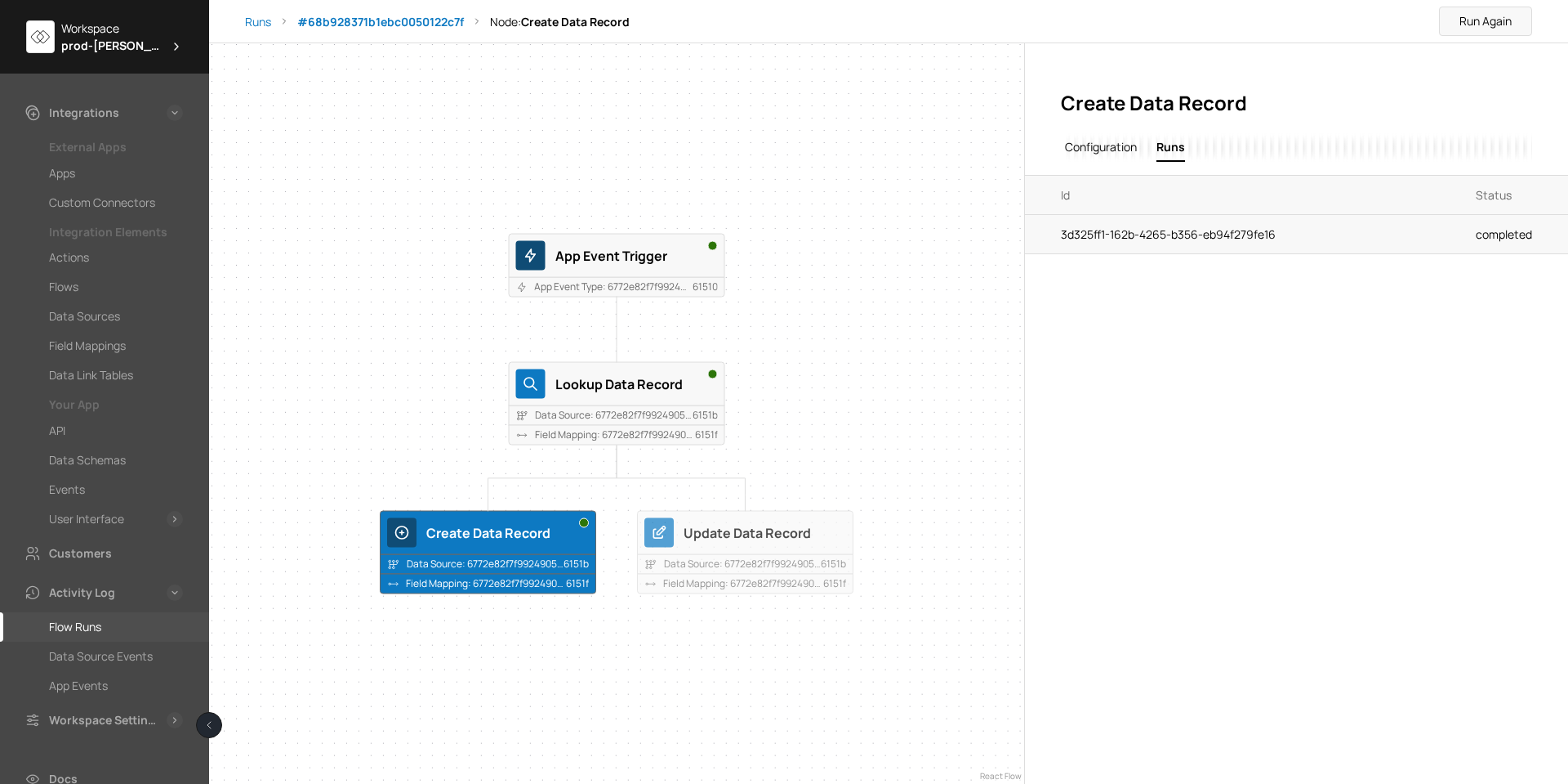
click at [1109, 244] on td "3d325ff1-162b-4265-b356-eb94f279fe16" at bounding box center [1248, 233] width 444 height 39
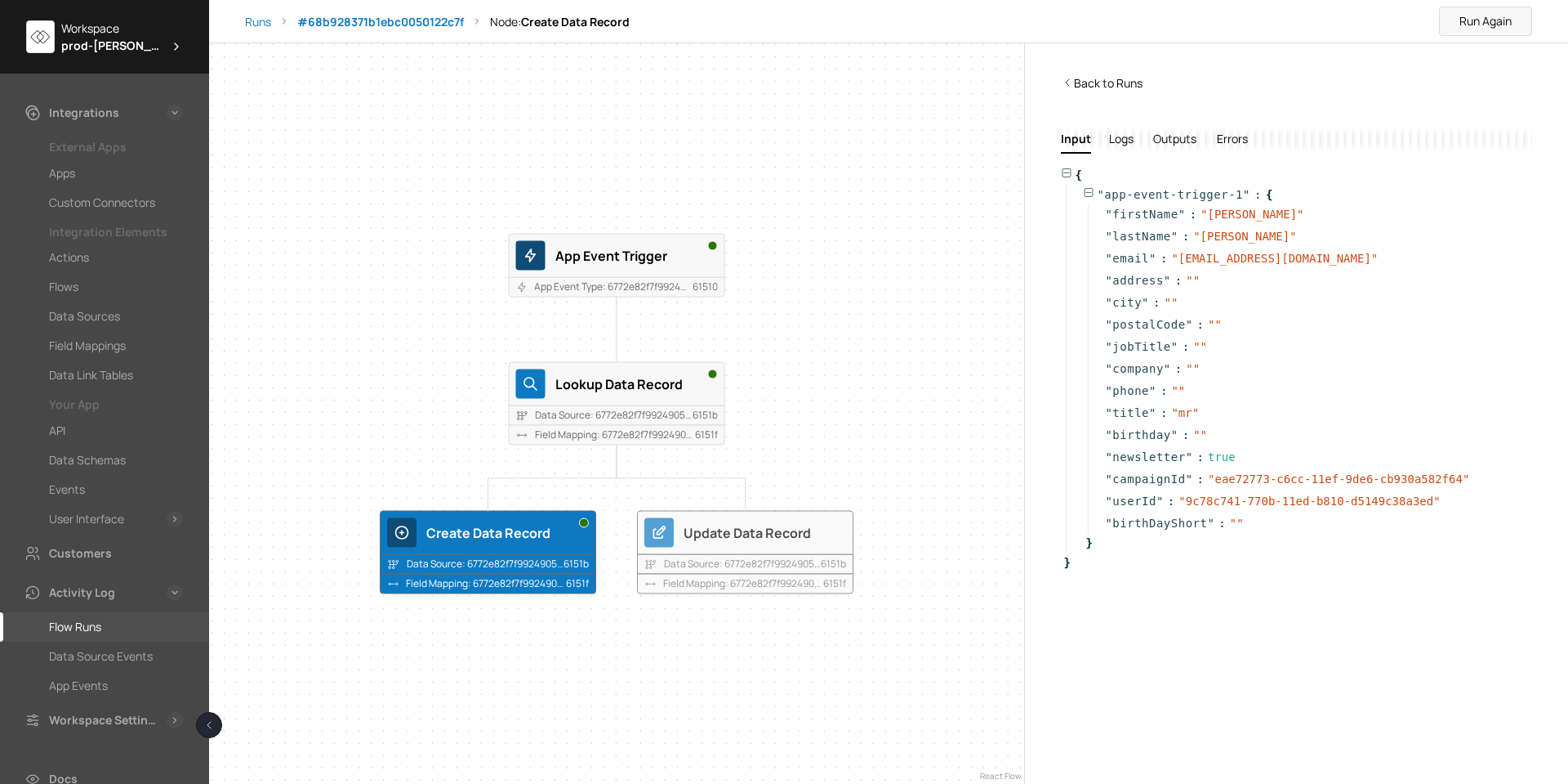
click at [755, 536] on div "Update Data Record" at bounding box center [765, 532] width 162 height 22
click at [1189, 142] on span "Outputs" at bounding box center [1174, 138] width 47 height 17
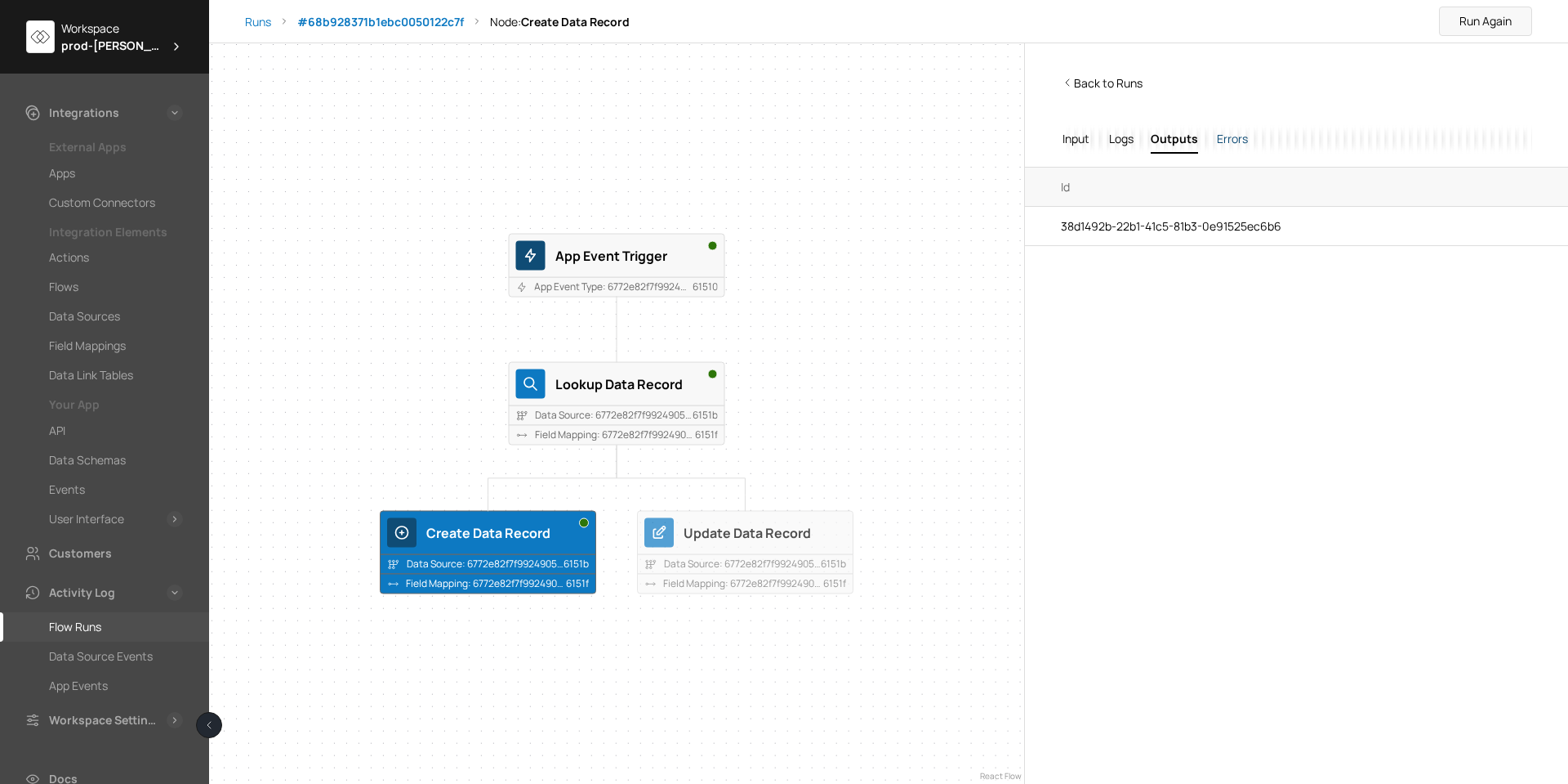
click at [1228, 142] on span "Errors" at bounding box center [1232, 138] width 35 height 17
click at [1127, 136] on span "Logs" at bounding box center [1121, 138] width 27 height 17
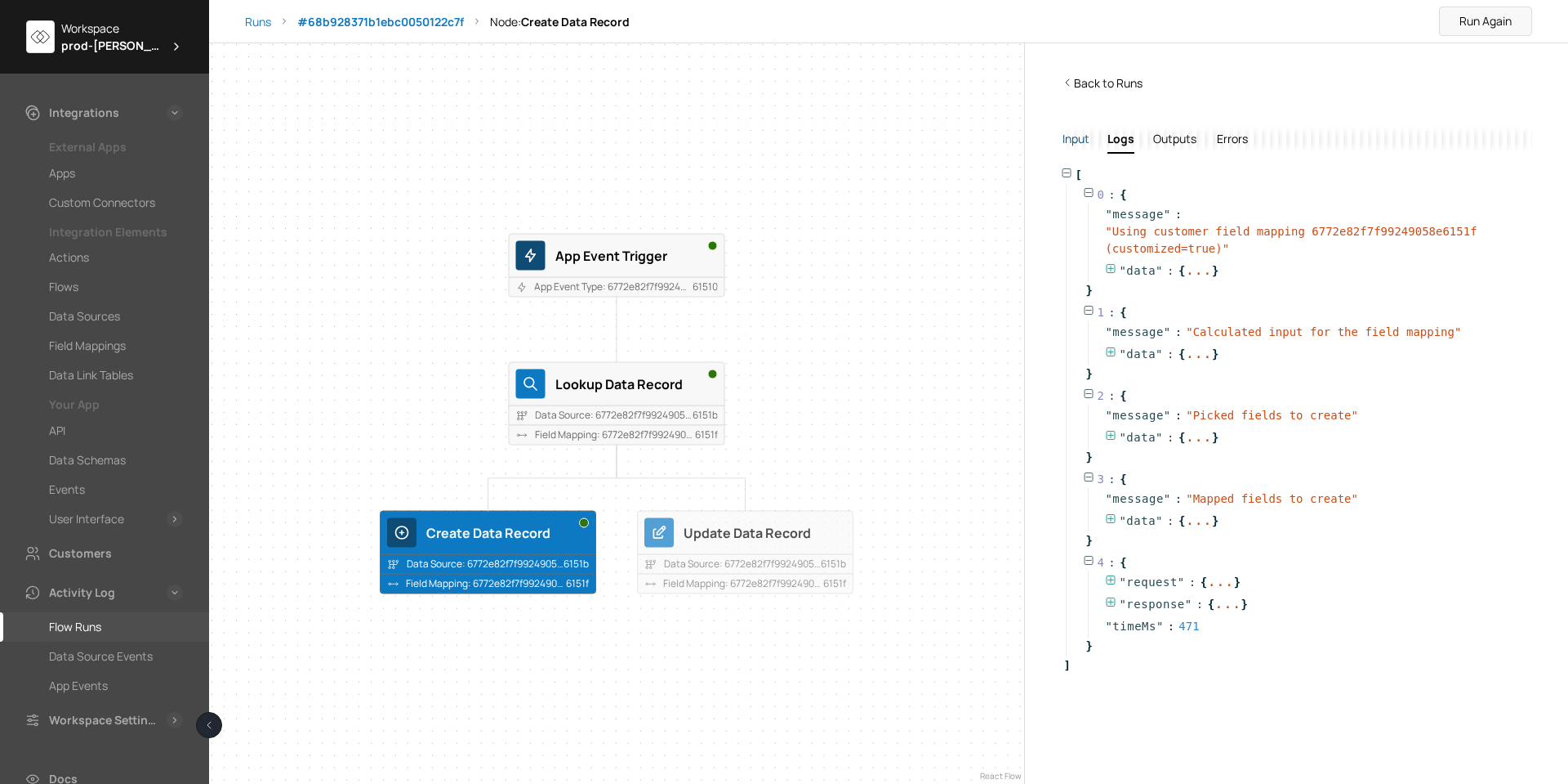
click at [1080, 139] on span "Input" at bounding box center [1075, 138] width 30 height 17
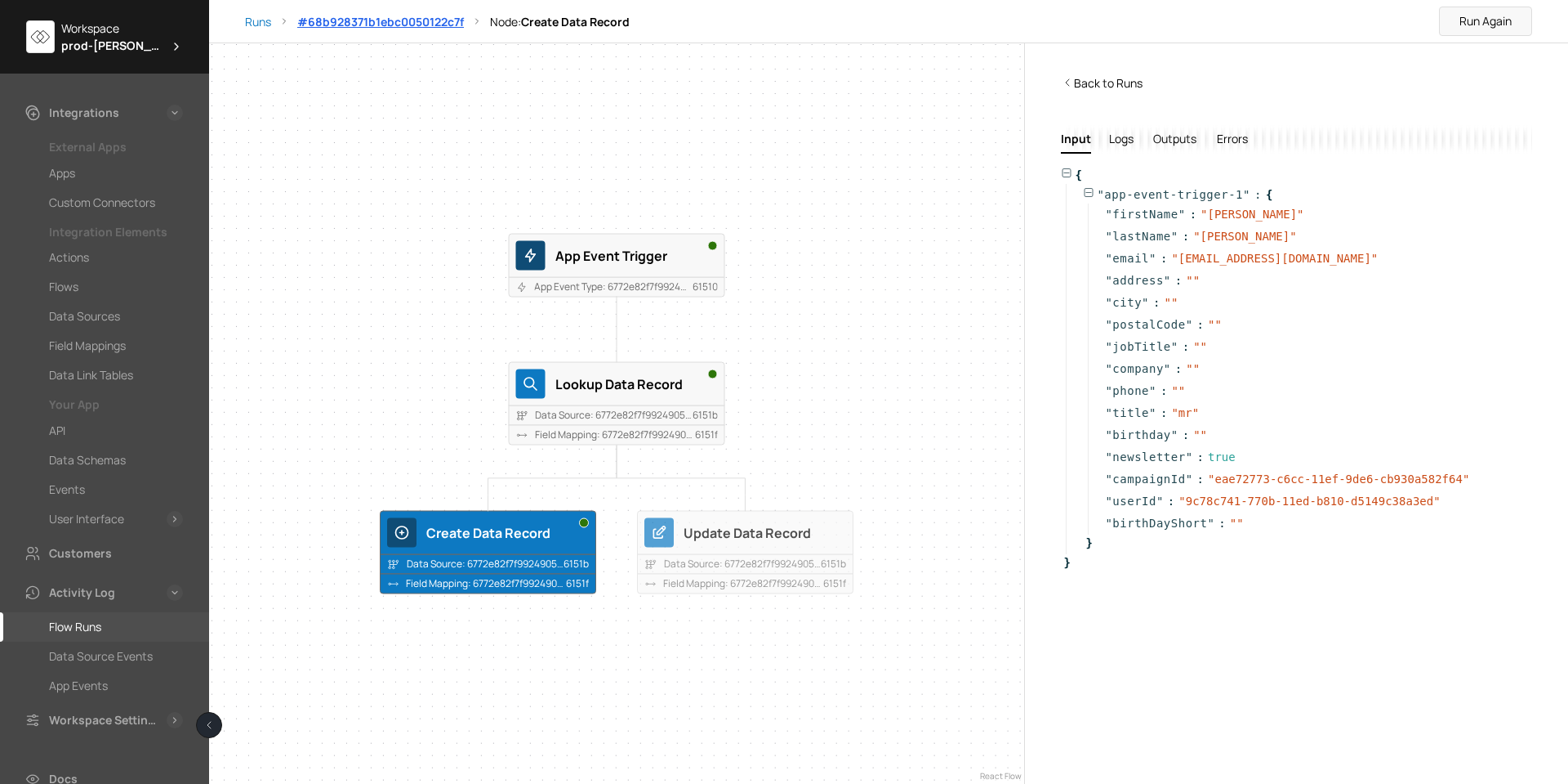
click at [394, 22] on strong "# 68b928371b1ebc0050122c7f" at bounding box center [380, 21] width 167 height 15
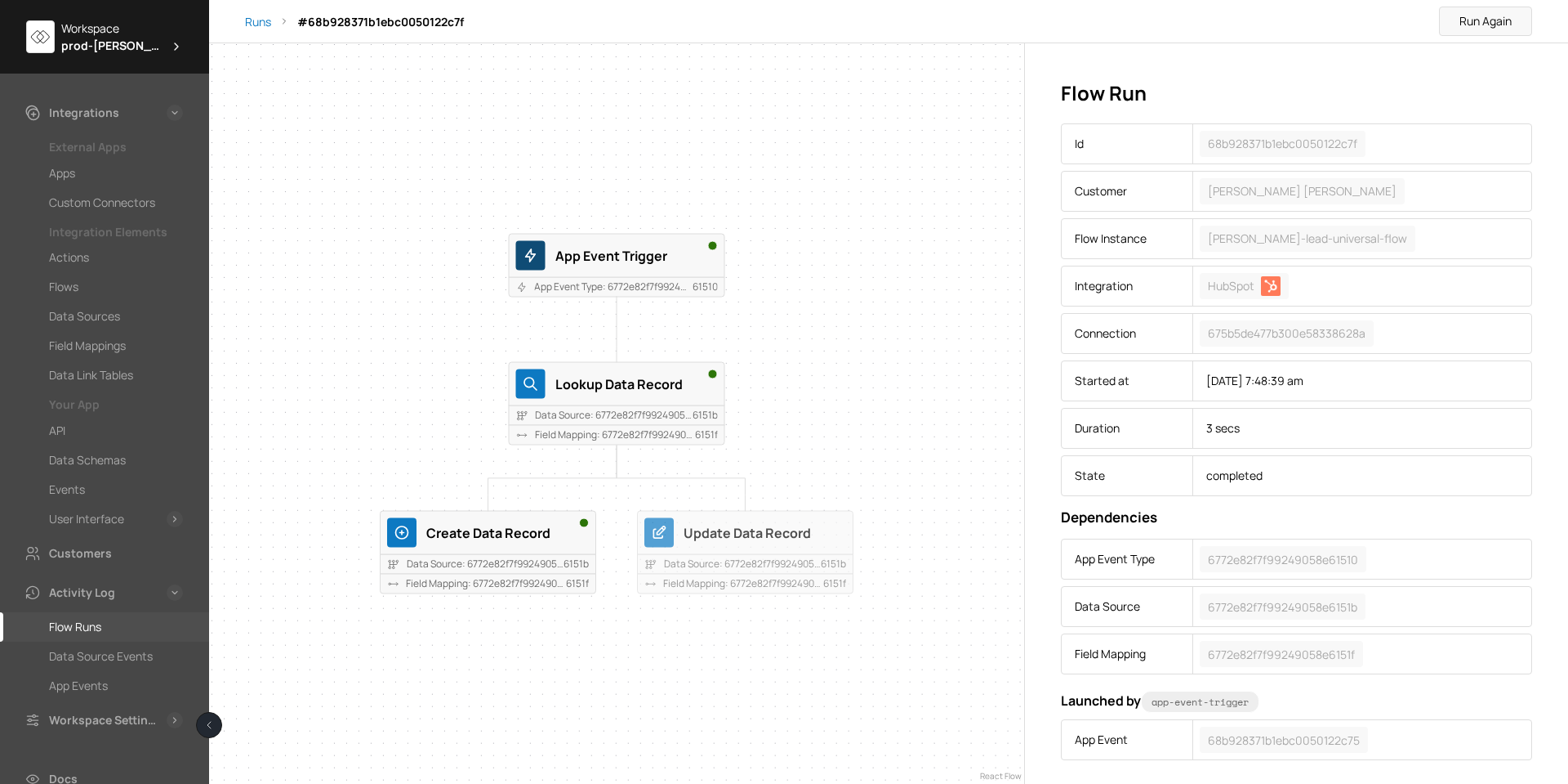
click at [262, 33] on div "Runs # 68b928371b1ebc0050122c7f Run Again" at bounding box center [888, 21] width 1287 height 30
click at [262, 30] on li "Runs" at bounding box center [257, 21] width 26 height 17
click at [263, 17] on span "Runs" at bounding box center [257, 21] width 26 height 15
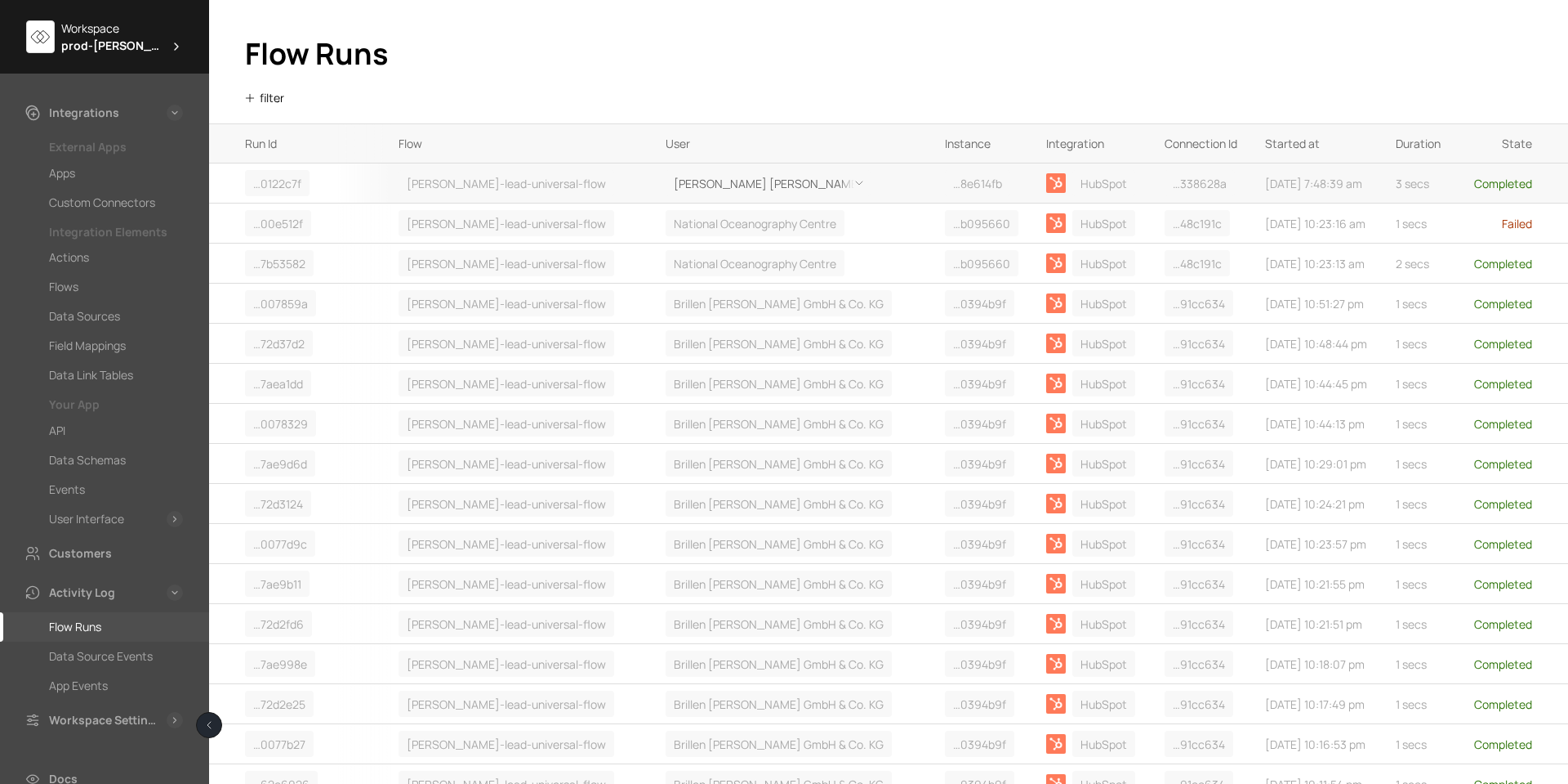
click at [856, 184] on icon at bounding box center [858, 183] width 6 height 4
click at [686, 214] on div "Copy" at bounding box center [683, 215] width 90 height 30
click at [853, 182] on icon at bounding box center [859, 182] width 13 height 13
click at [691, 275] on div "Filter By" at bounding box center [683, 277] width 90 height 31
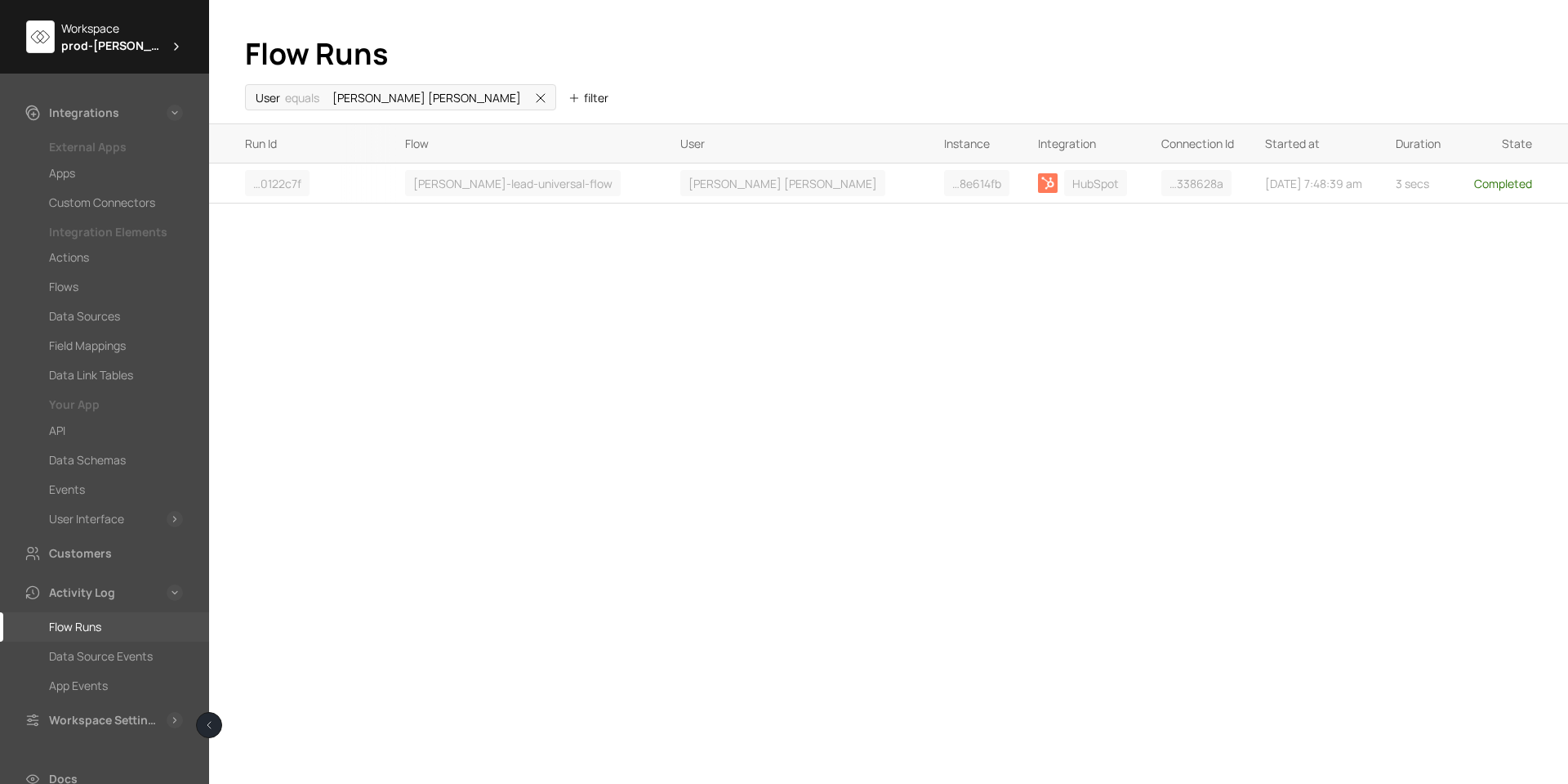
click at [91, 626] on div "Flow Runs" at bounding box center [75, 627] width 52 height 20
click at [82, 656] on div "Data Source Events" at bounding box center [100, 657] width 104 height 20
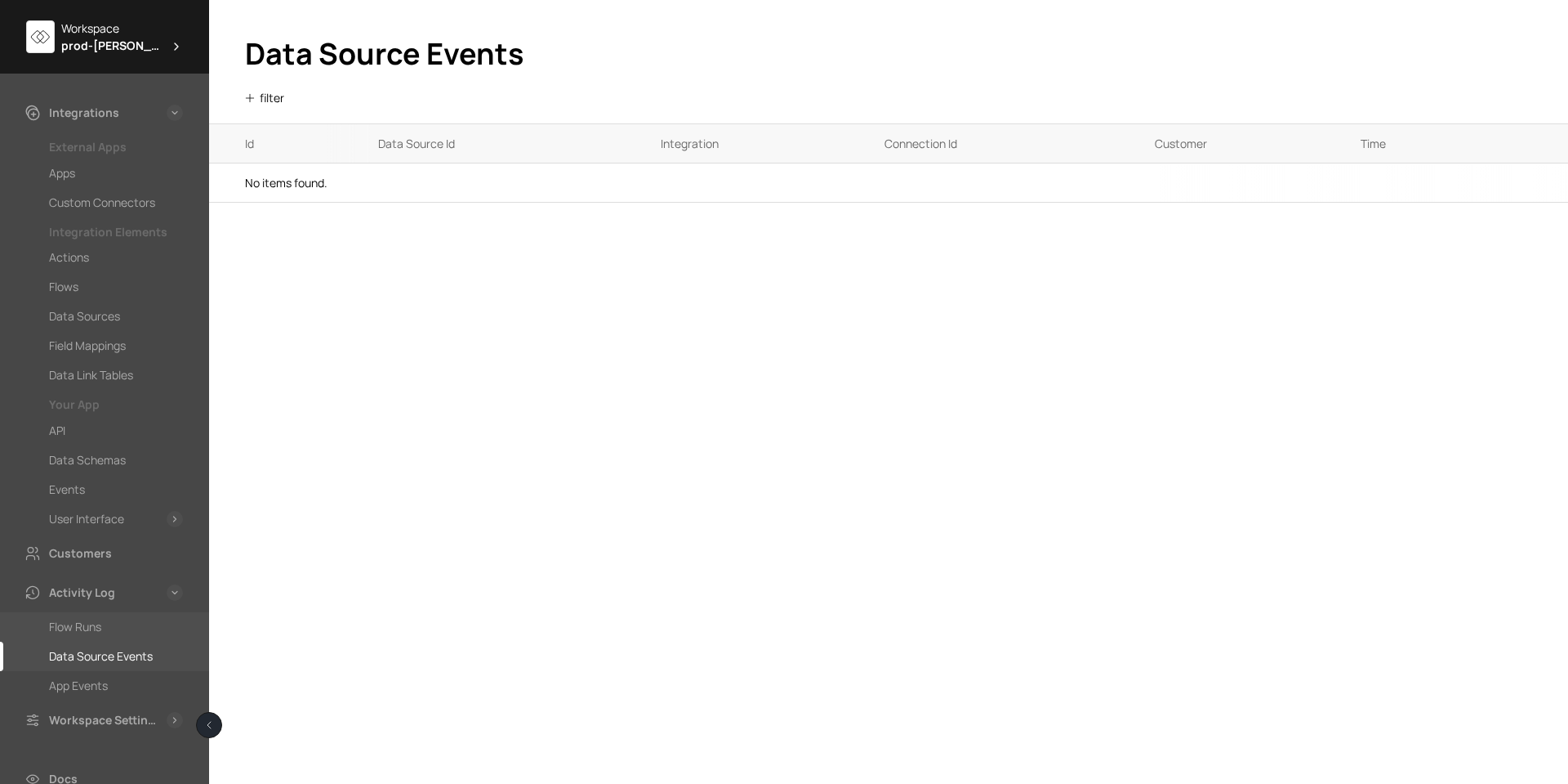
click at [81, 624] on div "Flow Runs" at bounding box center [75, 627] width 52 height 20
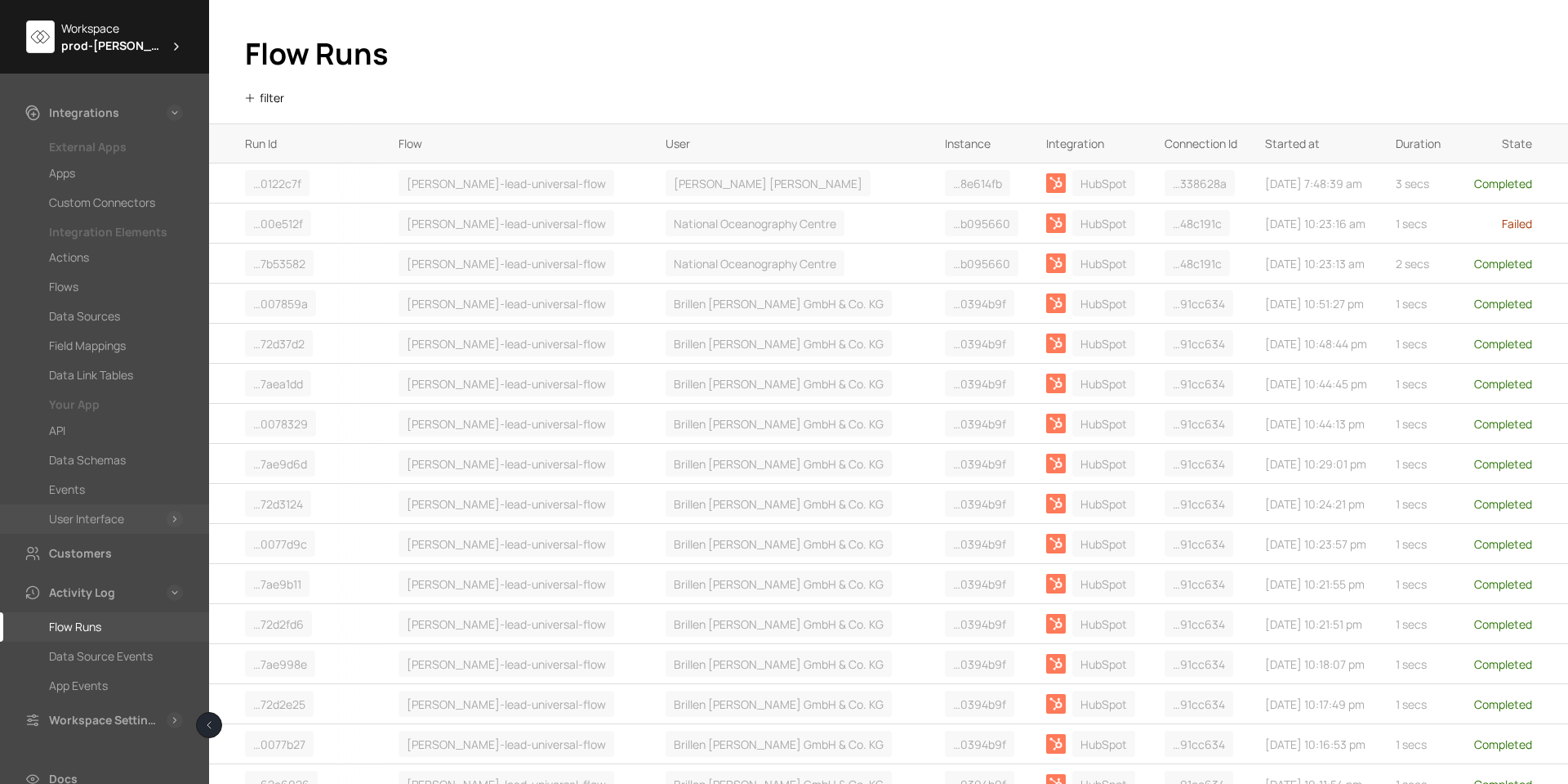
click at [107, 523] on div "User Interface" at bounding box center [86, 519] width 75 height 20
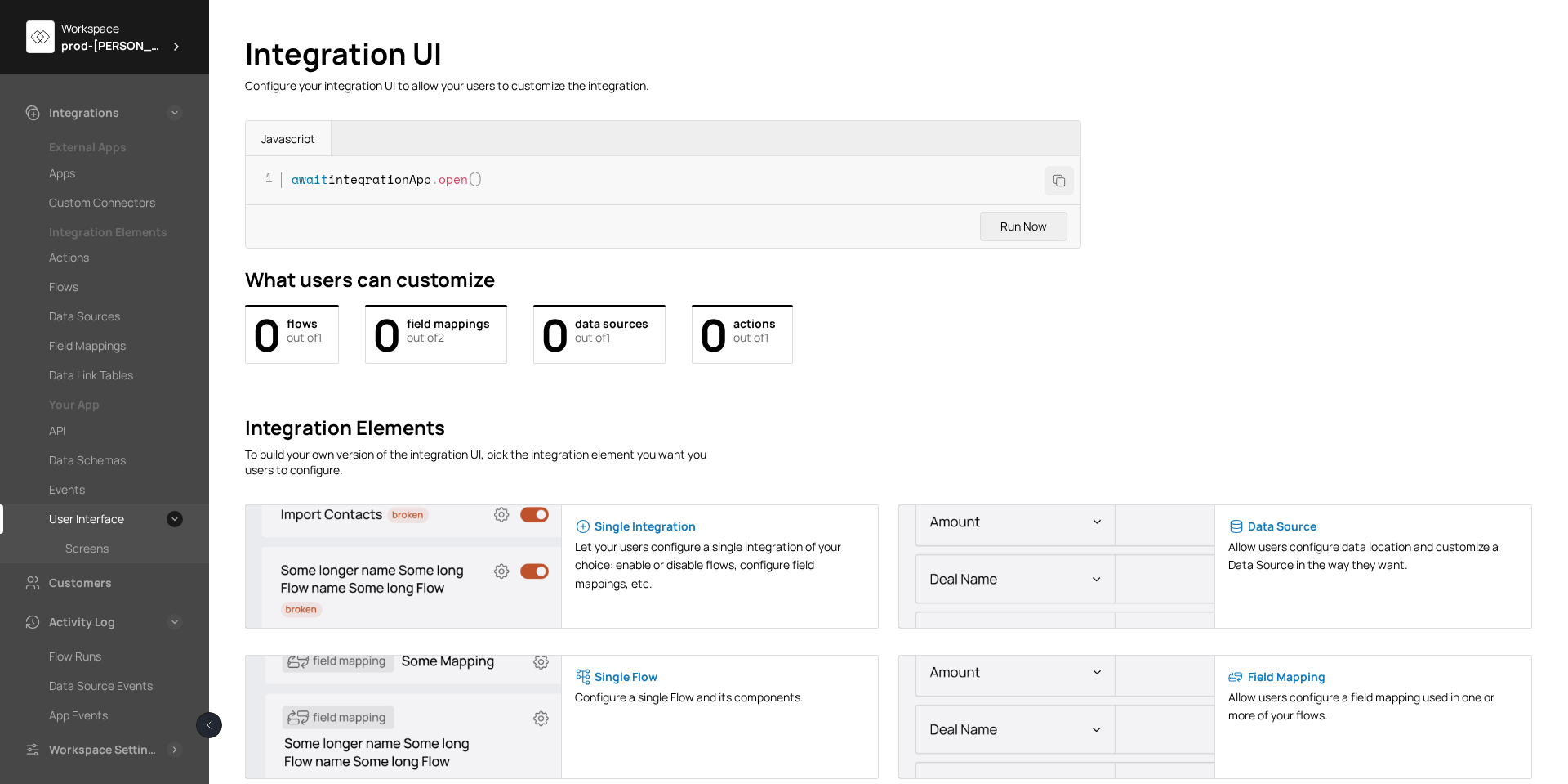
click at [90, 546] on div "Screens" at bounding box center [87, 548] width 43 height 20
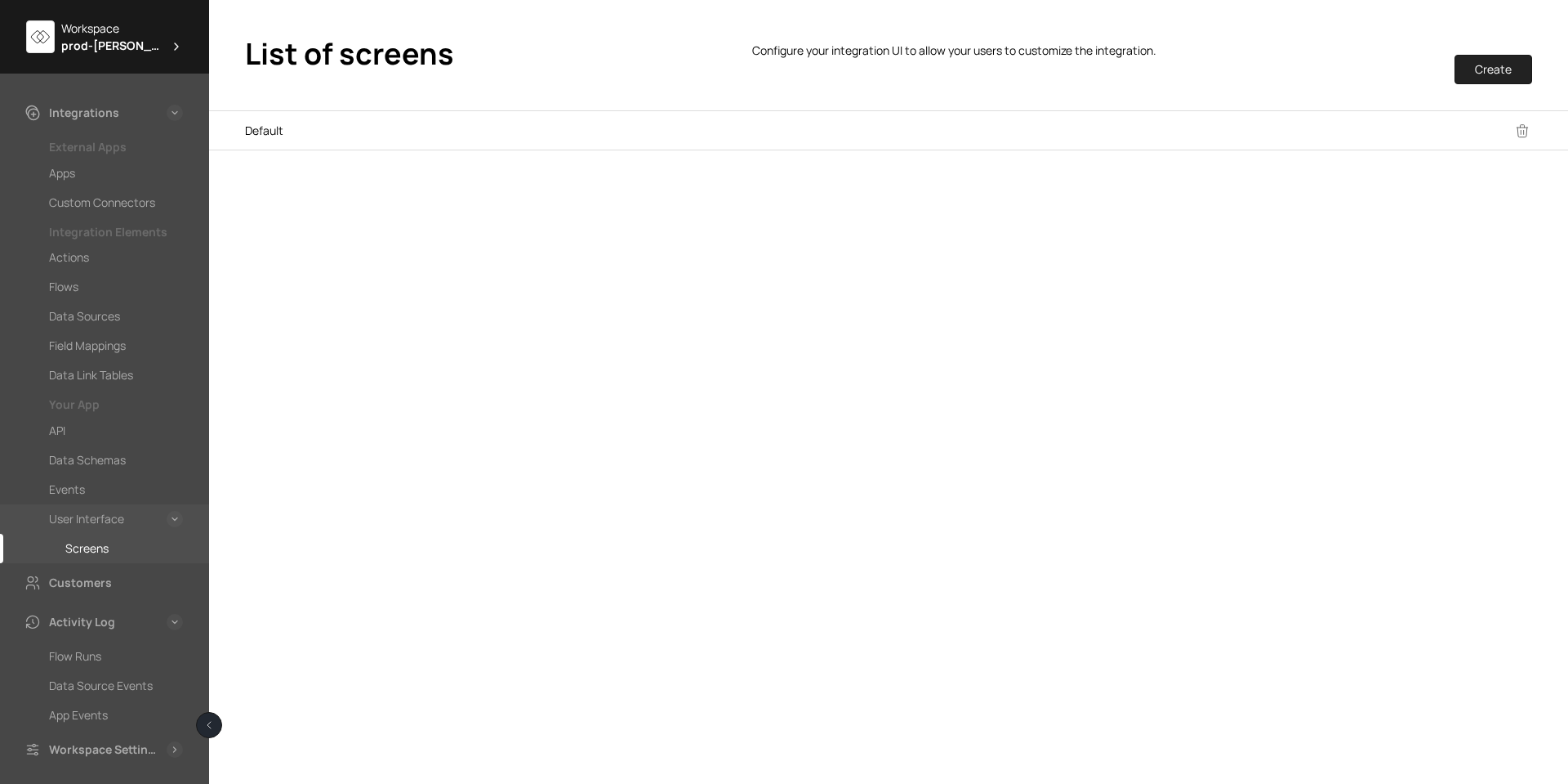
click at [92, 514] on div "User Interface" at bounding box center [86, 519] width 75 height 20
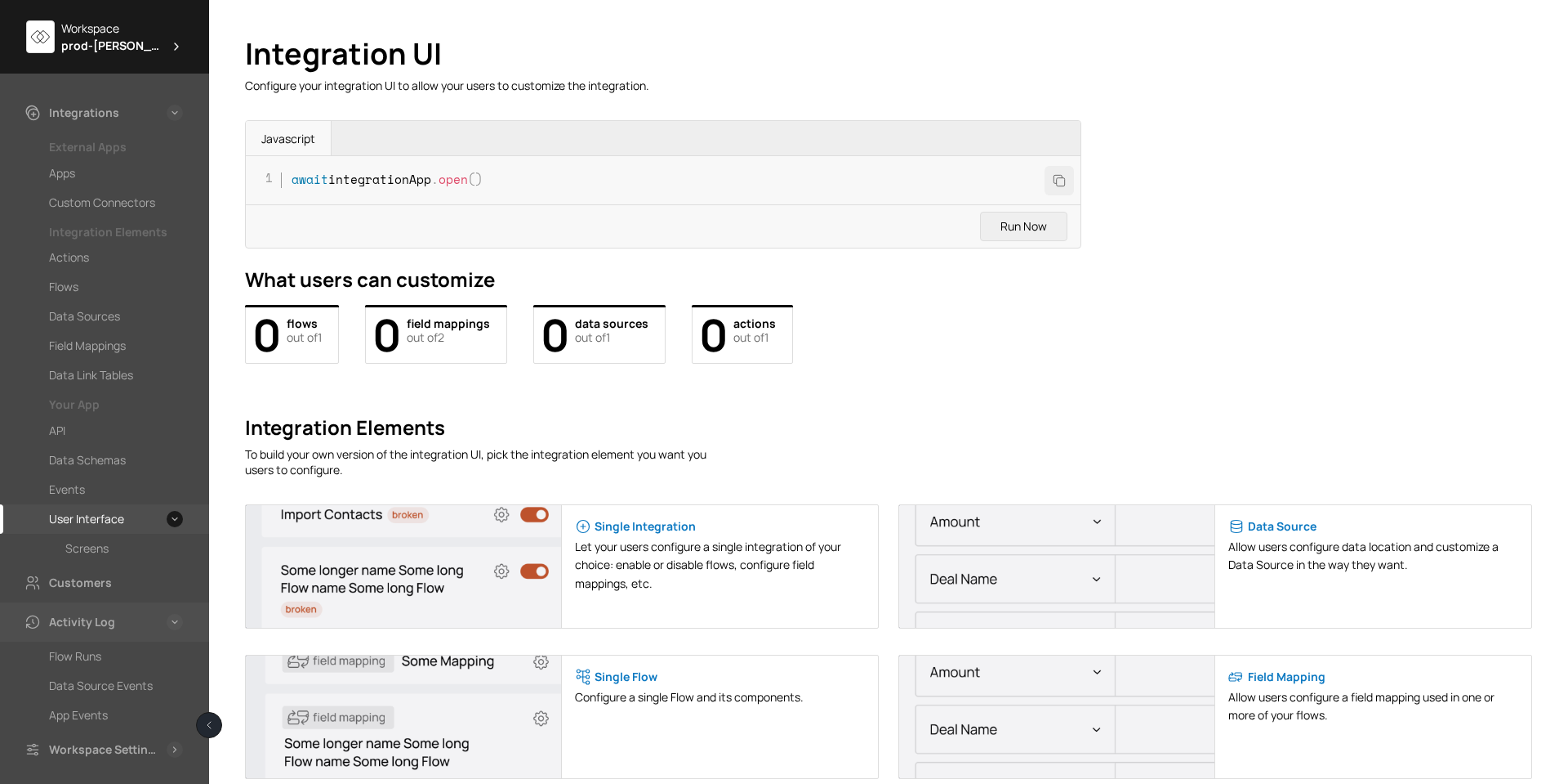
scroll to position [81, 0]
click at [90, 581] on div "Flow Runs" at bounding box center [75, 574] width 52 height 20
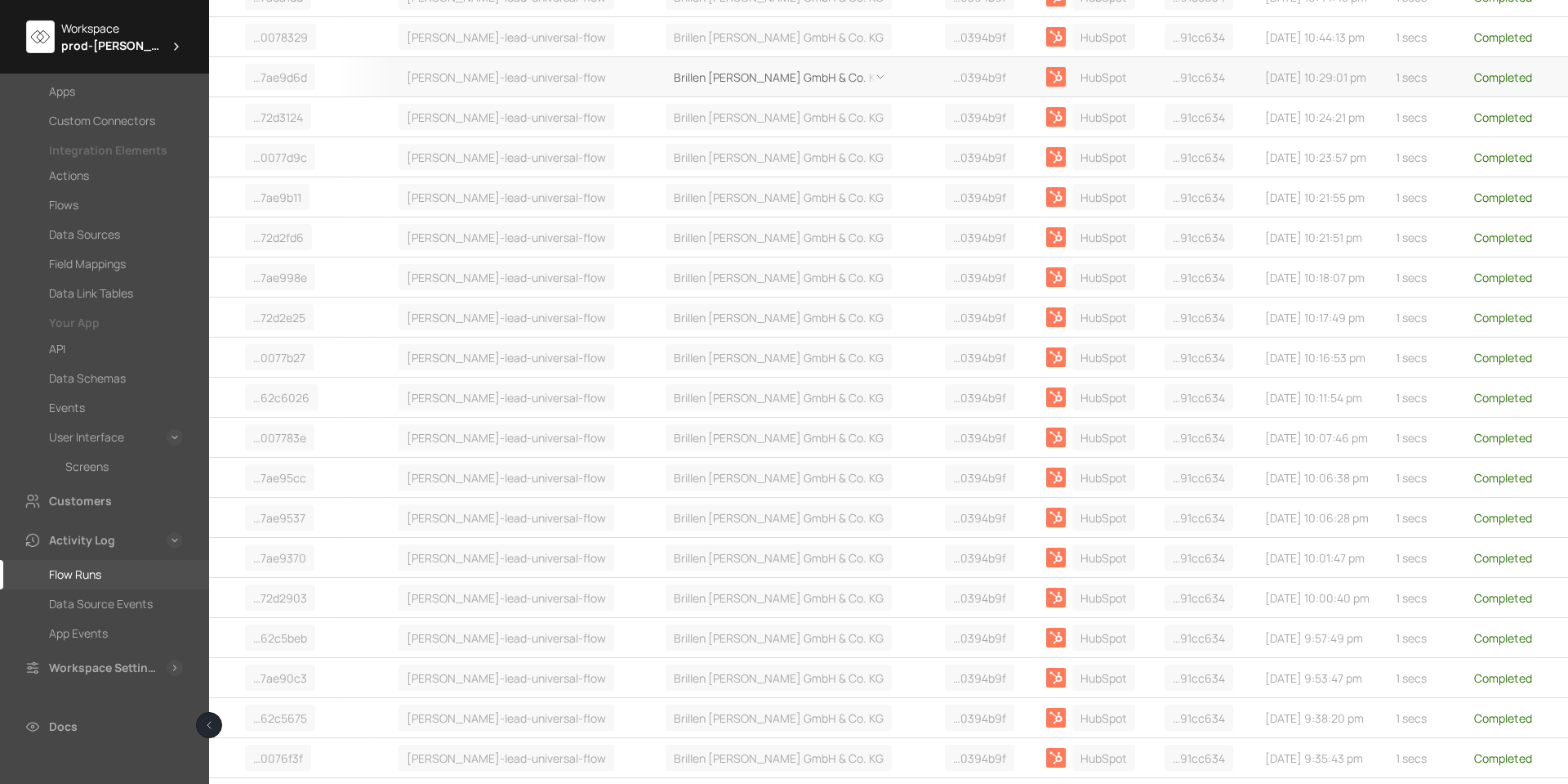
scroll to position [408, 0]
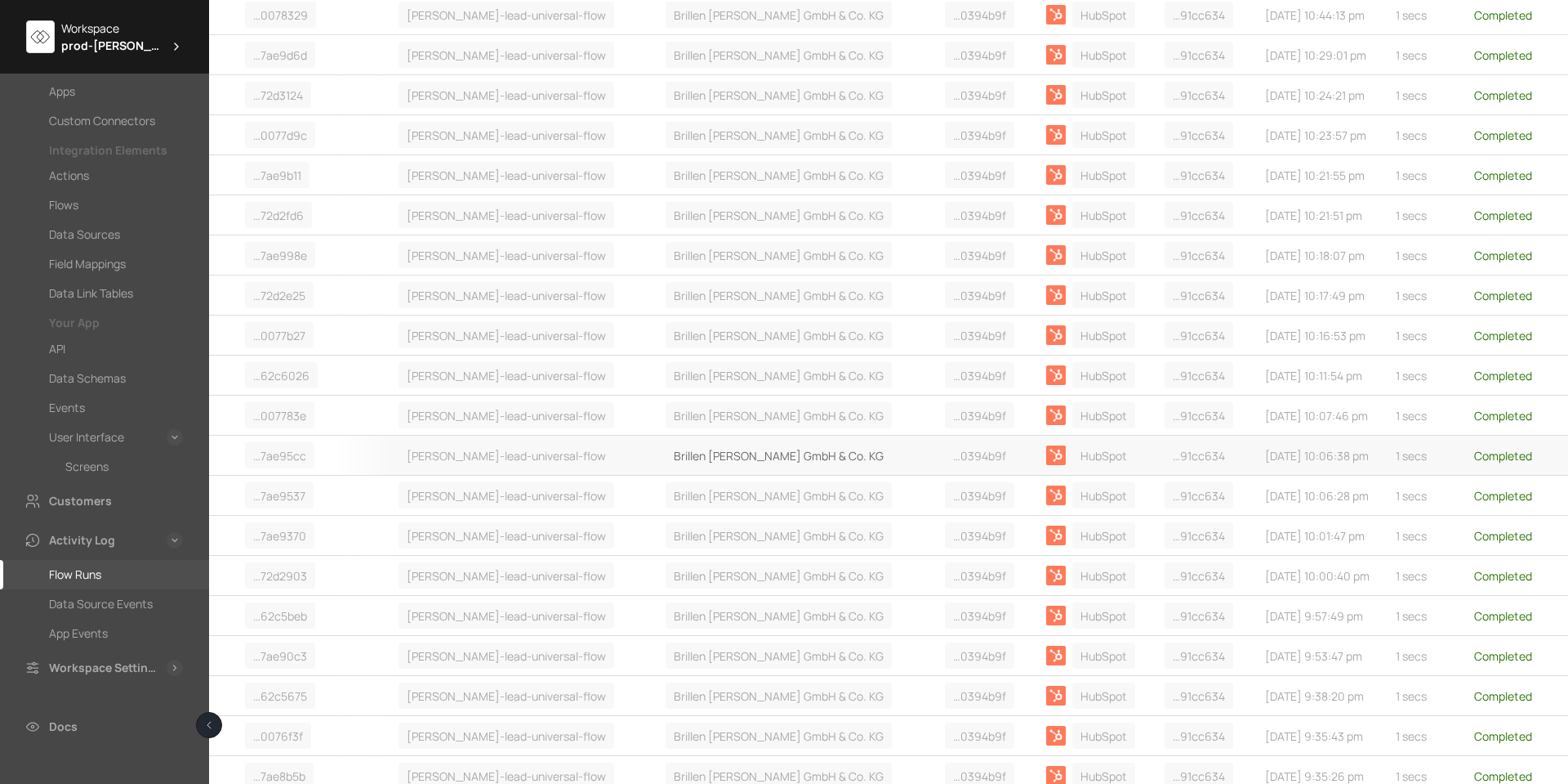
click at [736, 445] on span "Brillen [PERSON_NAME] GmbH & Co. KG" at bounding box center [778, 455] width 227 height 26
click at [679, 509] on div "Details" at bounding box center [683, 518] width 90 height 31
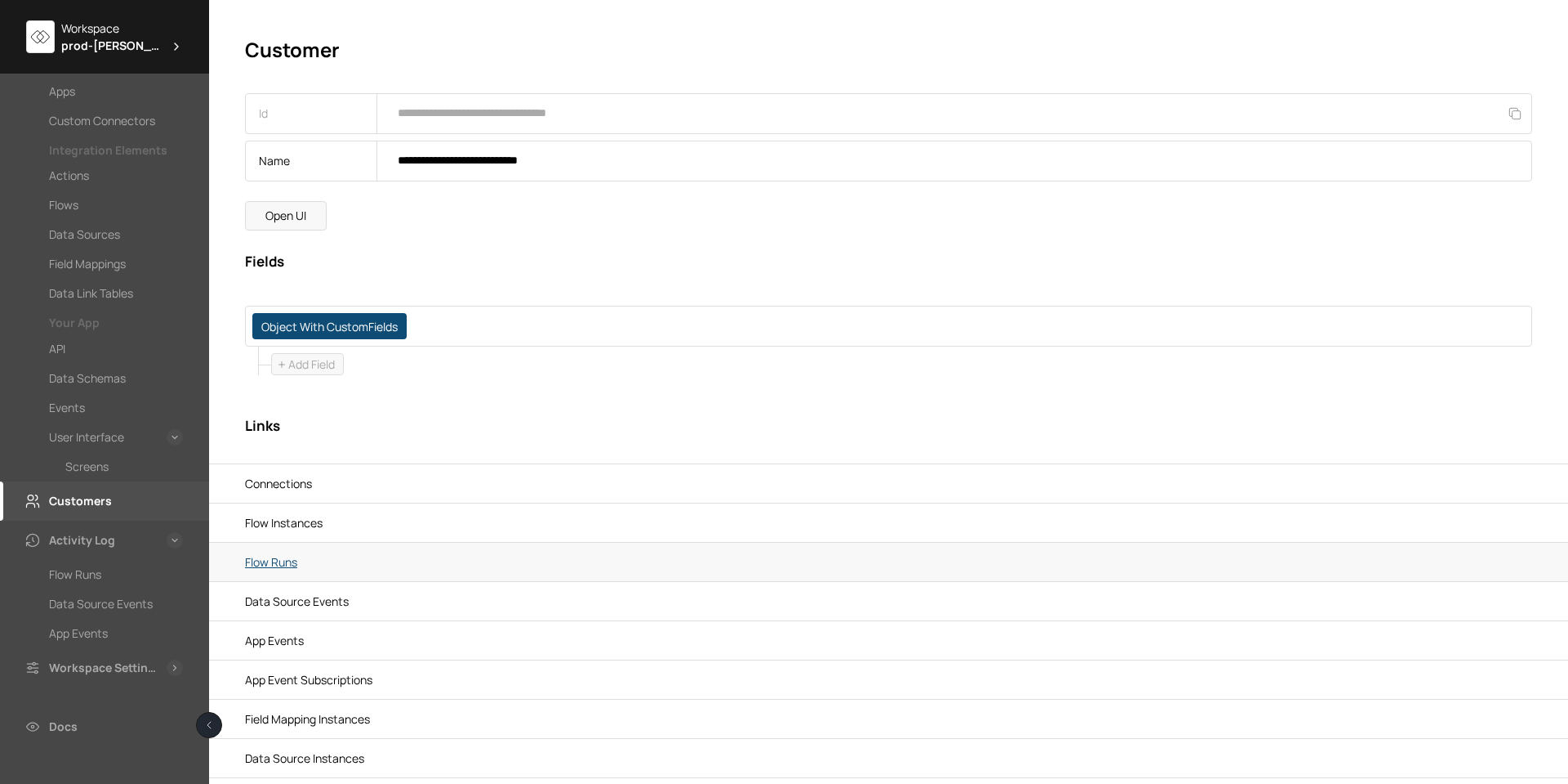
click at [264, 568] on link "Flow Runs" at bounding box center [888, 561] width 1287 height 30
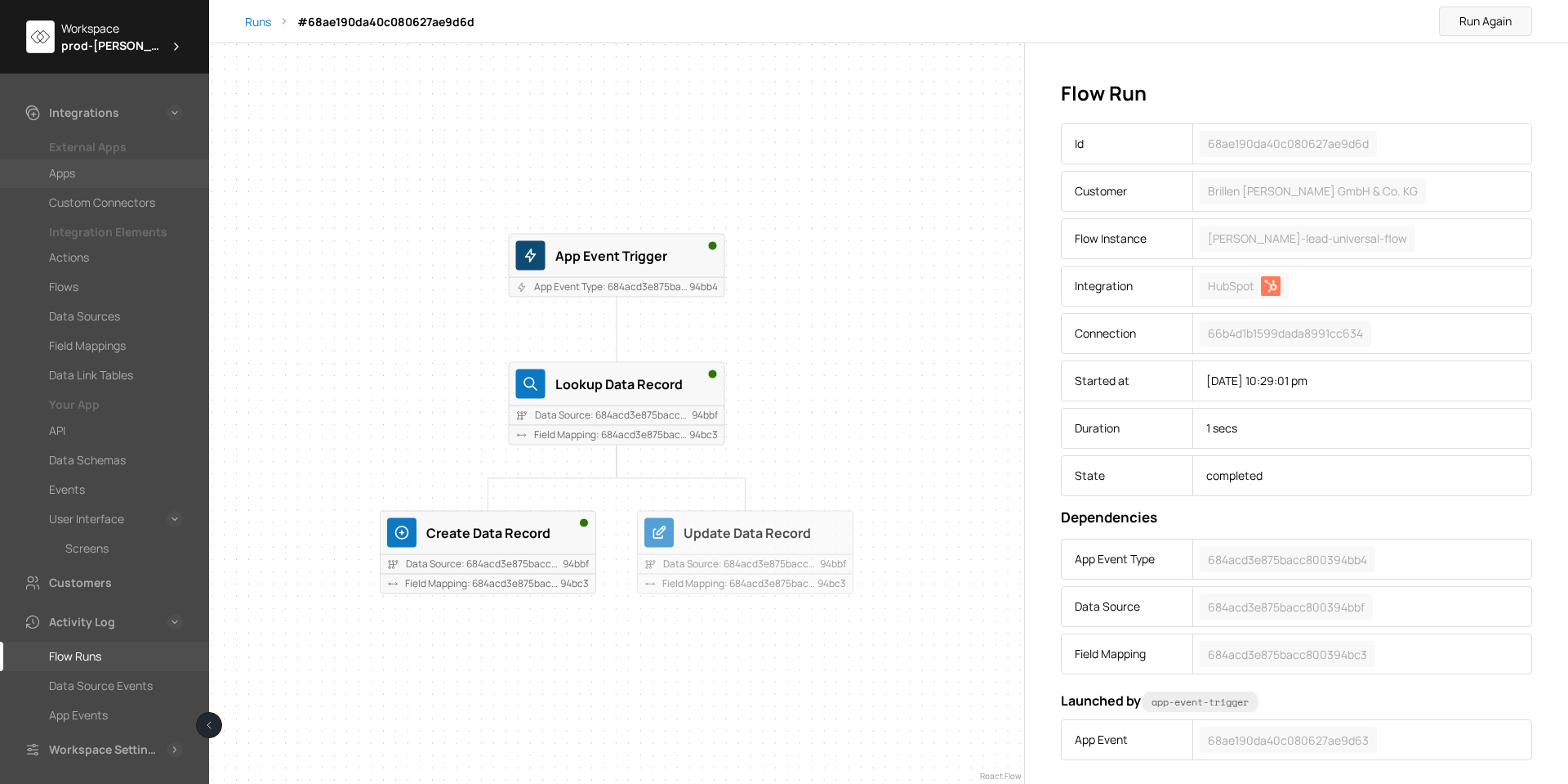
click at [88, 168] on div "Apps" at bounding box center [116, 173] width 134 height 20
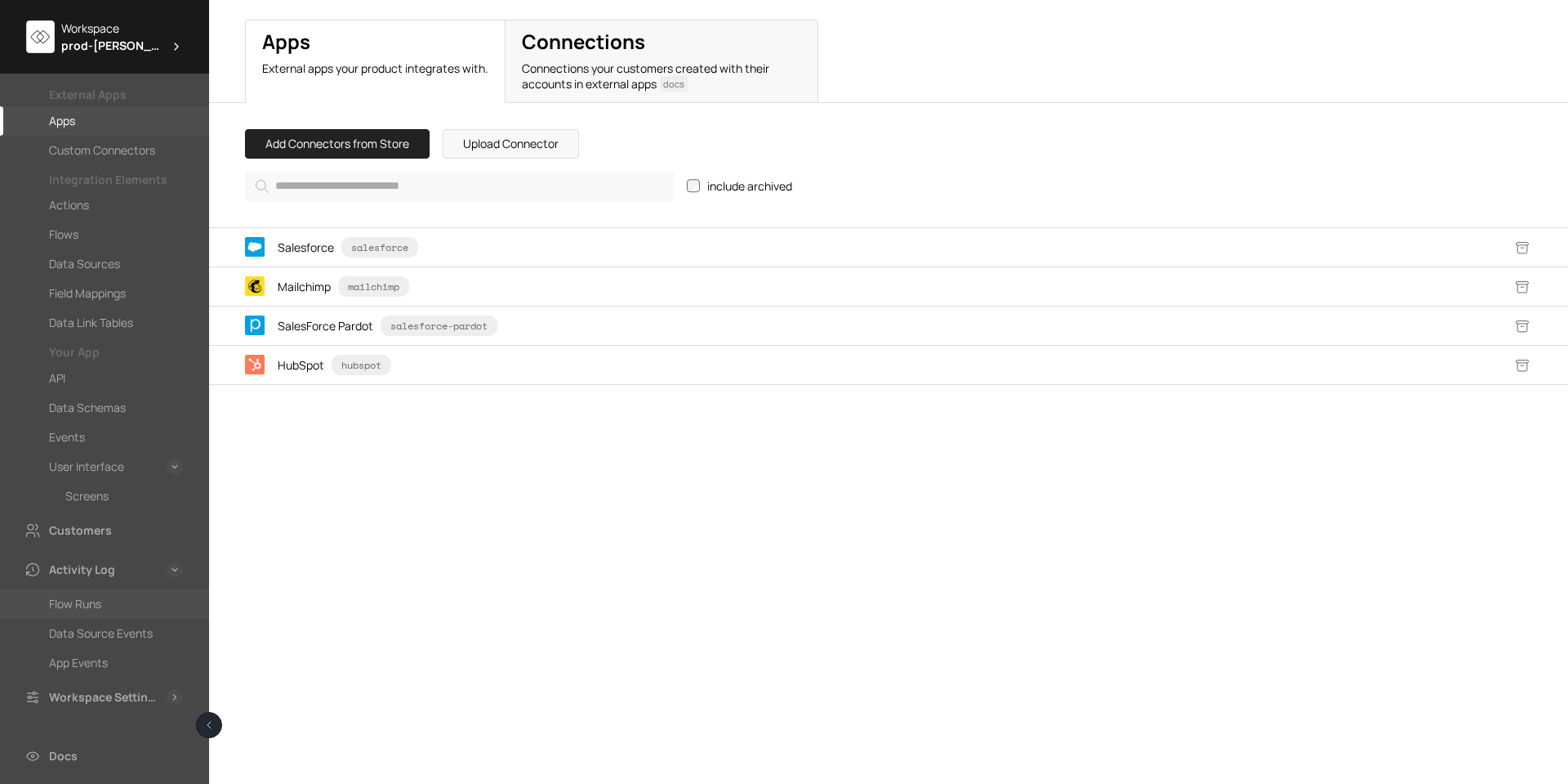
scroll to position [97, 0]
click at [96, 561] on div "Flow Runs" at bounding box center [75, 560] width 52 height 20
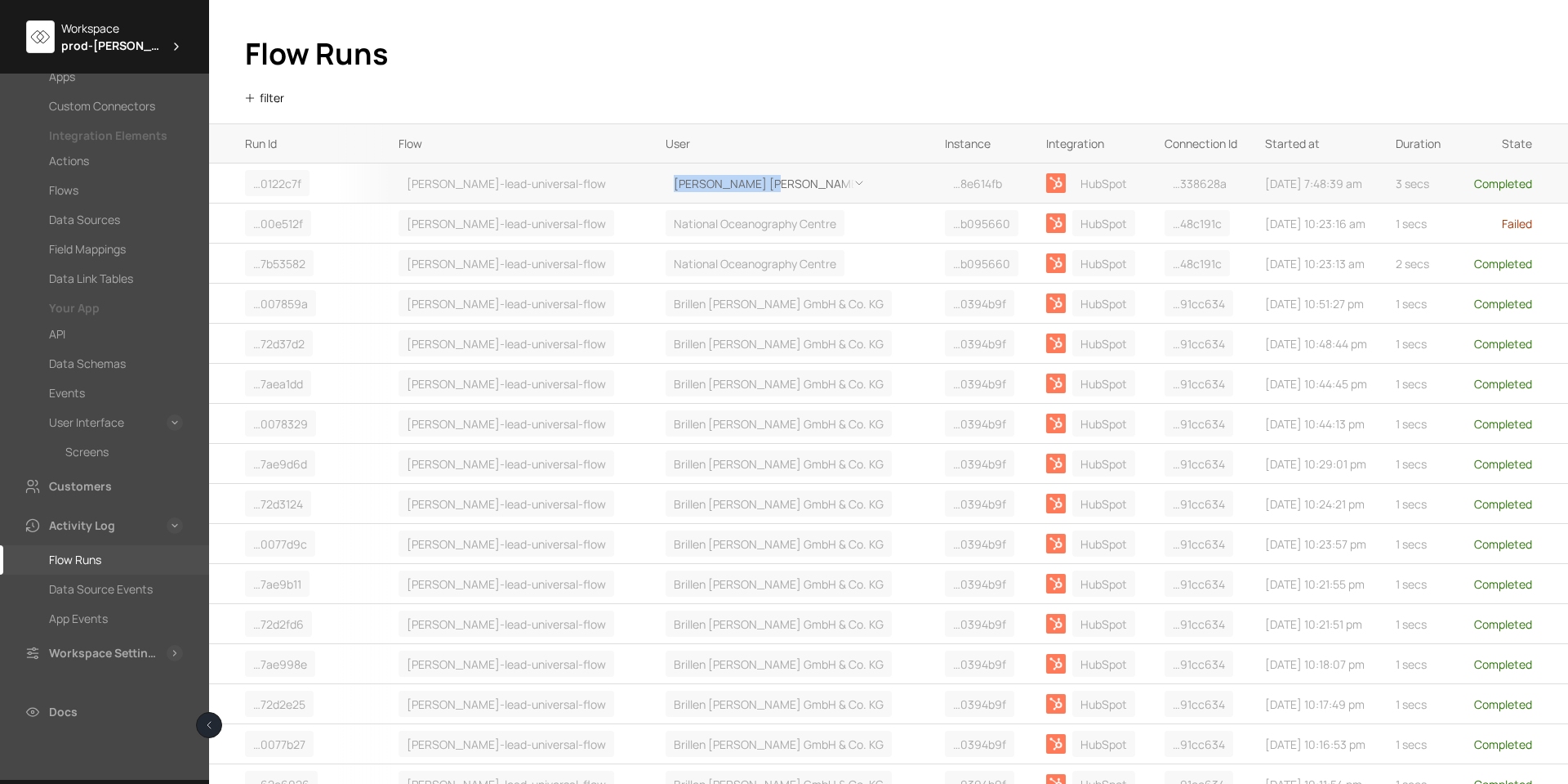
drag, startPoint x: 780, startPoint y: 178, endPoint x: 645, endPoint y: 178, distance: 135.0
click at [665, 178] on div "[PERSON_NAME] [PERSON_NAME]" at bounding box center [798, 182] width 266 height 26
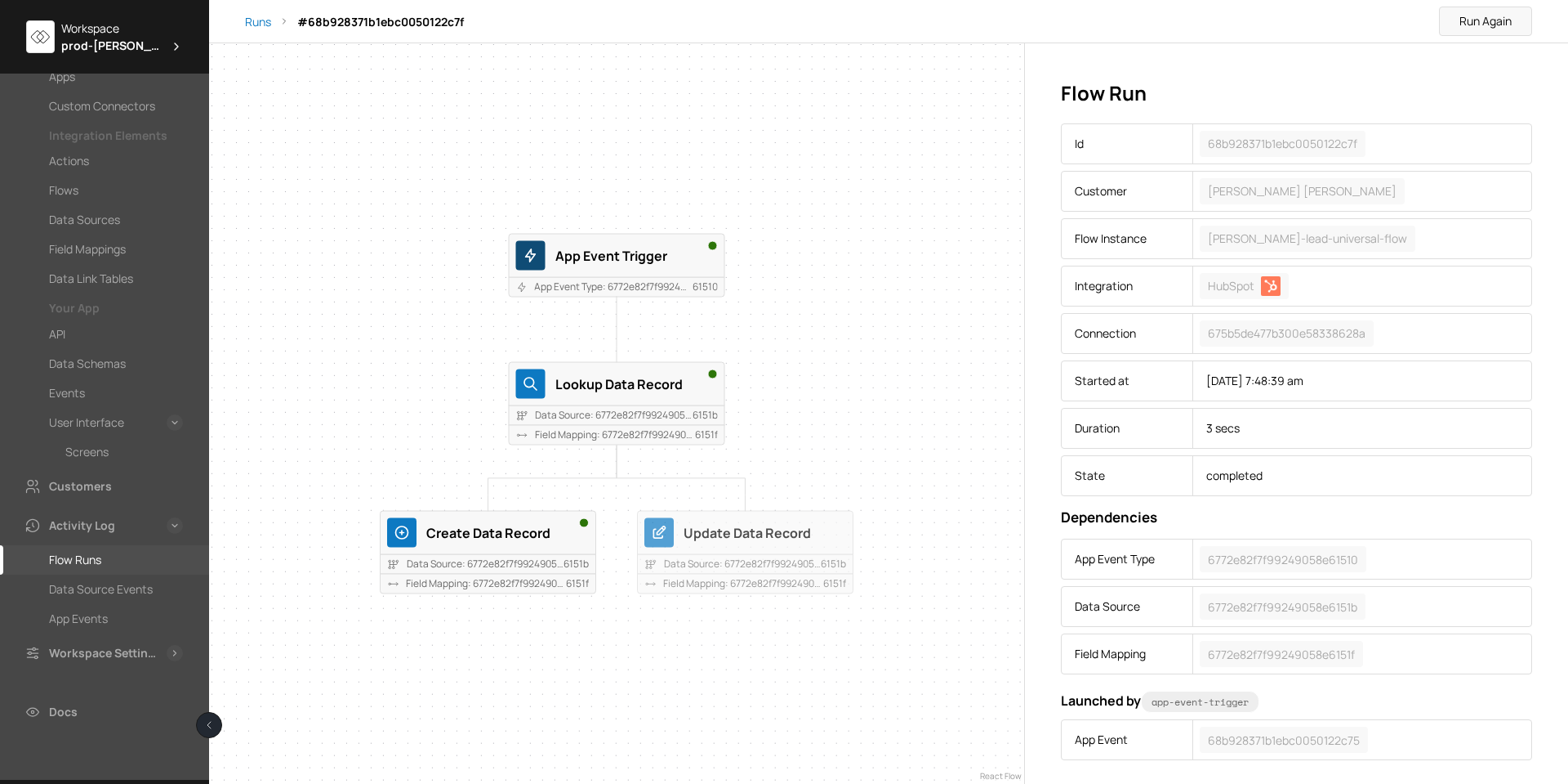
click at [68, 554] on div "Flow Runs" at bounding box center [75, 560] width 52 height 20
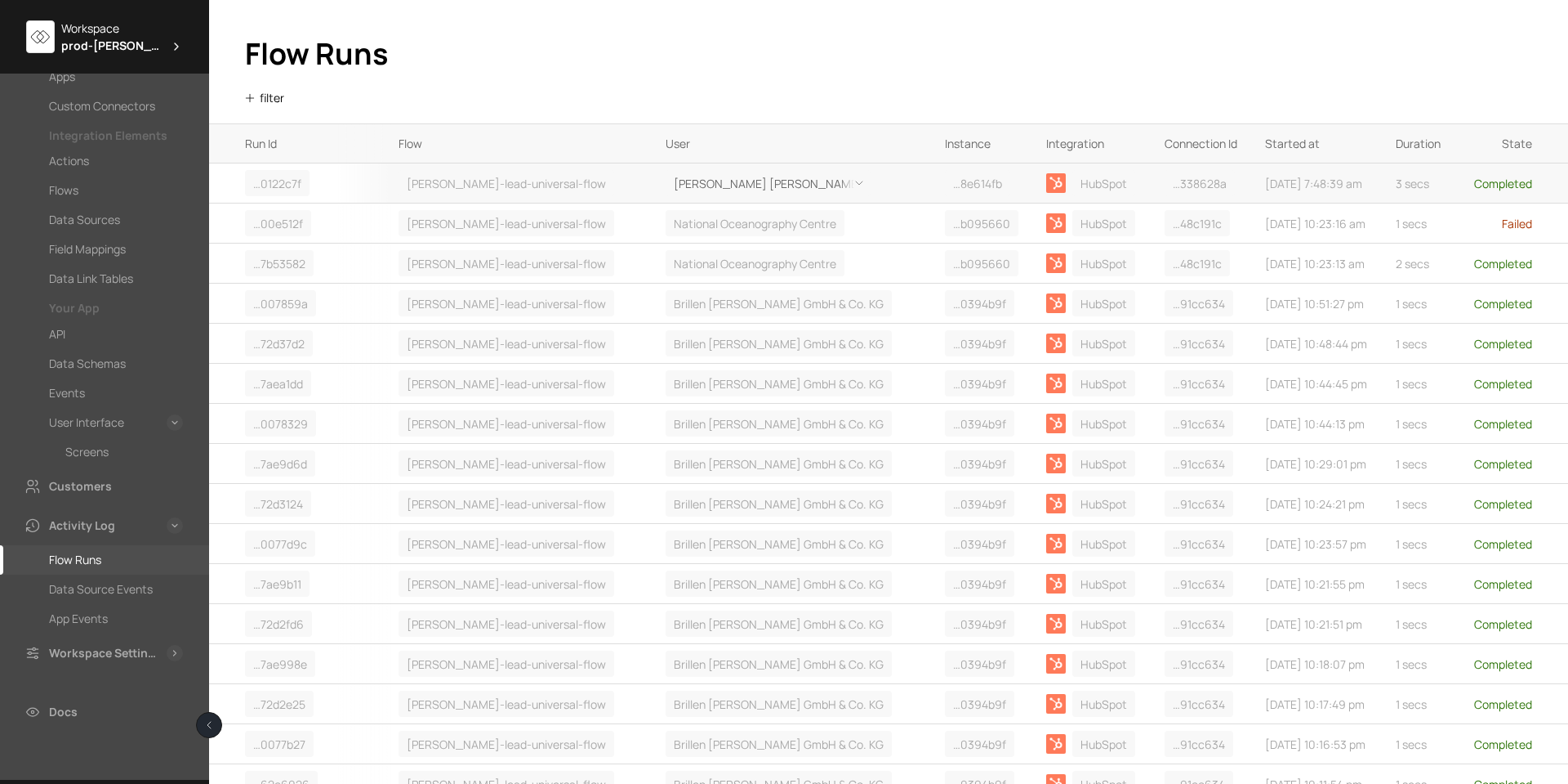
click at [853, 183] on icon at bounding box center [859, 182] width 13 height 13
click at [683, 212] on div "Copy" at bounding box center [683, 215] width 90 height 30
drag, startPoint x: 640, startPoint y: 183, endPoint x: 679, endPoint y: 187, distance: 39.2
click at [679, 187] on span "[PERSON_NAME] [PERSON_NAME]" at bounding box center [767, 182] width 205 height 26
copy span "Vögele"
